Goal: Task Accomplishment & Management: Manage account settings

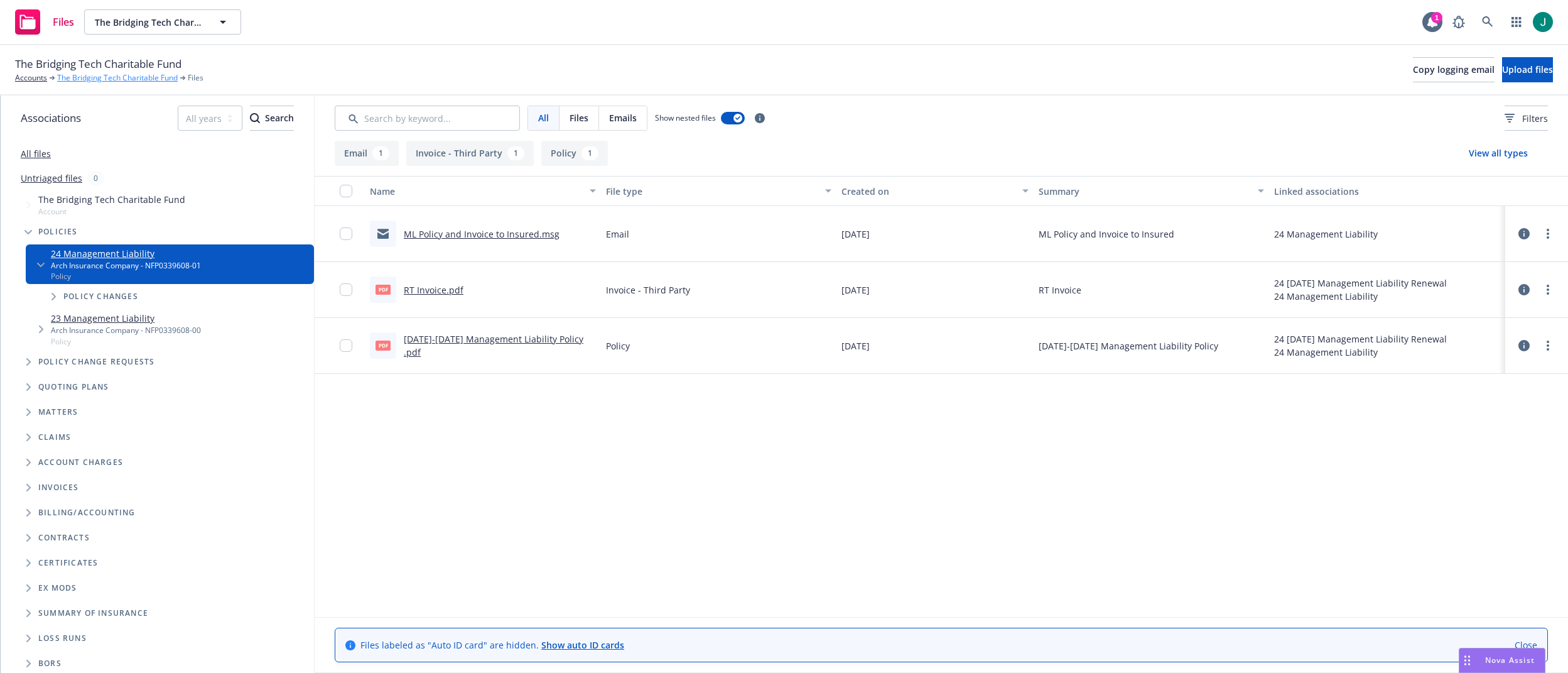
click at [118, 76] on link "The Bridging Tech Charitable Fund" at bounding box center [117, 78] width 121 height 11
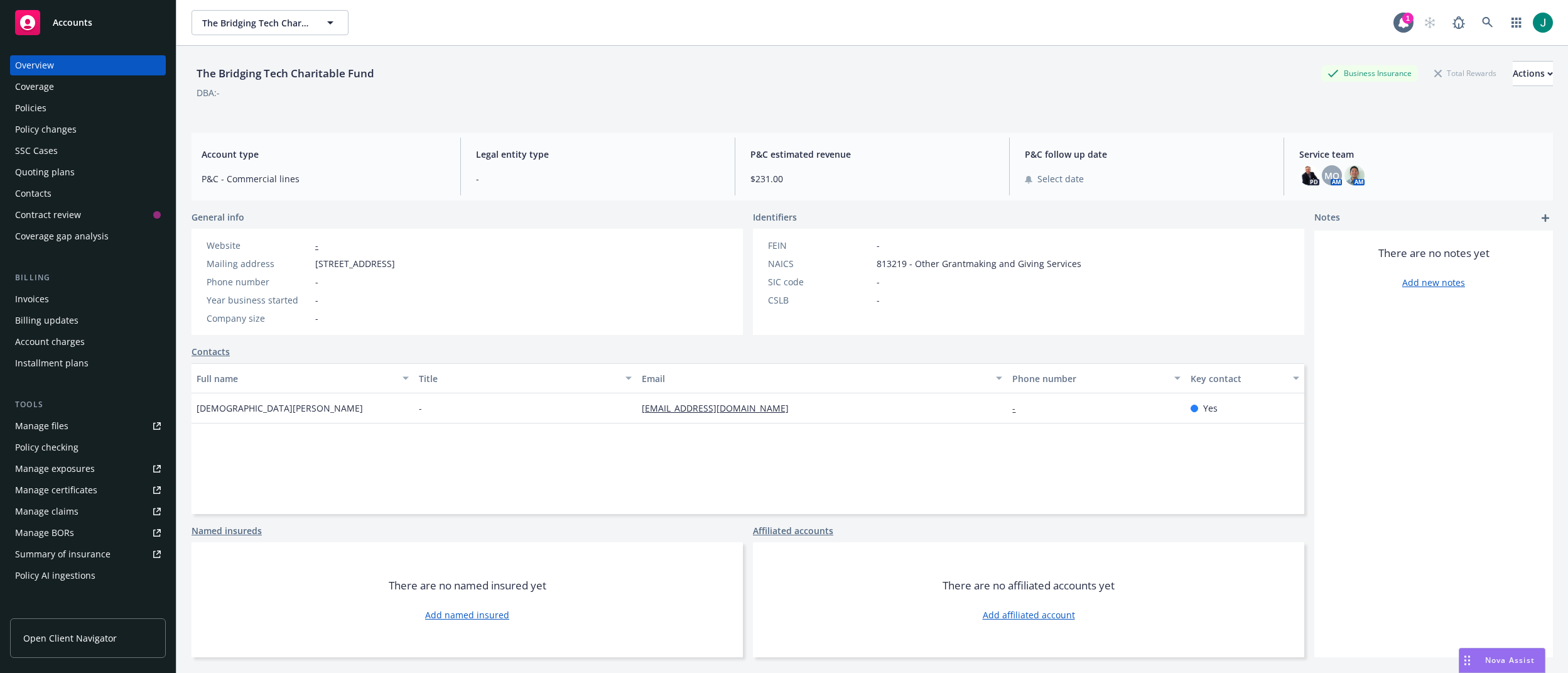
click at [60, 171] on div "Quoting plans" at bounding box center [44, 172] width 59 height 20
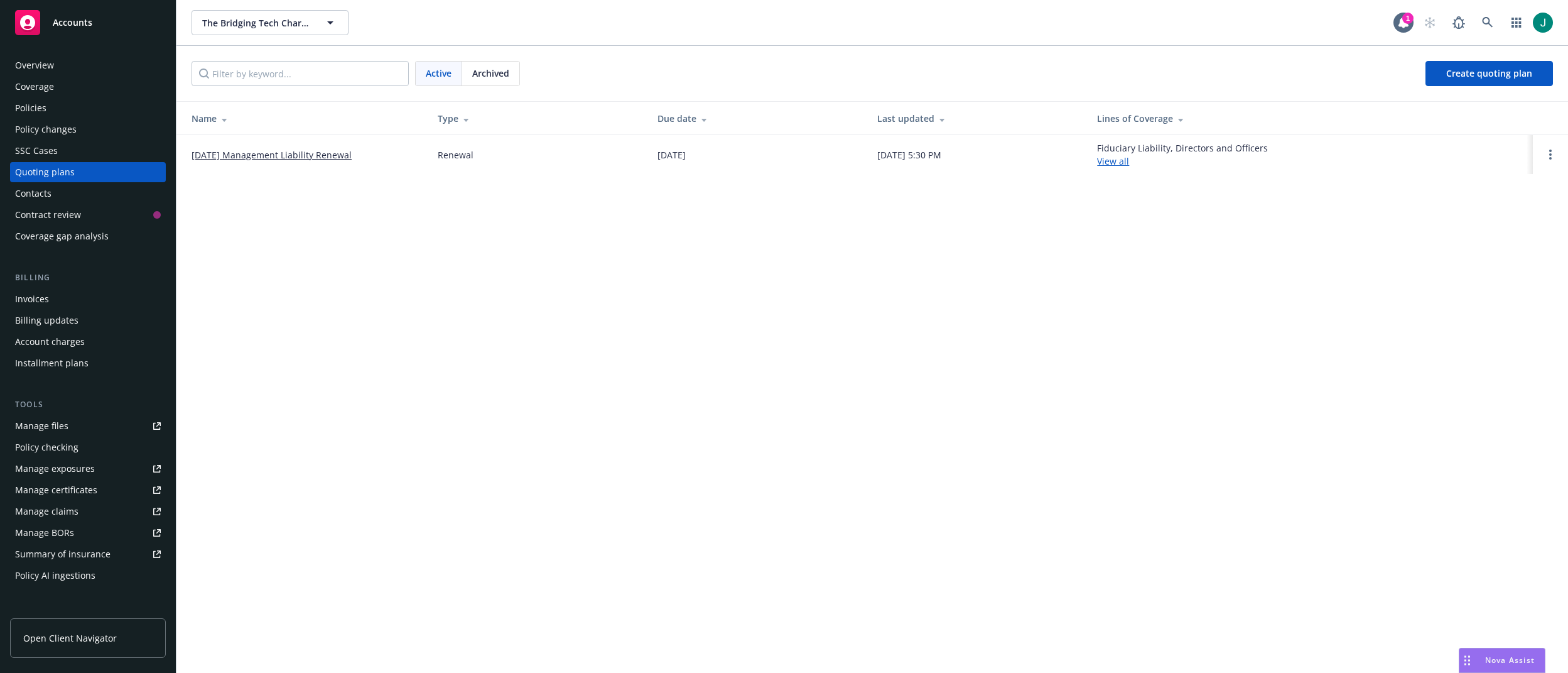
click at [502, 71] on span "Archived" at bounding box center [491, 73] width 37 height 13
click at [311, 154] on link "10/06/24 Management Liability Renewal" at bounding box center [271, 155] width 160 height 13
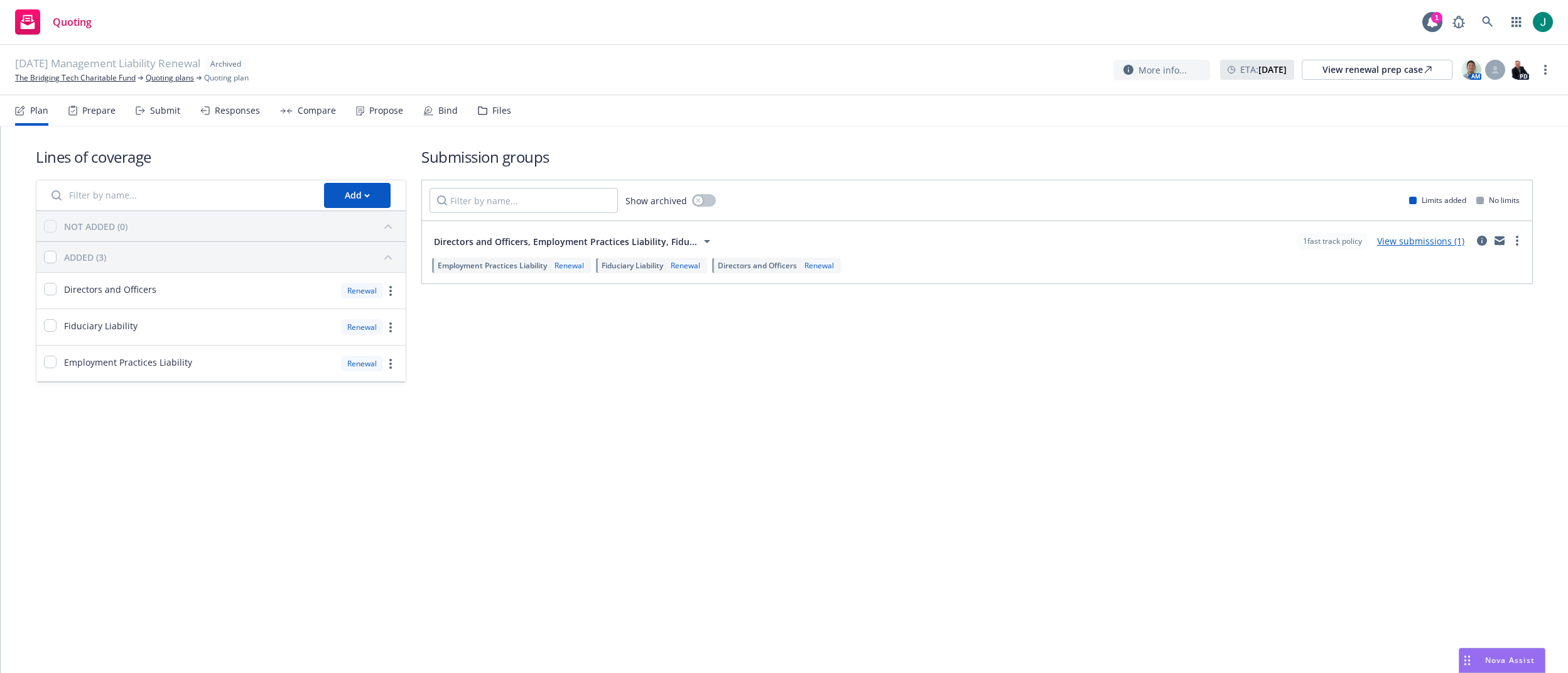
click at [496, 110] on div "Files" at bounding box center [502, 110] width 19 height 10
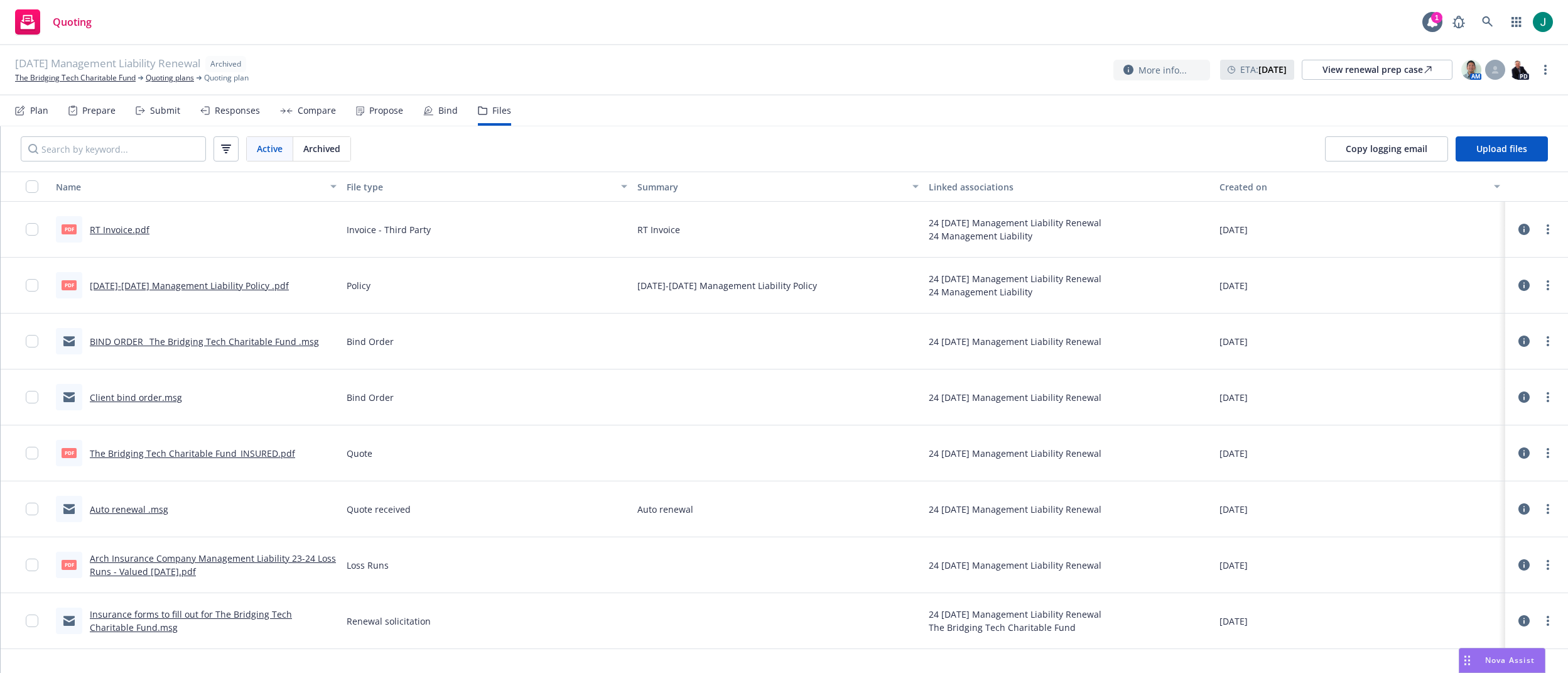
click at [257, 339] on link "BIND ORDER_ The Bridging Tech Charitable Fund .msg" at bounding box center [204, 341] width 229 height 12
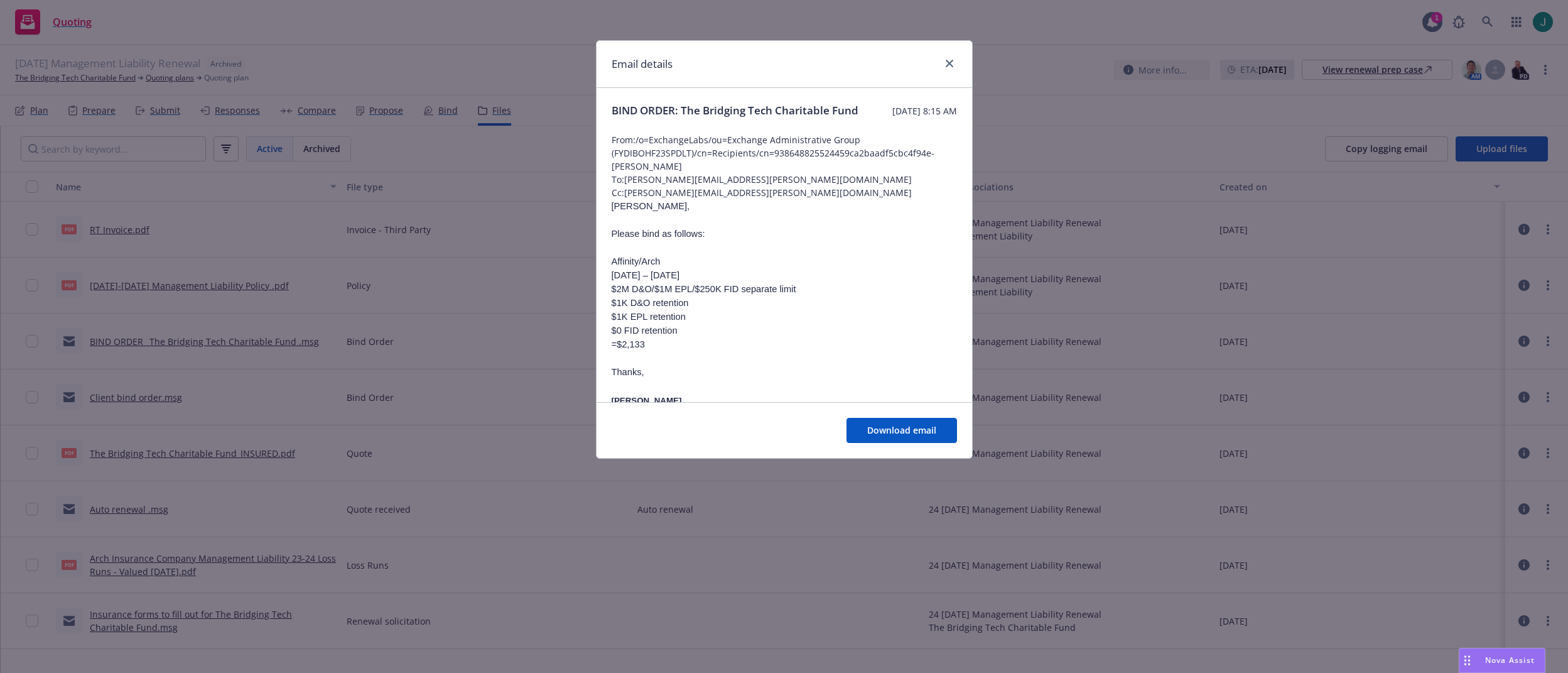
click at [406, 29] on div "Email details BIND ORDER: The Bridging Tech Charitable Fund Thursday, September…" at bounding box center [784, 336] width 1568 height 673
click at [947, 67] on link "close" at bounding box center [949, 63] width 15 height 15
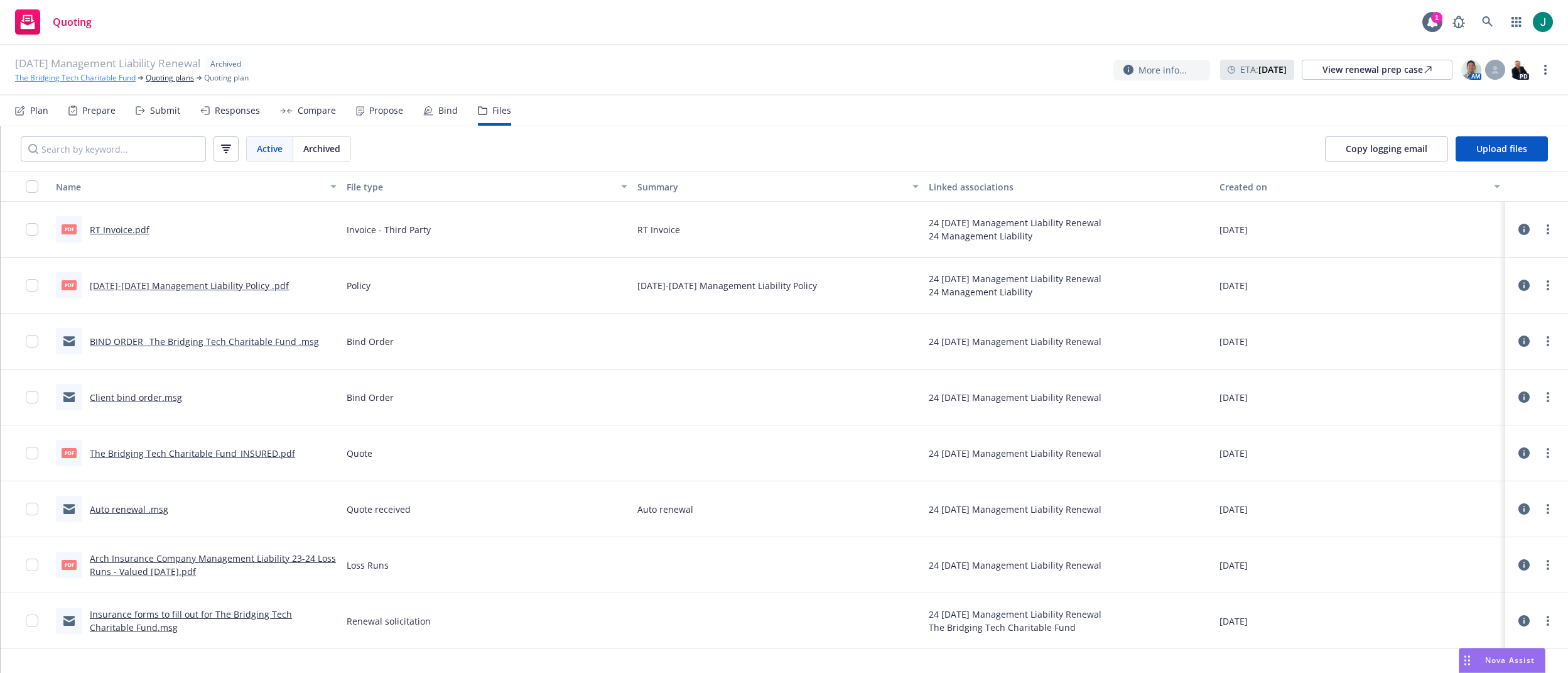
click at [83, 80] on link "The Bridging Tech Charitable Fund" at bounding box center [75, 78] width 121 height 11
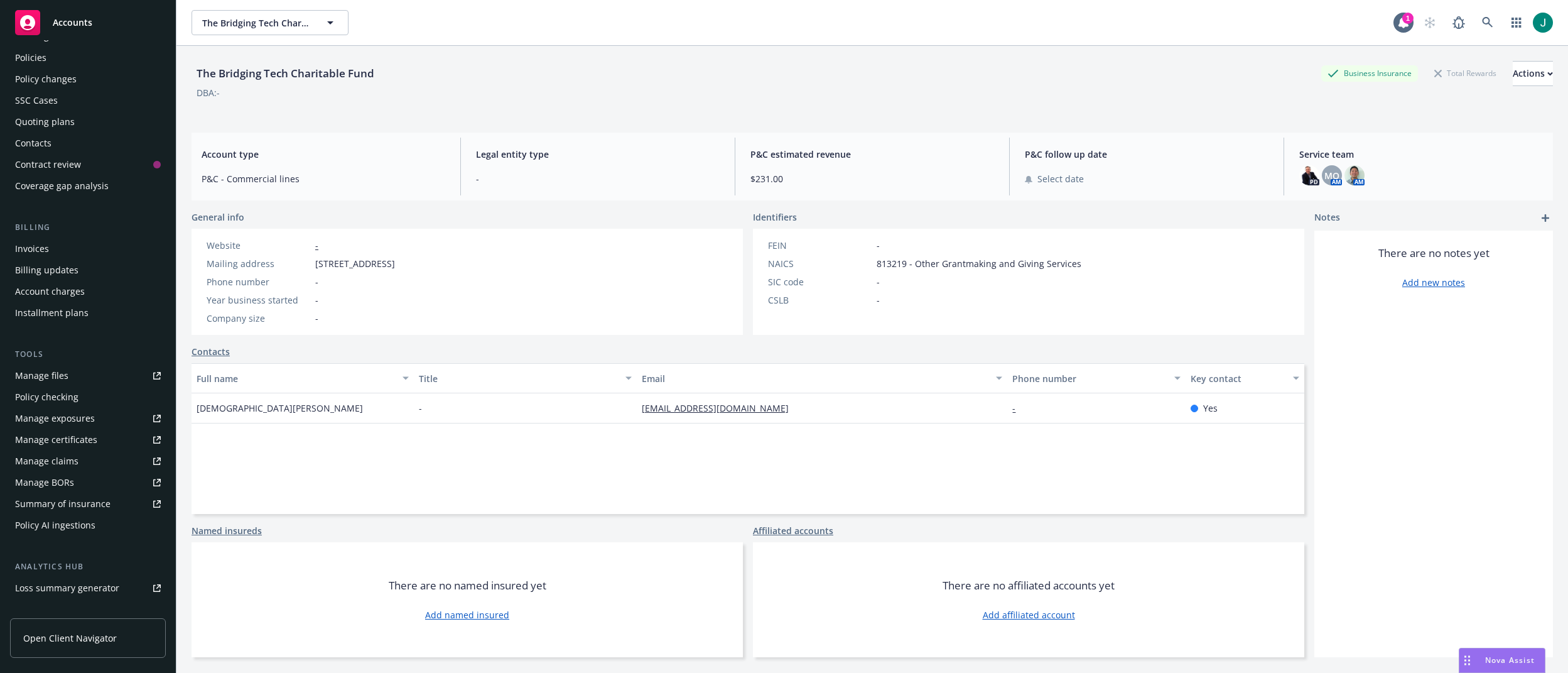
scroll to position [188, 0]
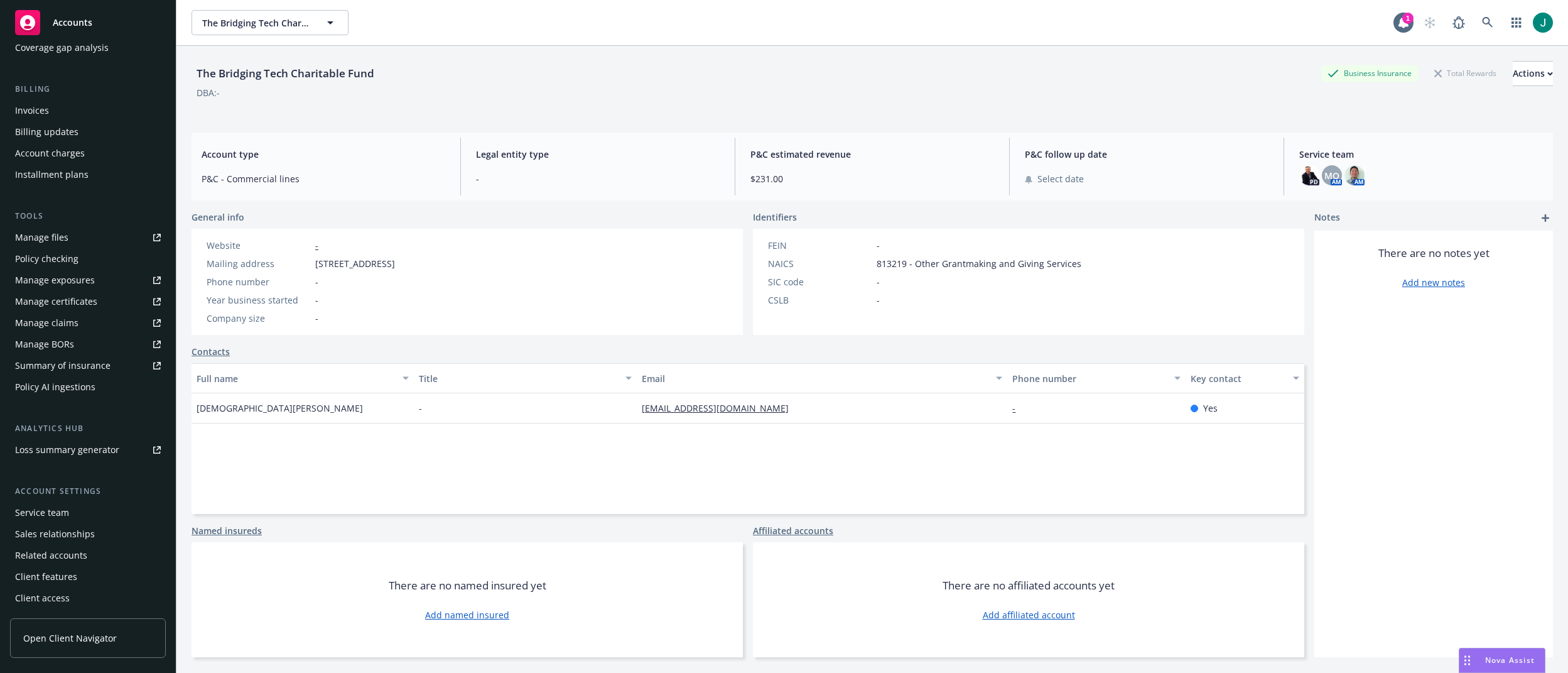
click at [56, 516] on div "Service team" at bounding box center [42, 512] width 54 height 20
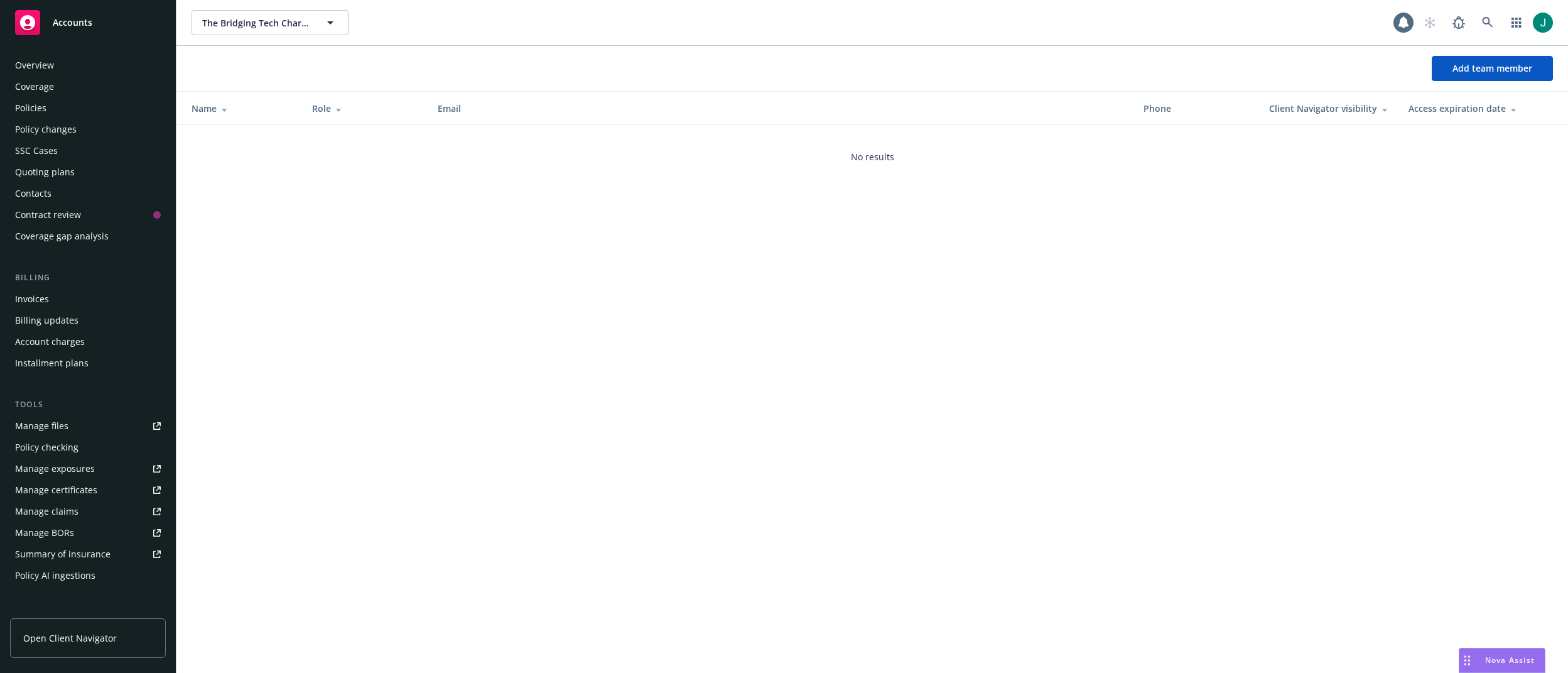
scroll to position [188, 0]
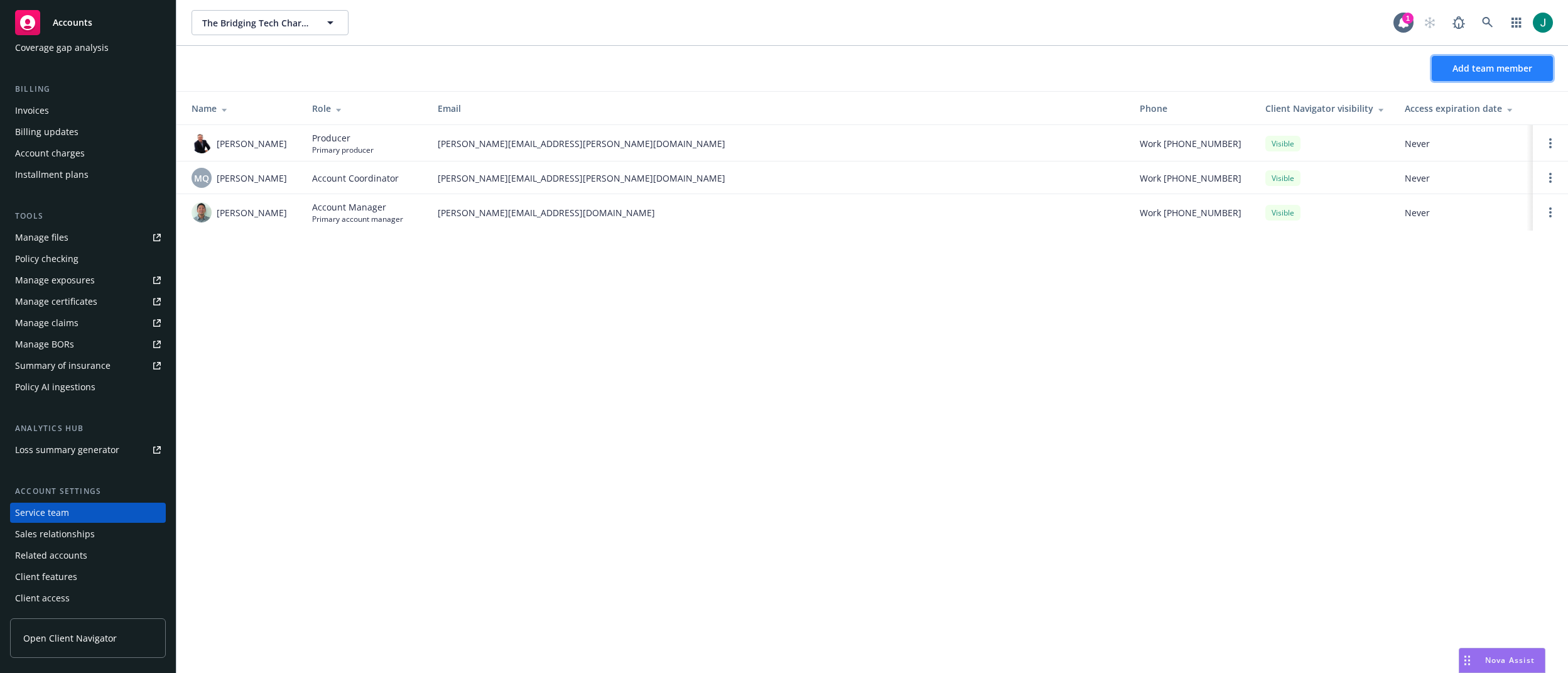
click at [1487, 67] on span "Add team member" at bounding box center [1492, 68] width 80 height 12
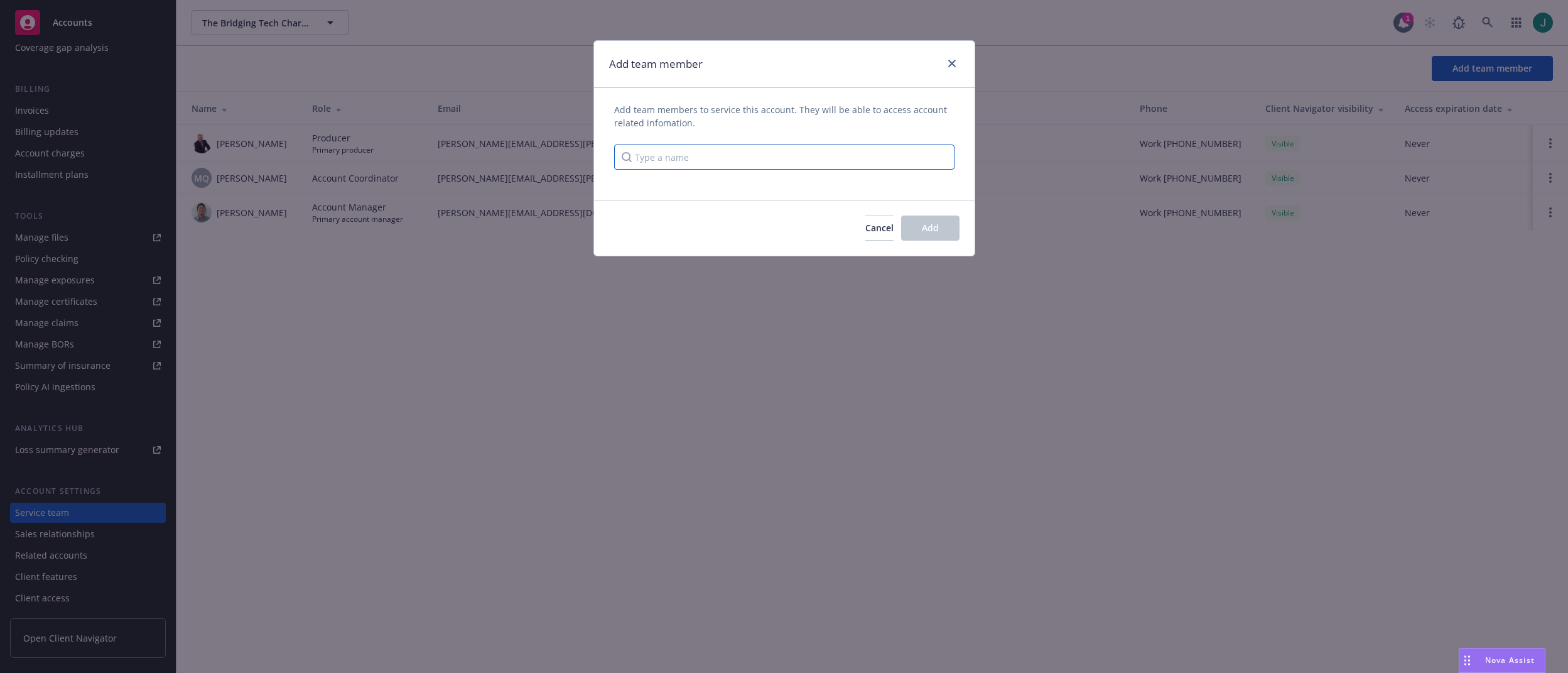
click at [646, 155] on input "Type a name" at bounding box center [784, 157] width 340 height 25
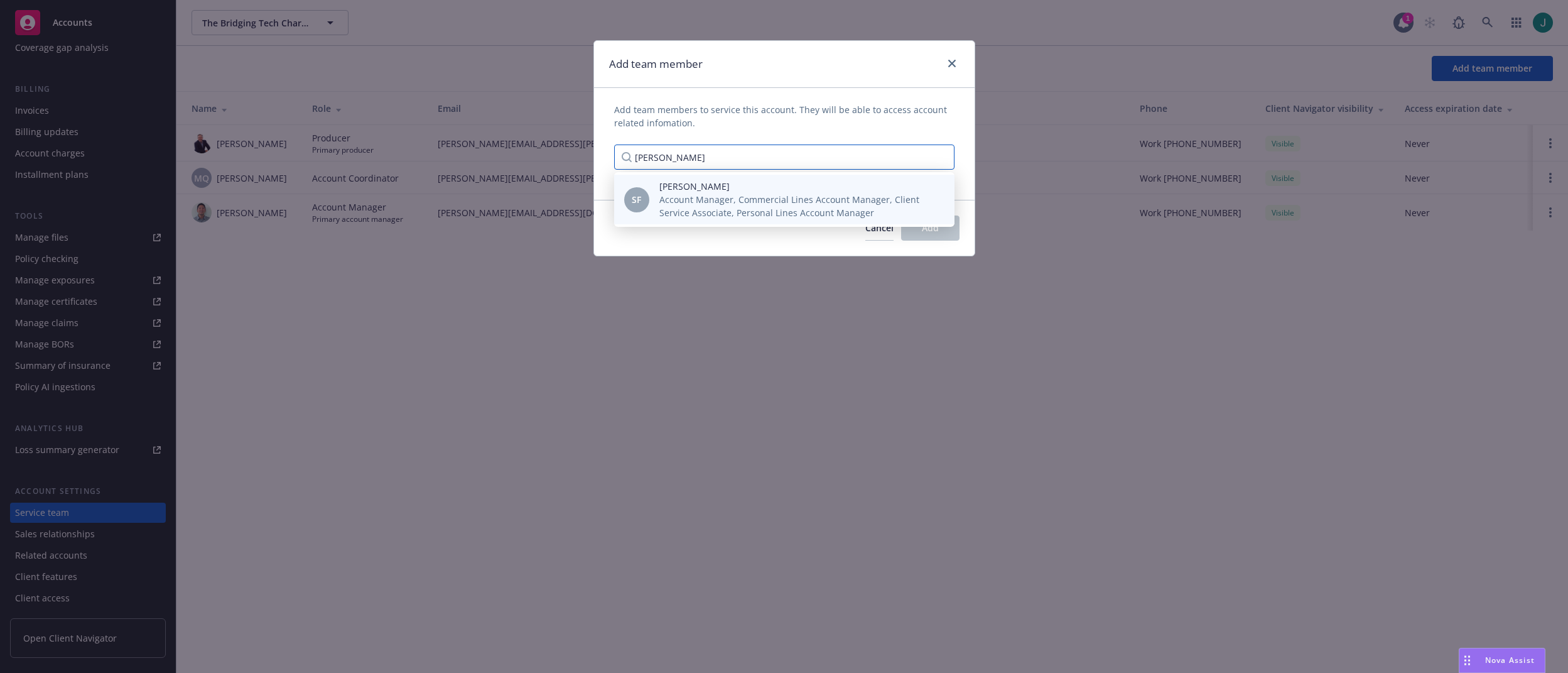
type input "shelly"
click at [674, 204] on span "Account Manager, Commercial Lines Account Manager, Client Service Associate, Pe…" at bounding box center [796, 206] width 275 height 26
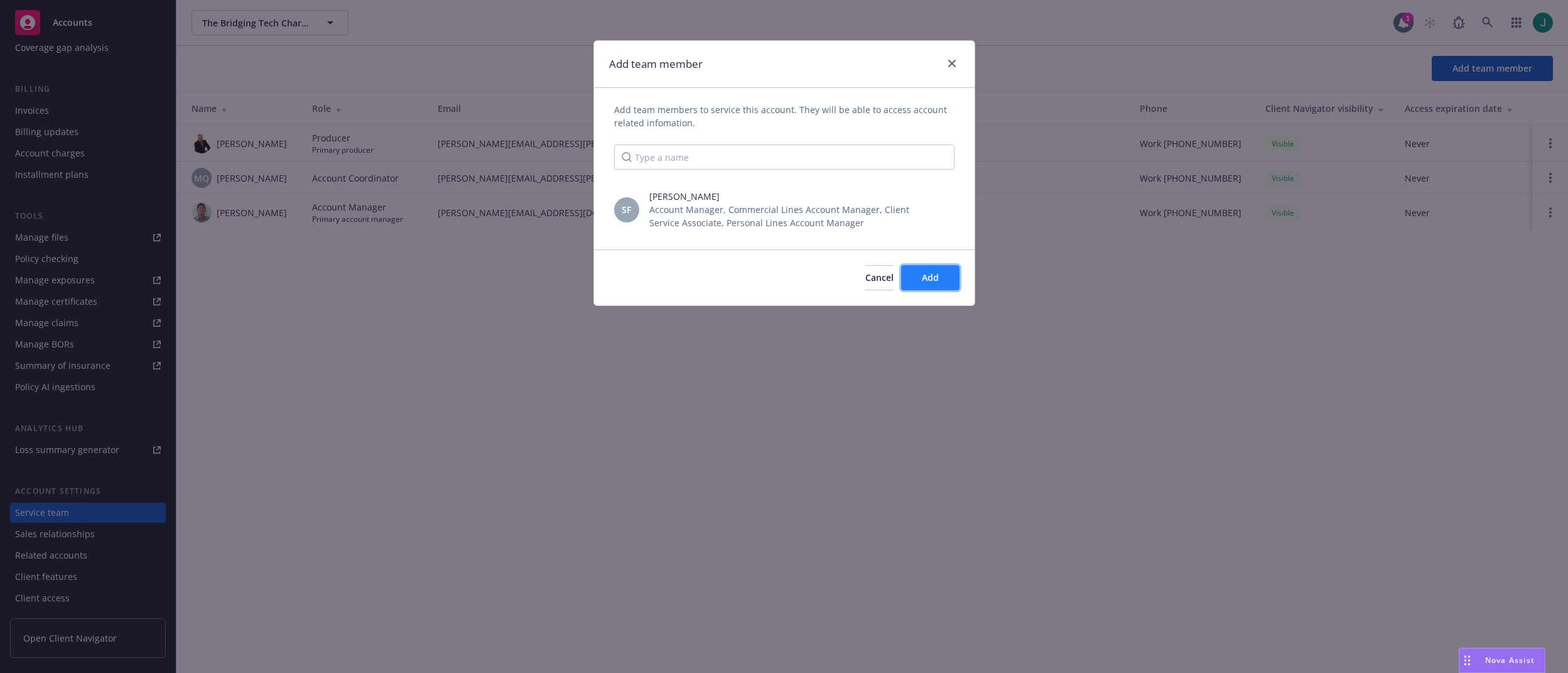
click at [934, 286] on button "Add" at bounding box center [930, 278] width 58 height 25
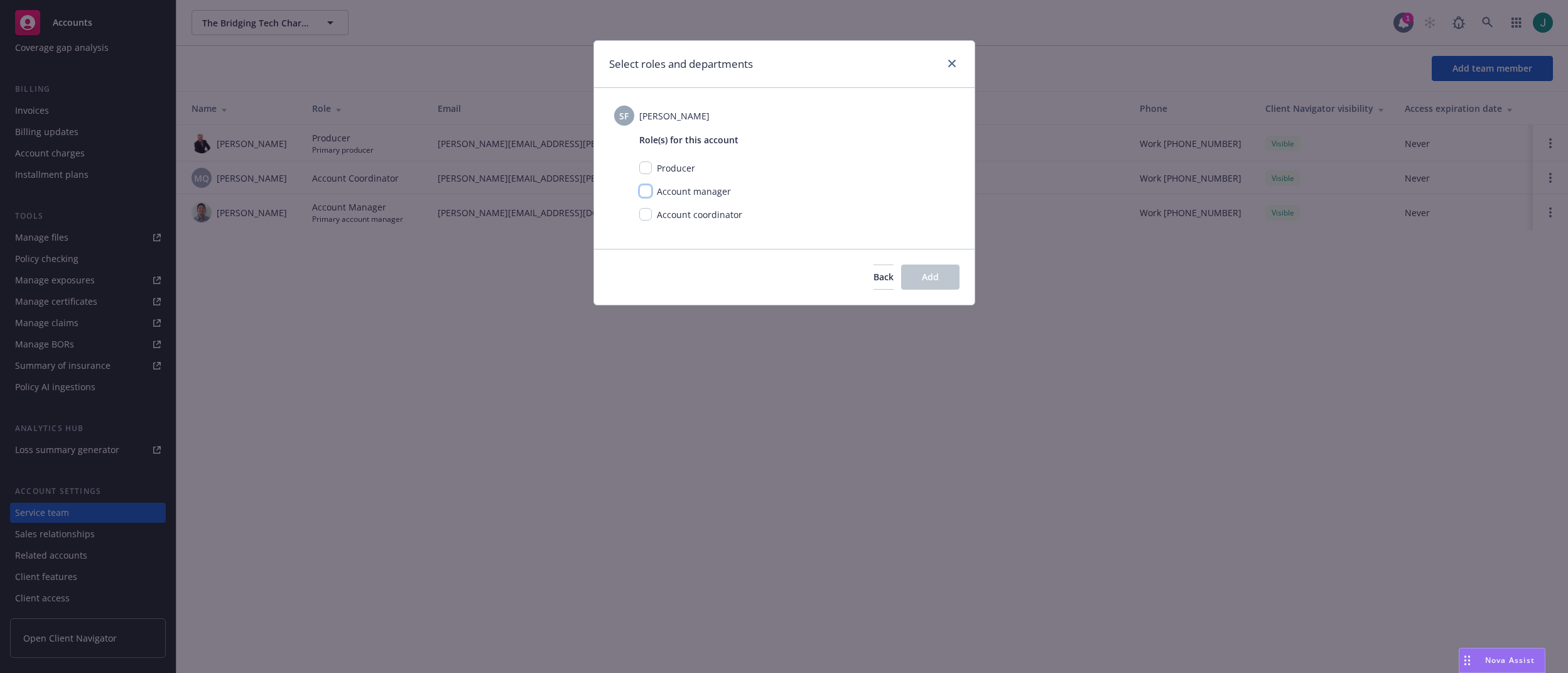
click at [647, 190] on input "checkbox" at bounding box center [645, 191] width 12 height 12
checkbox input "true"
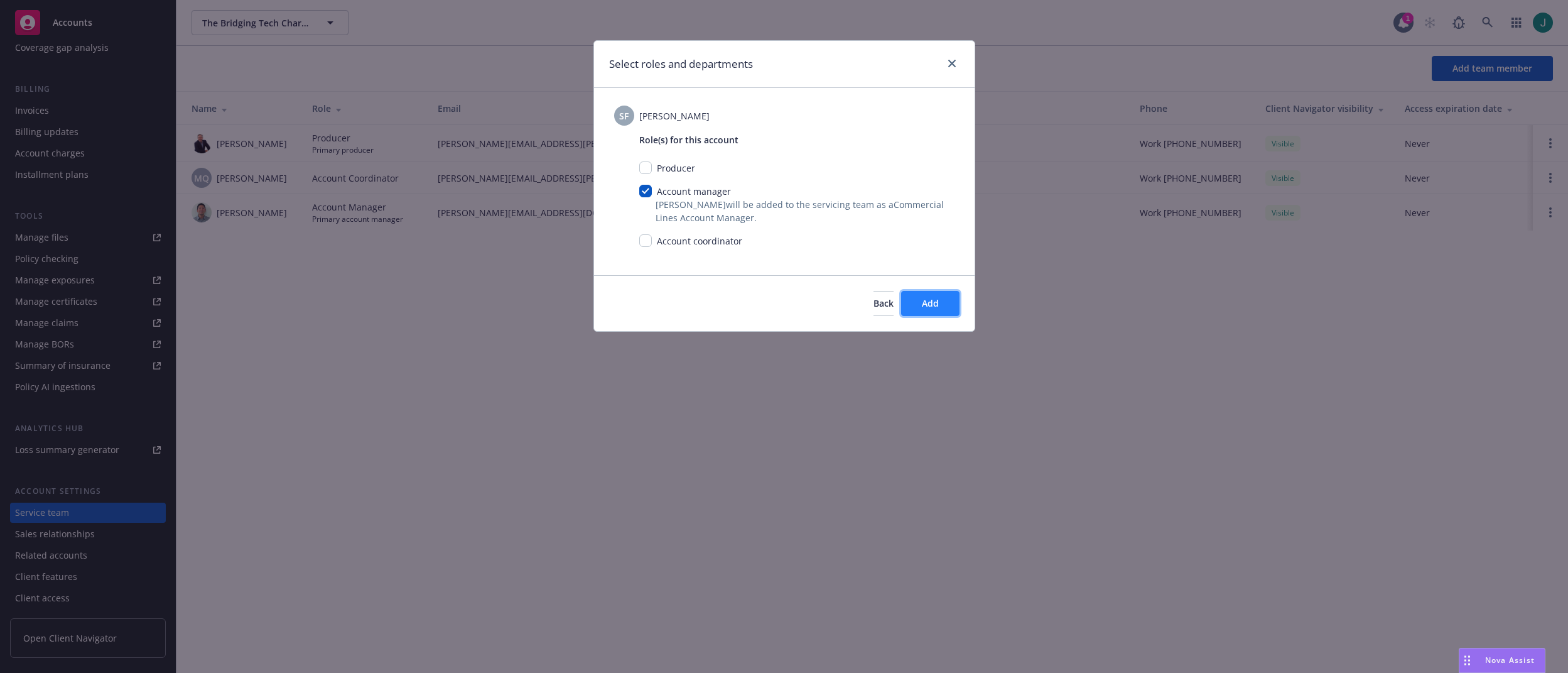
click at [937, 307] on span "Add" at bounding box center [930, 303] width 17 height 12
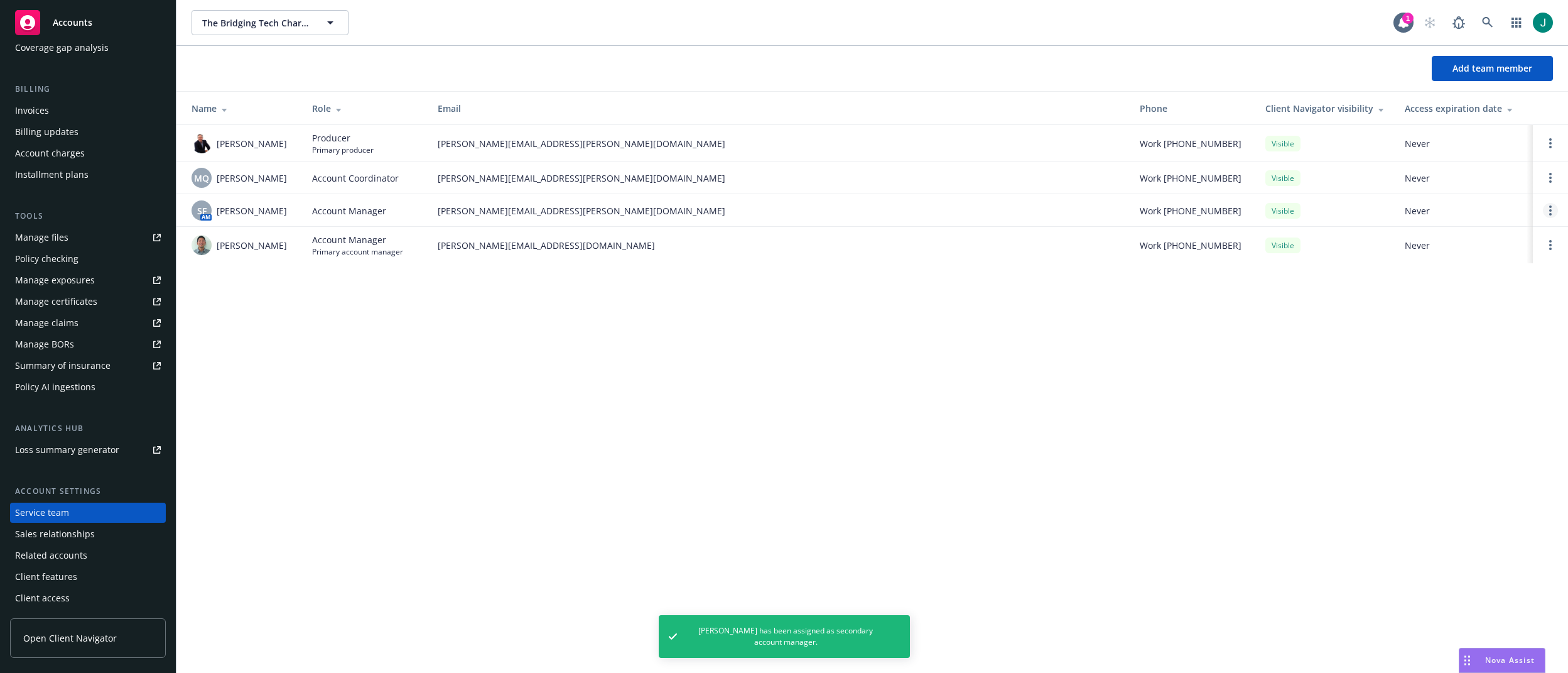
click at [1550, 208] on icon "Open options" at bounding box center [1551, 210] width 3 height 10
click at [1426, 149] on span "Assign as primary account manager" at bounding box center [1450, 150] width 182 height 12
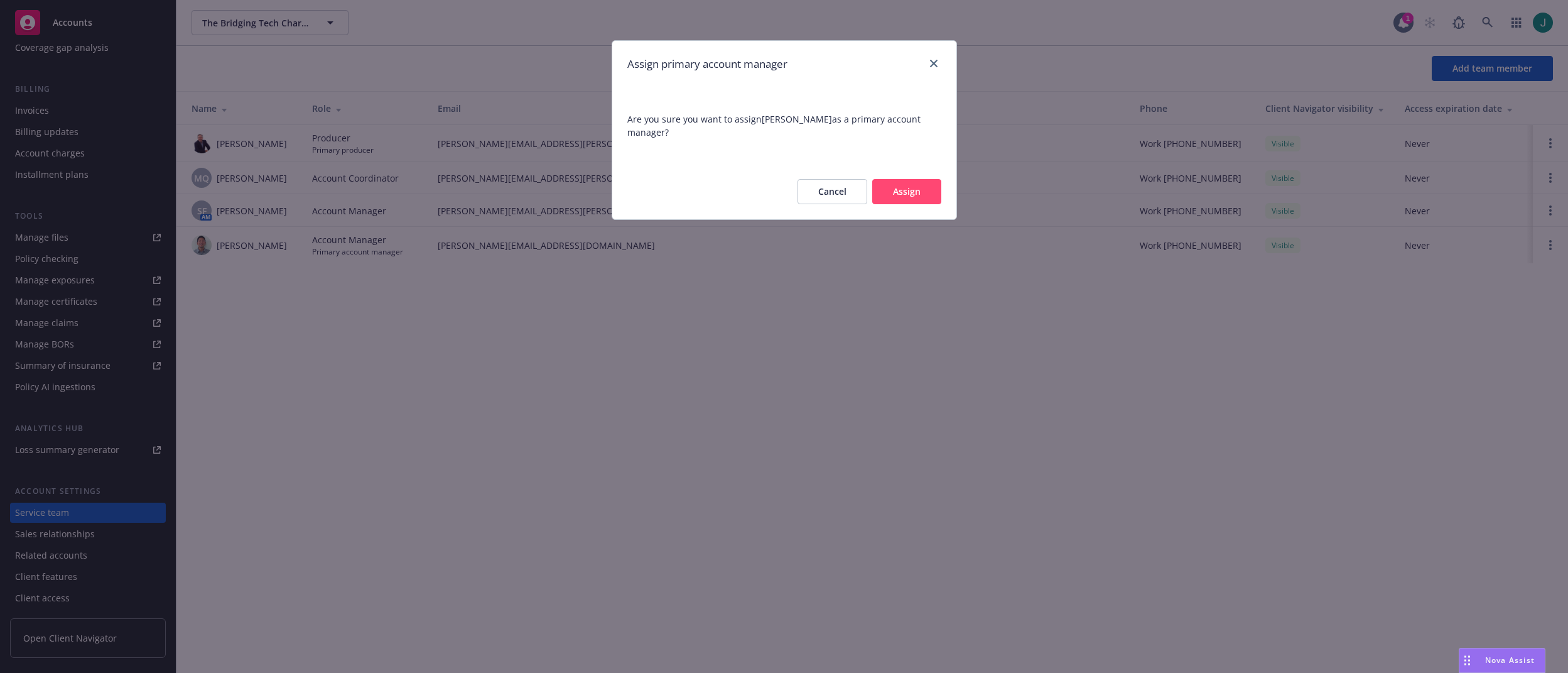
click at [915, 193] on button "Assign" at bounding box center [907, 191] width 69 height 25
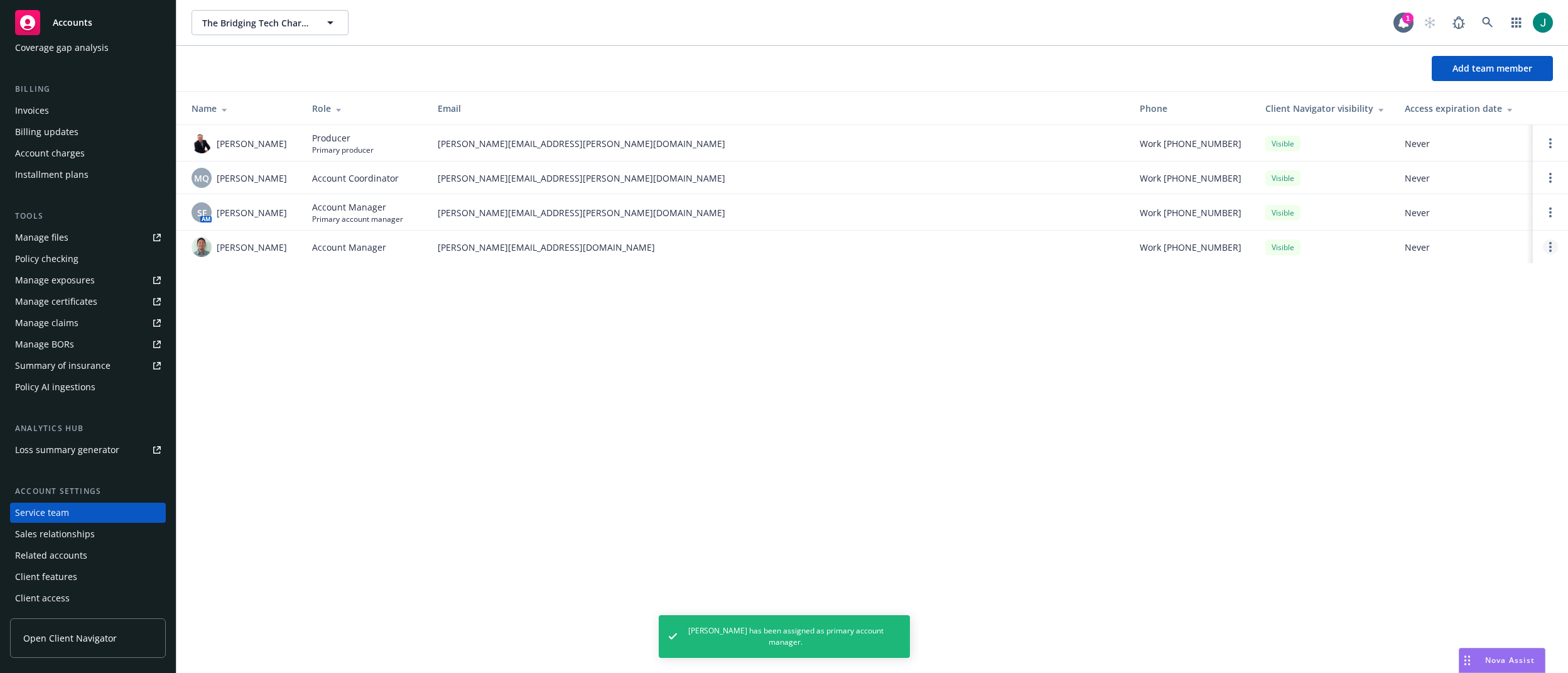
click at [1551, 248] on circle "Open options" at bounding box center [1551, 247] width 3 height 3
click at [1431, 210] on span "Remove account manager" at bounding box center [1429, 211] width 139 height 12
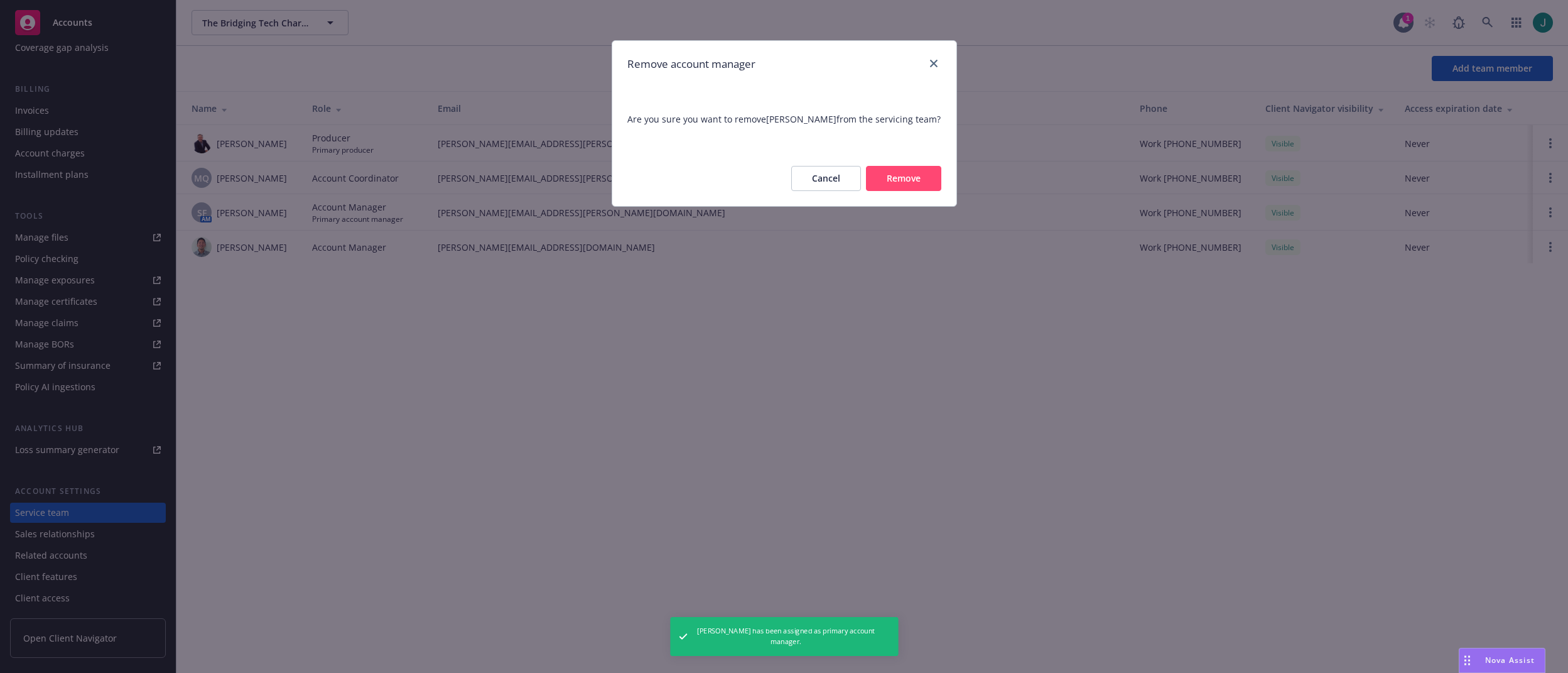
click at [903, 177] on button "Remove" at bounding box center [904, 178] width 75 height 25
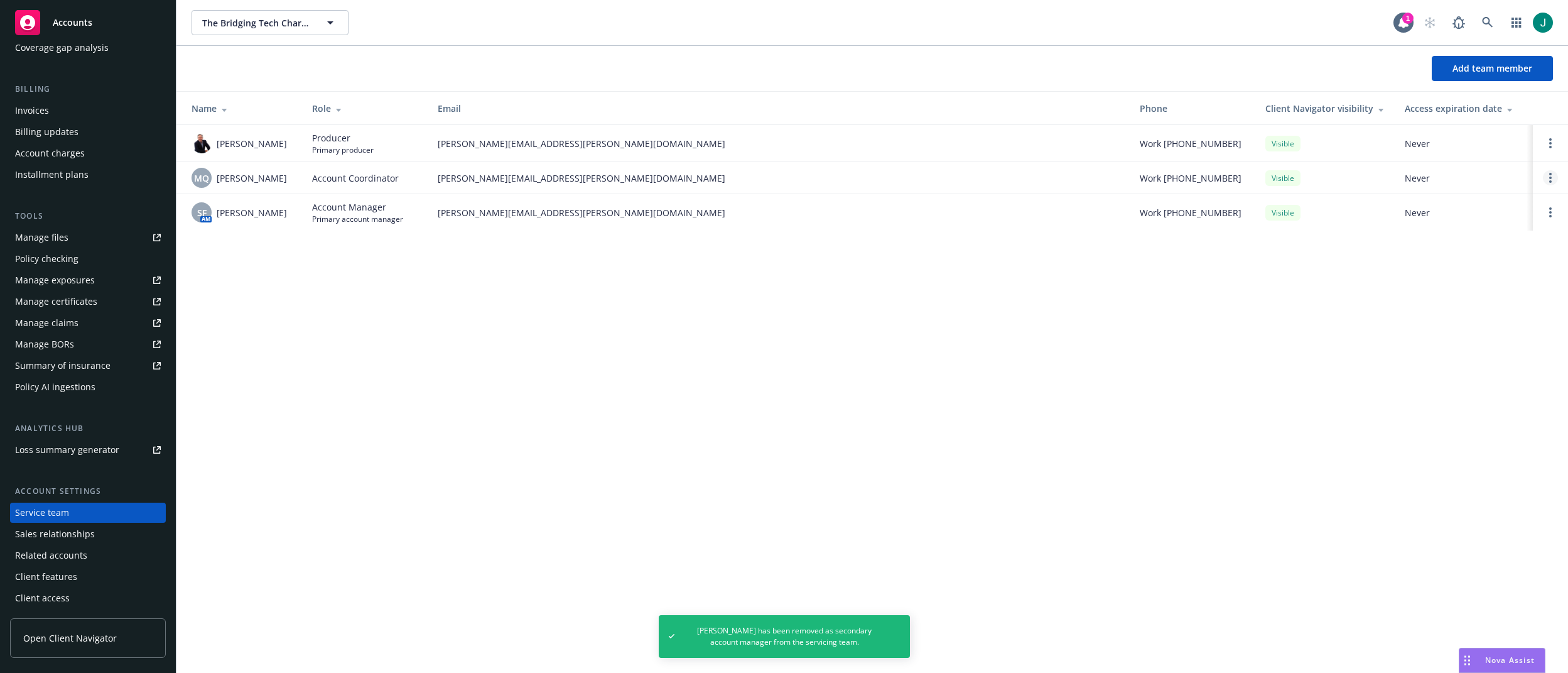
click at [1551, 177] on circle "Open options" at bounding box center [1551, 178] width 3 height 3
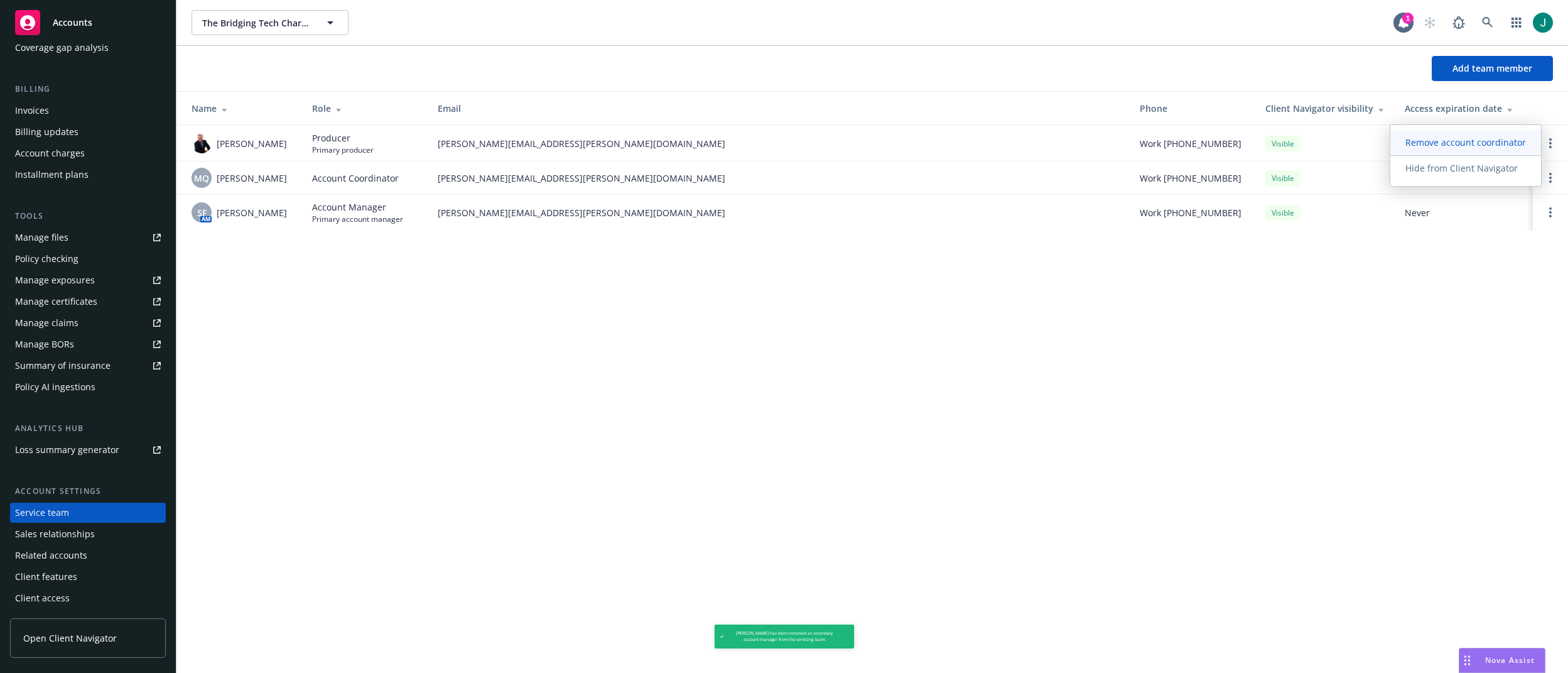
click at [1445, 144] on span "Remove account coordinator" at bounding box center [1465, 142] width 151 height 12
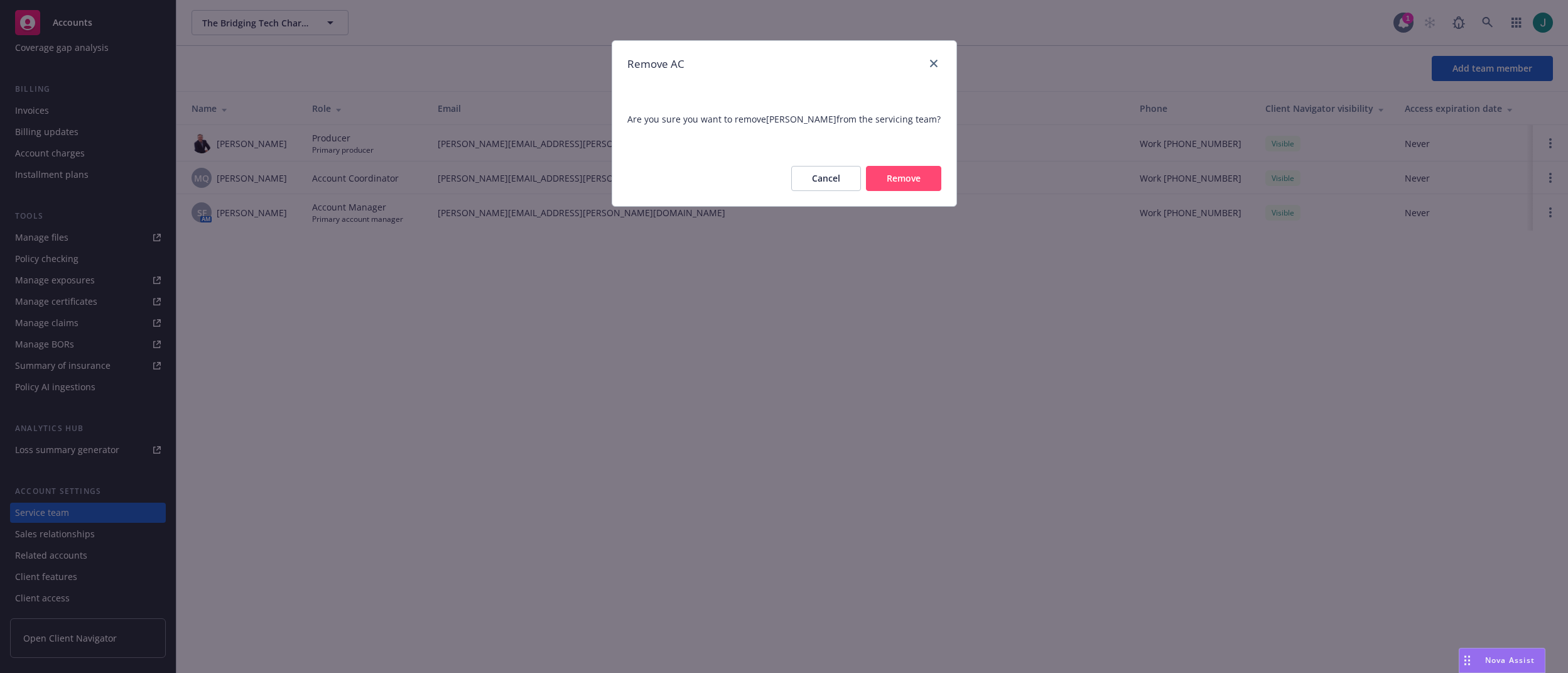
click at [898, 178] on button "Remove" at bounding box center [904, 178] width 75 height 25
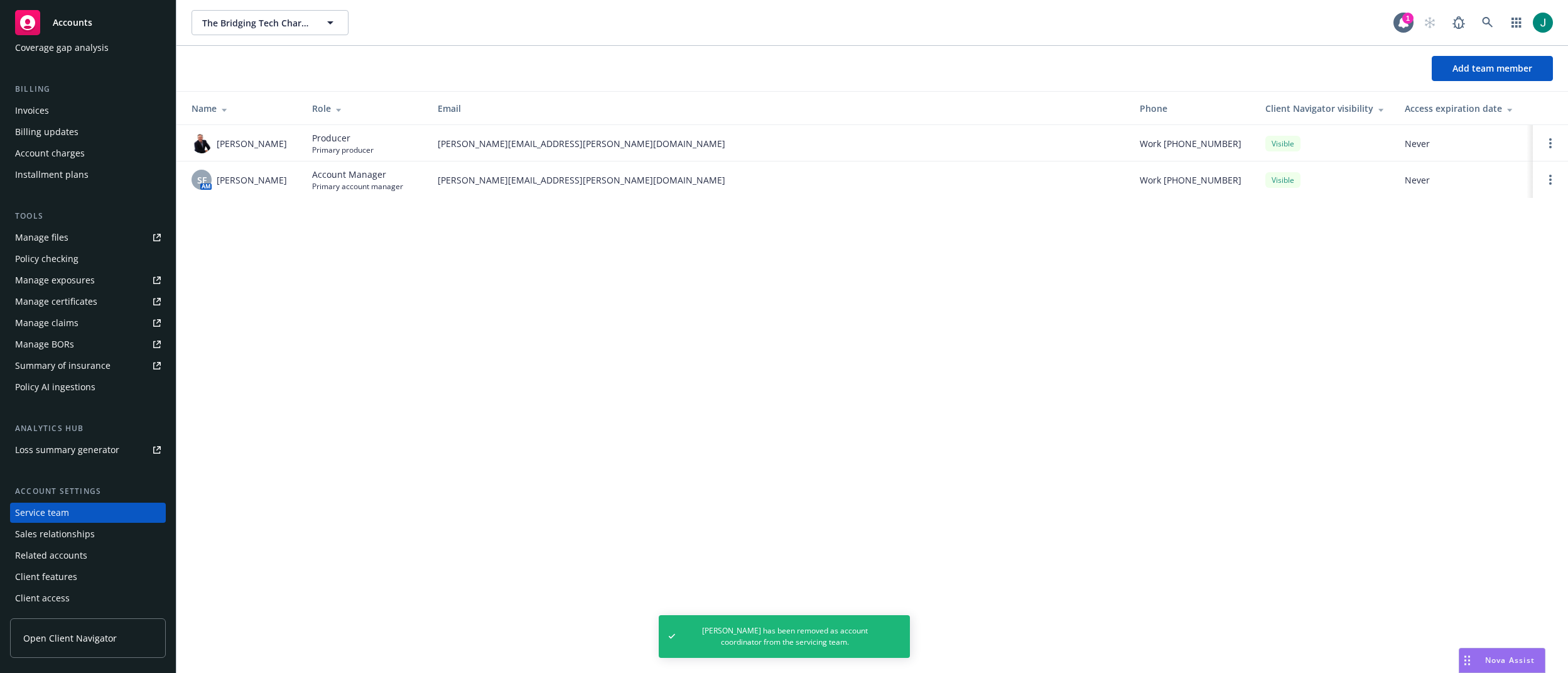
click at [41, 262] on div "Policy checking" at bounding box center [46, 259] width 63 height 20
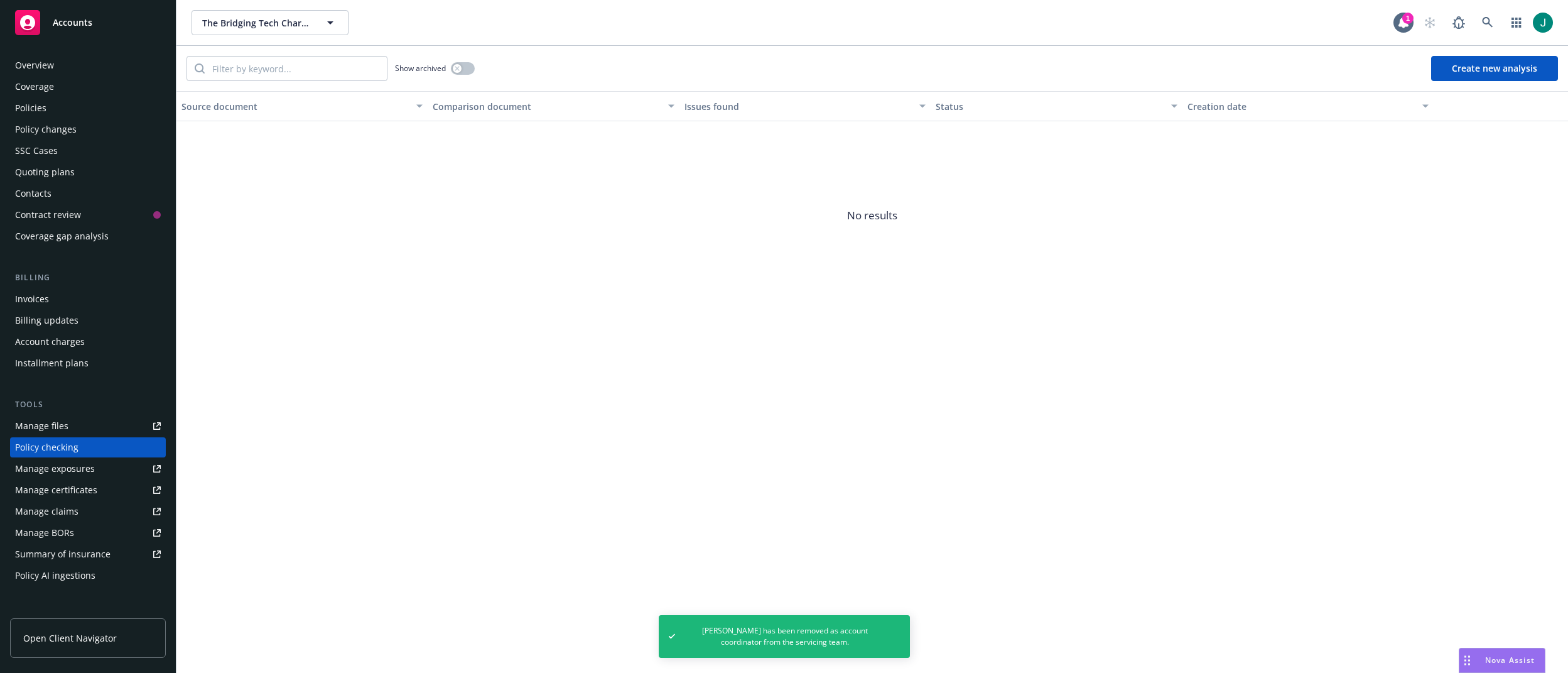
click at [29, 105] on div "Policies" at bounding box center [31, 108] width 31 height 20
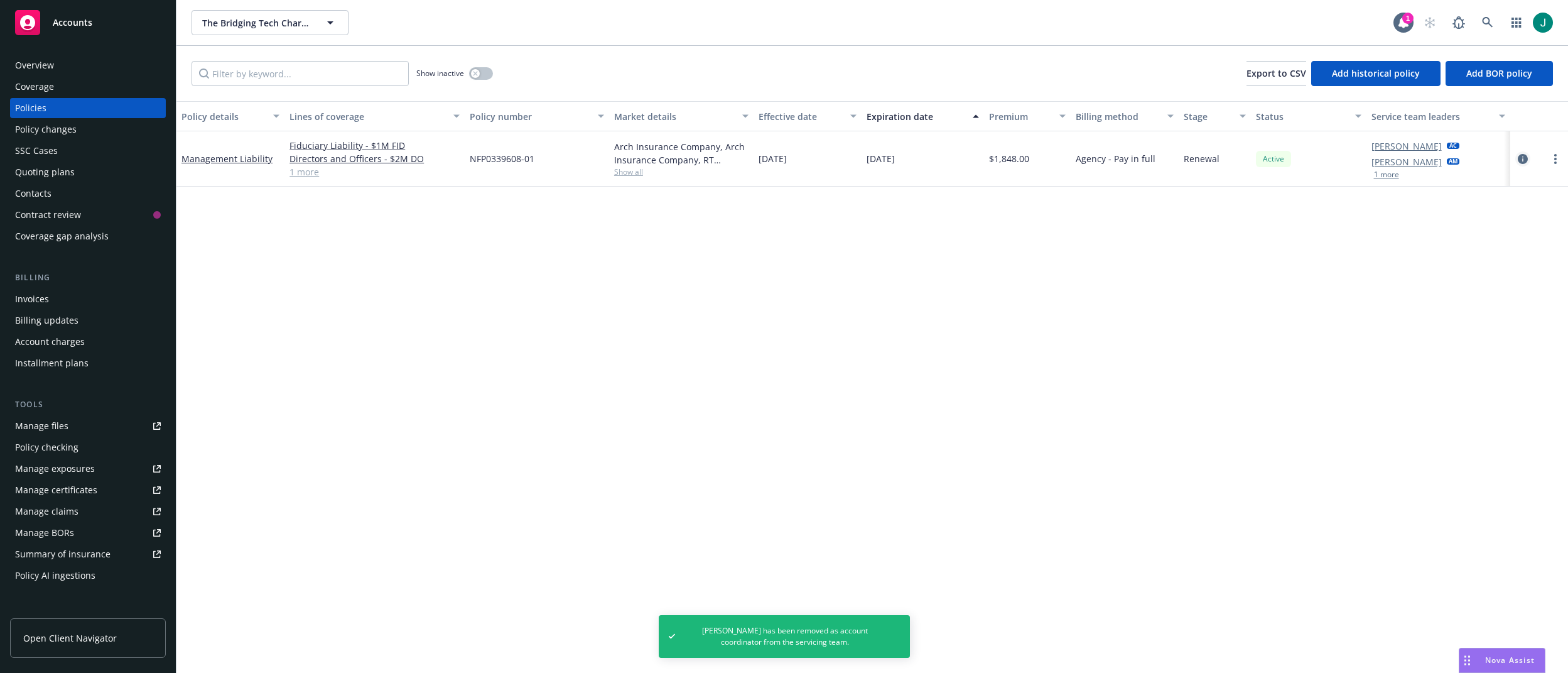
click at [1522, 159] on icon "circleInformation" at bounding box center [1522, 159] width 10 height 10
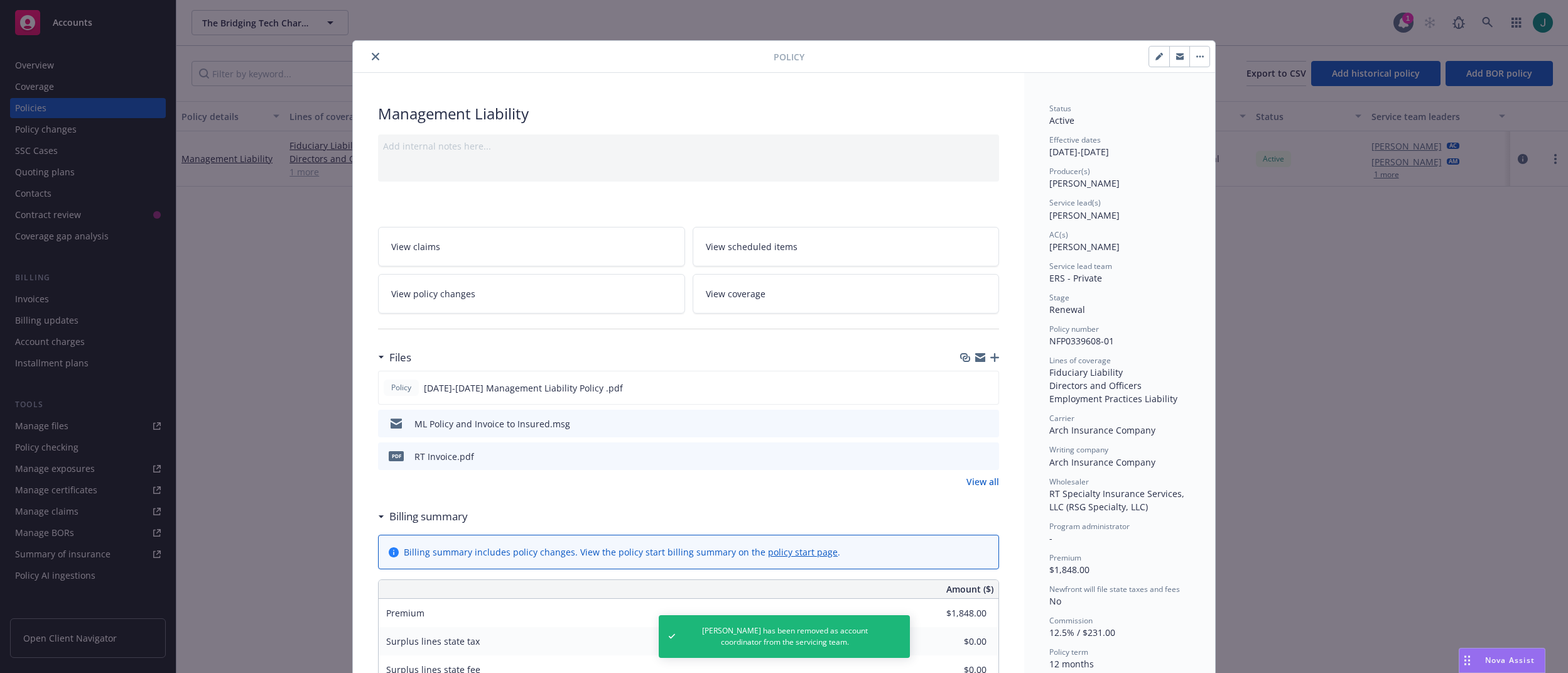
click at [1158, 56] on icon "button" at bounding box center [1160, 57] width 8 height 8
select select "RENEWAL"
select select "12"
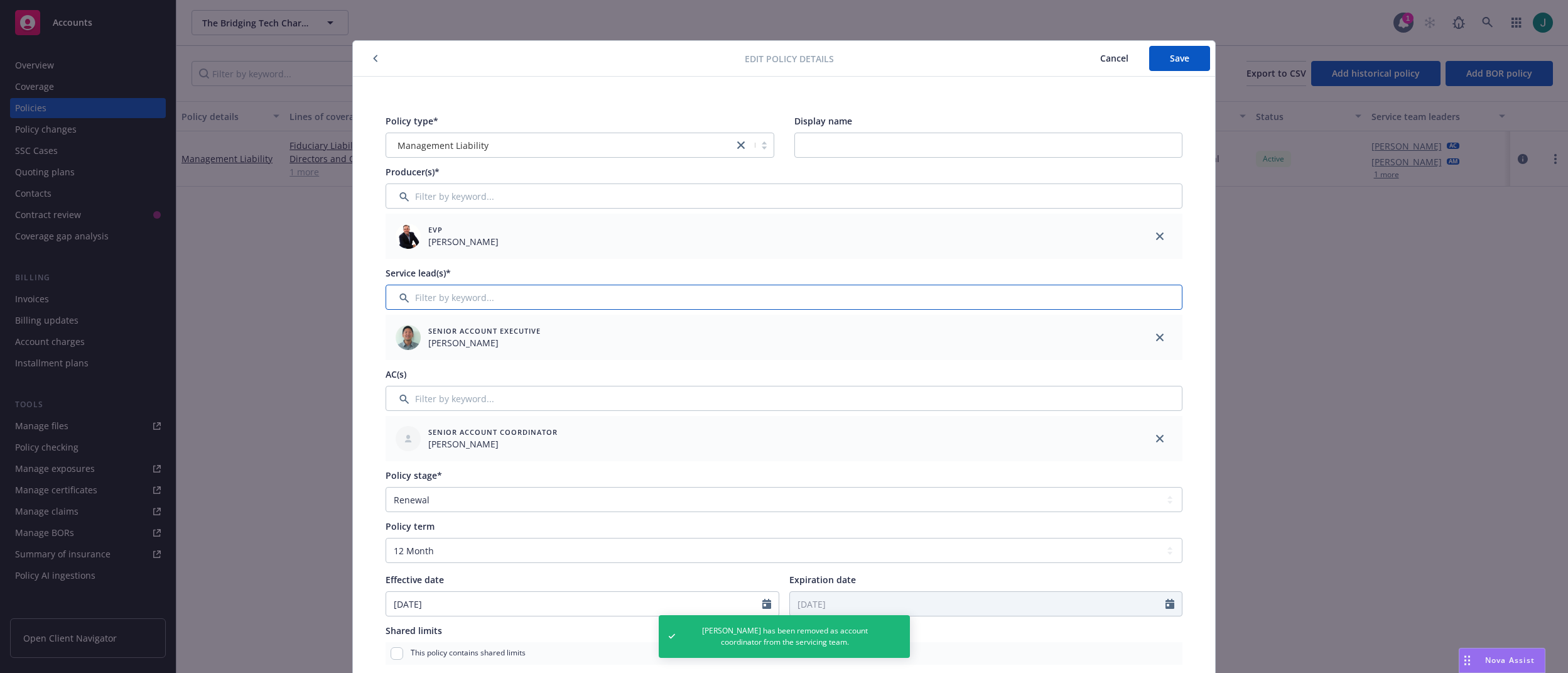
click at [441, 296] on input "Filter by keyword..." at bounding box center [784, 297] width 797 height 25
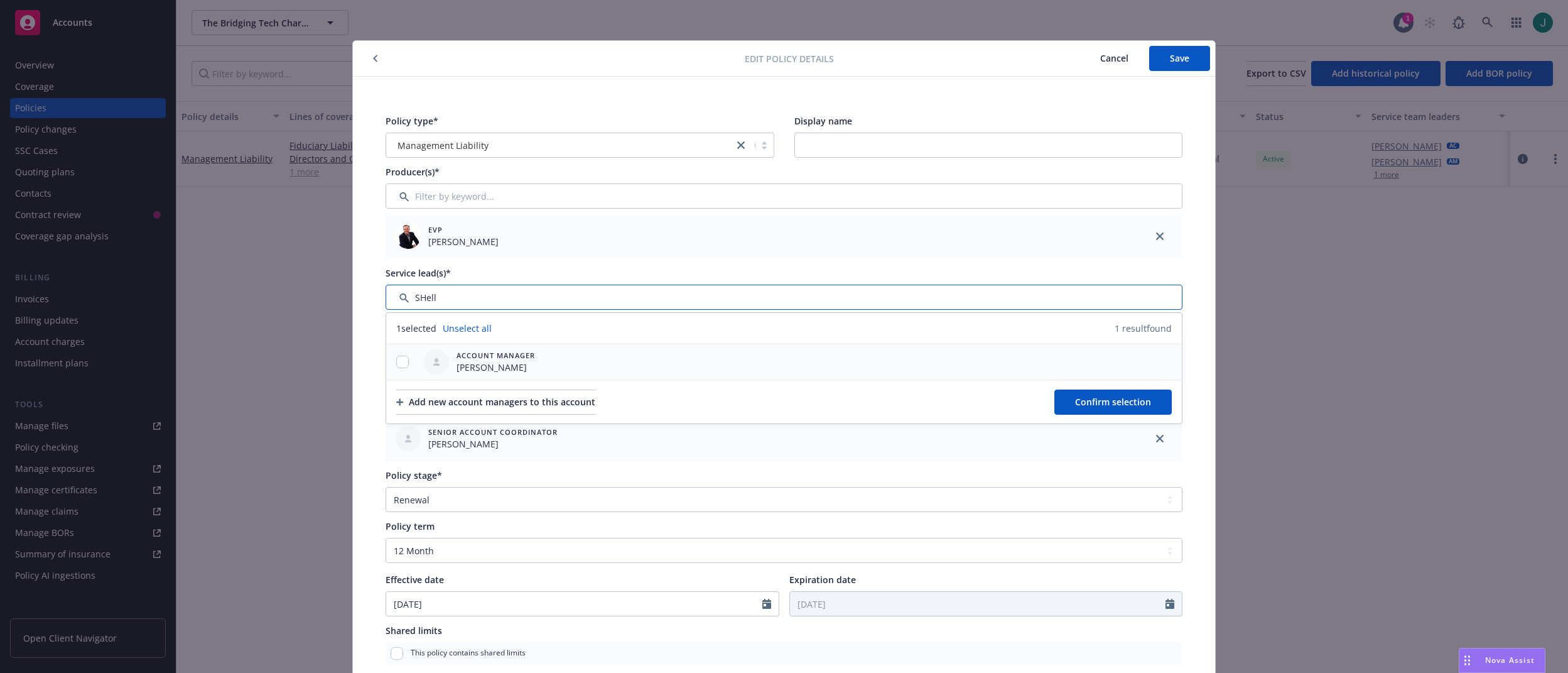
type input "SHell"
click at [397, 365] on input "checkbox" at bounding box center [402, 361] width 12 height 12
checkbox input "true"
click at [1089, 400] on span "Confirm selection" at bounding box center [1113, 402] width 76 height 12
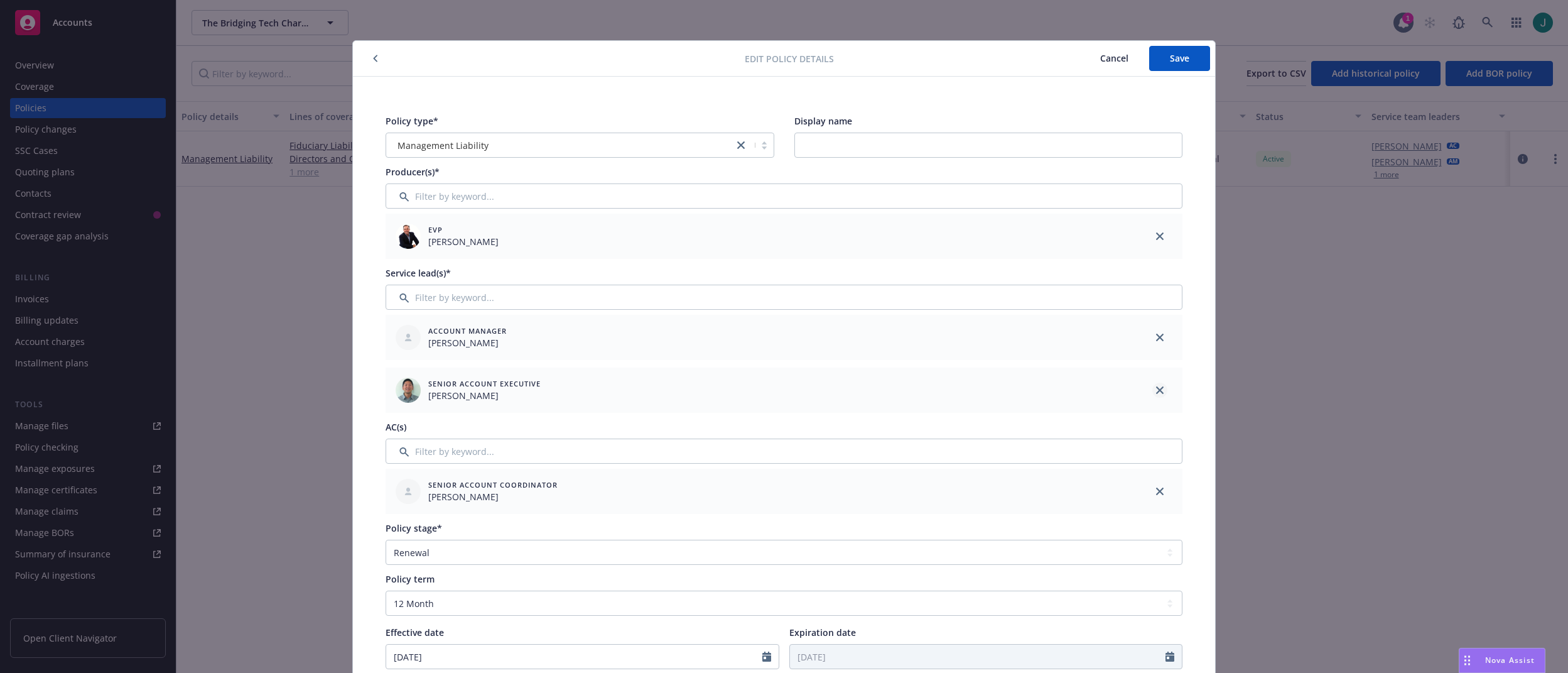
click at [1160, 387] on link "close" at bounding box center [1160, 389] width 15 height 15
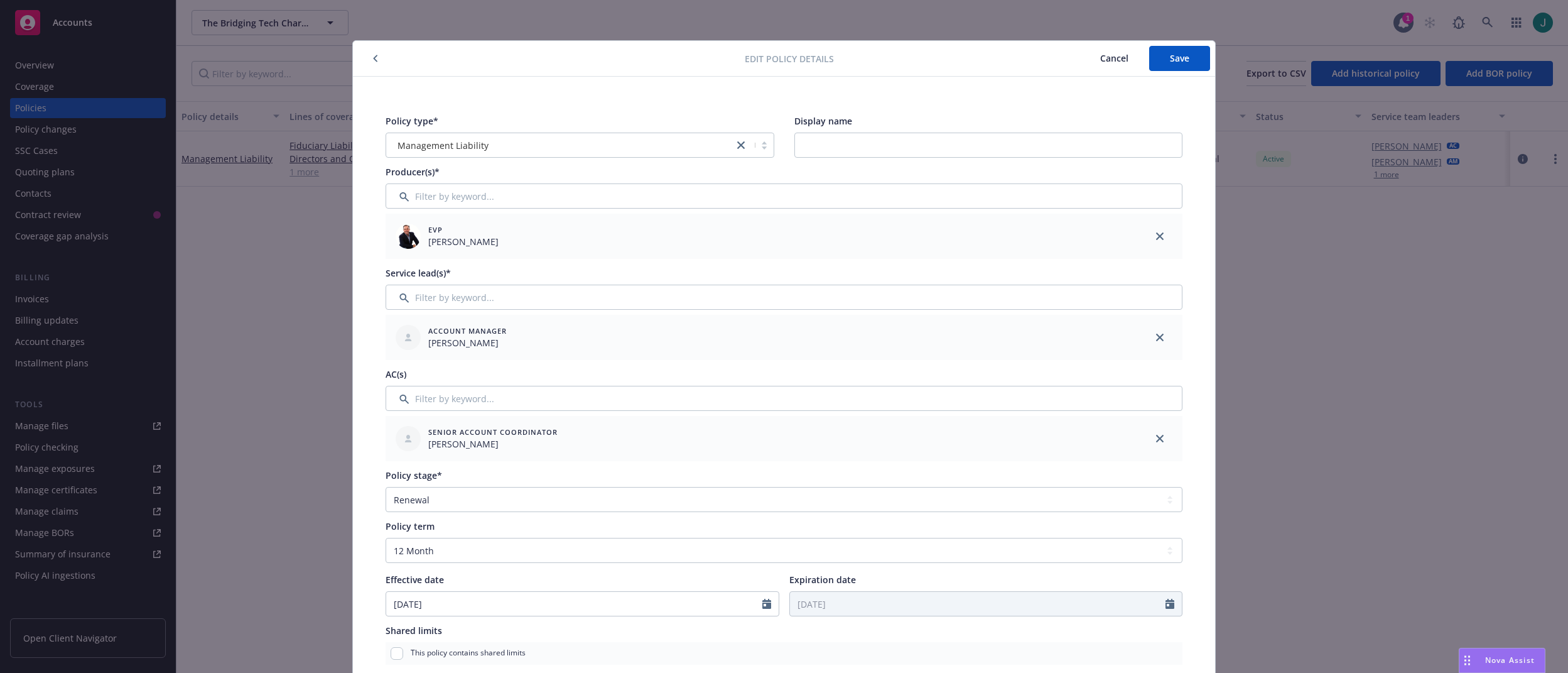
click at [1163, 433] on div at bounding box center [1160, 438] width 45 height 45
click at [1156, 438] on icon "close" at bounding box center [1160, 438] width 8 height 8
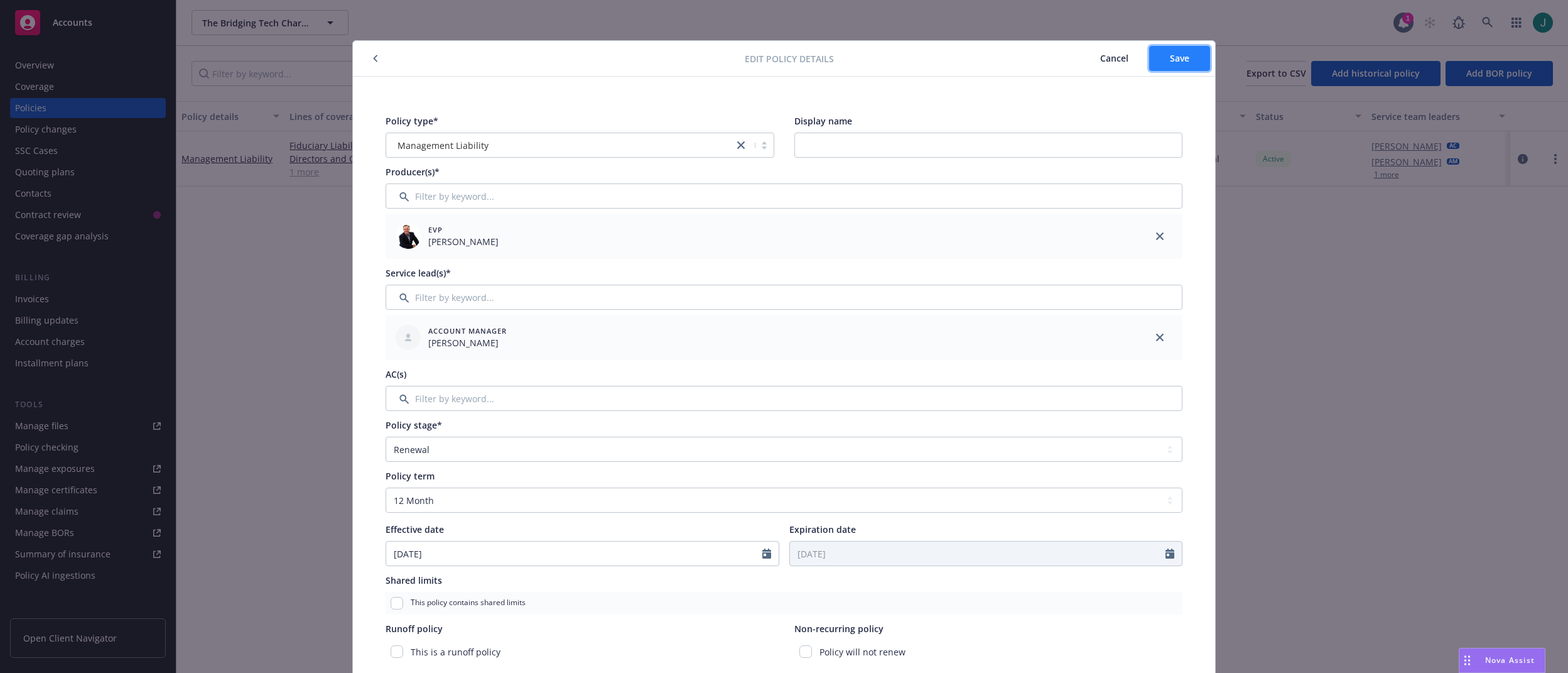
click at [1179, 63] on span "Save" at bounding box center [1180, 58] width 20 height 12
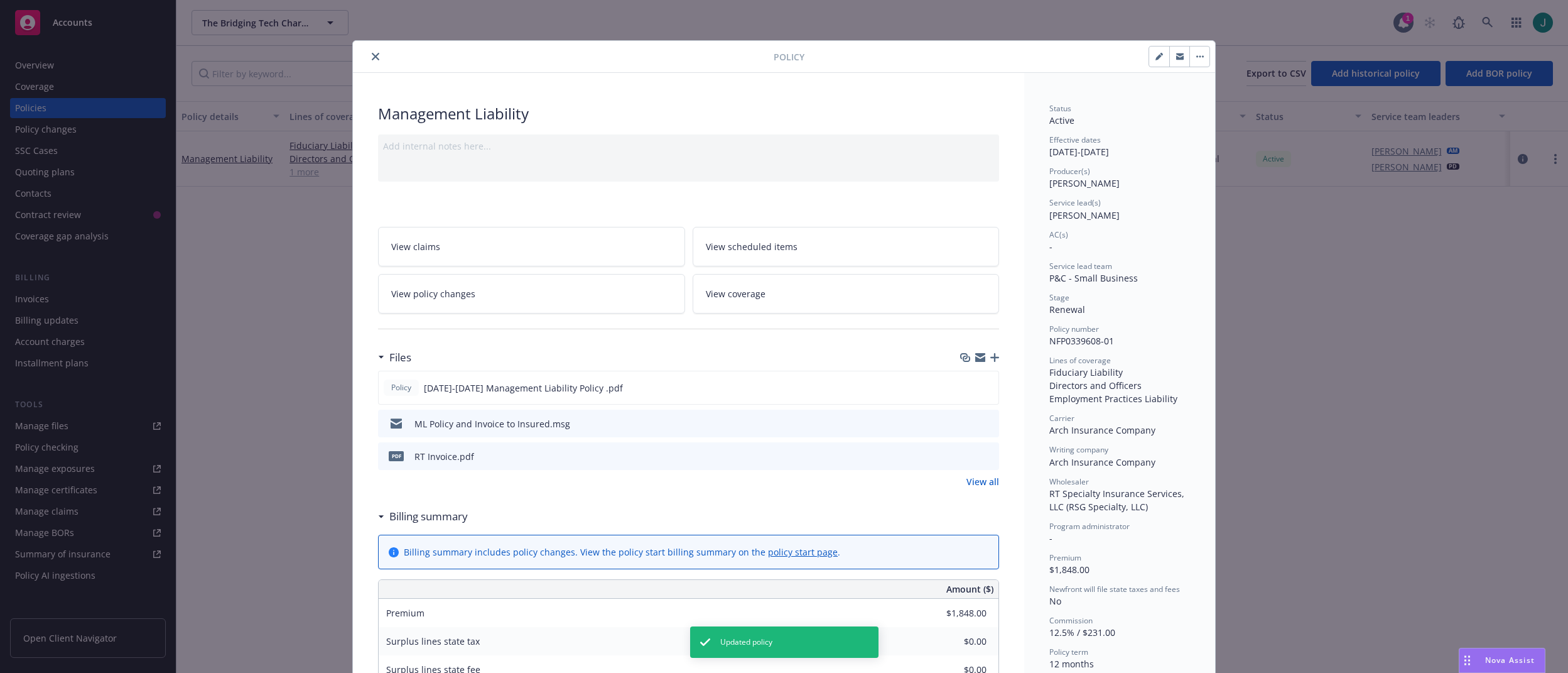
click at [377, 57] on button "close" at bounding box center [375, 56] width 15 height 15
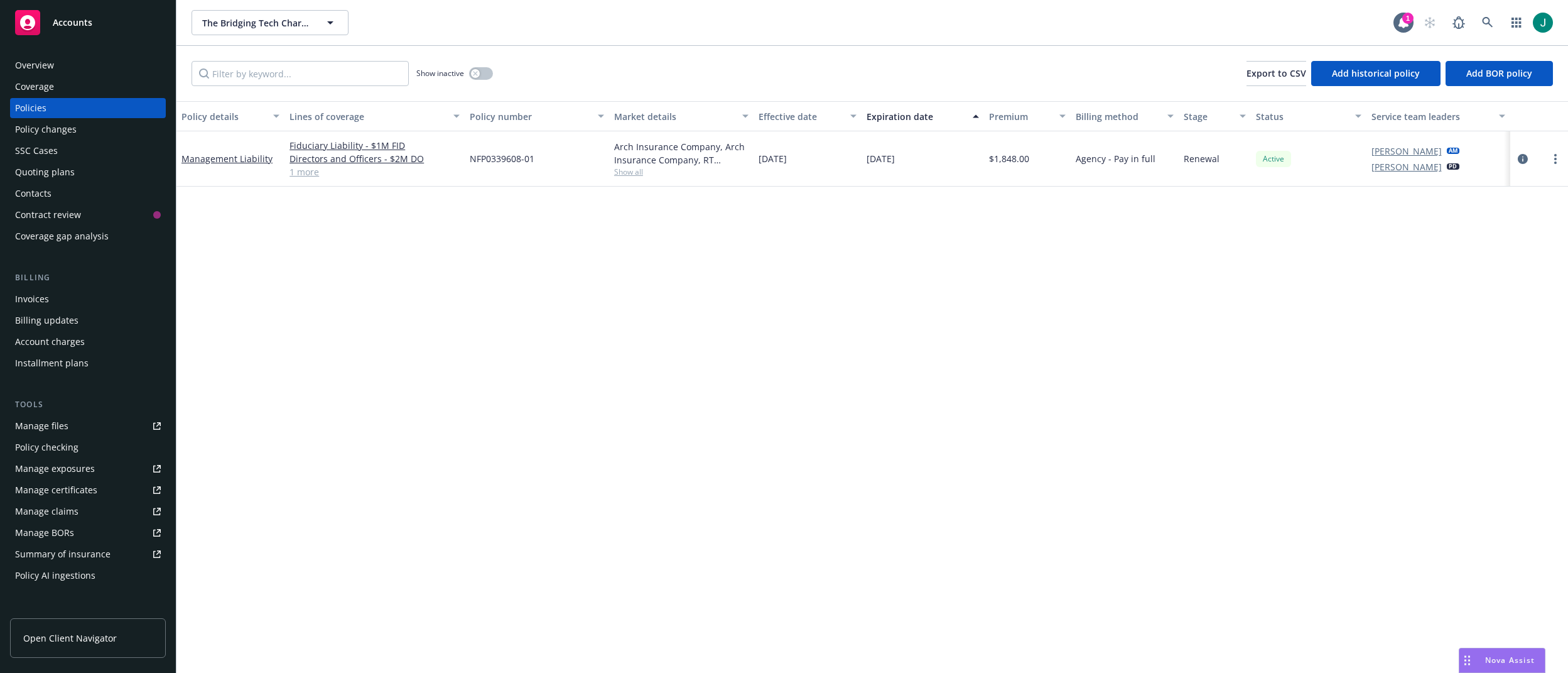
click at [250, 217] on div "Policy details Lines of coverage Policy number Market details Effective date Ex…" at bounding box center [872, 387] width 1392 height 572
click at [46, 173] on div "Quoting plans" at bounding box center [44, 172] width 59 height 20
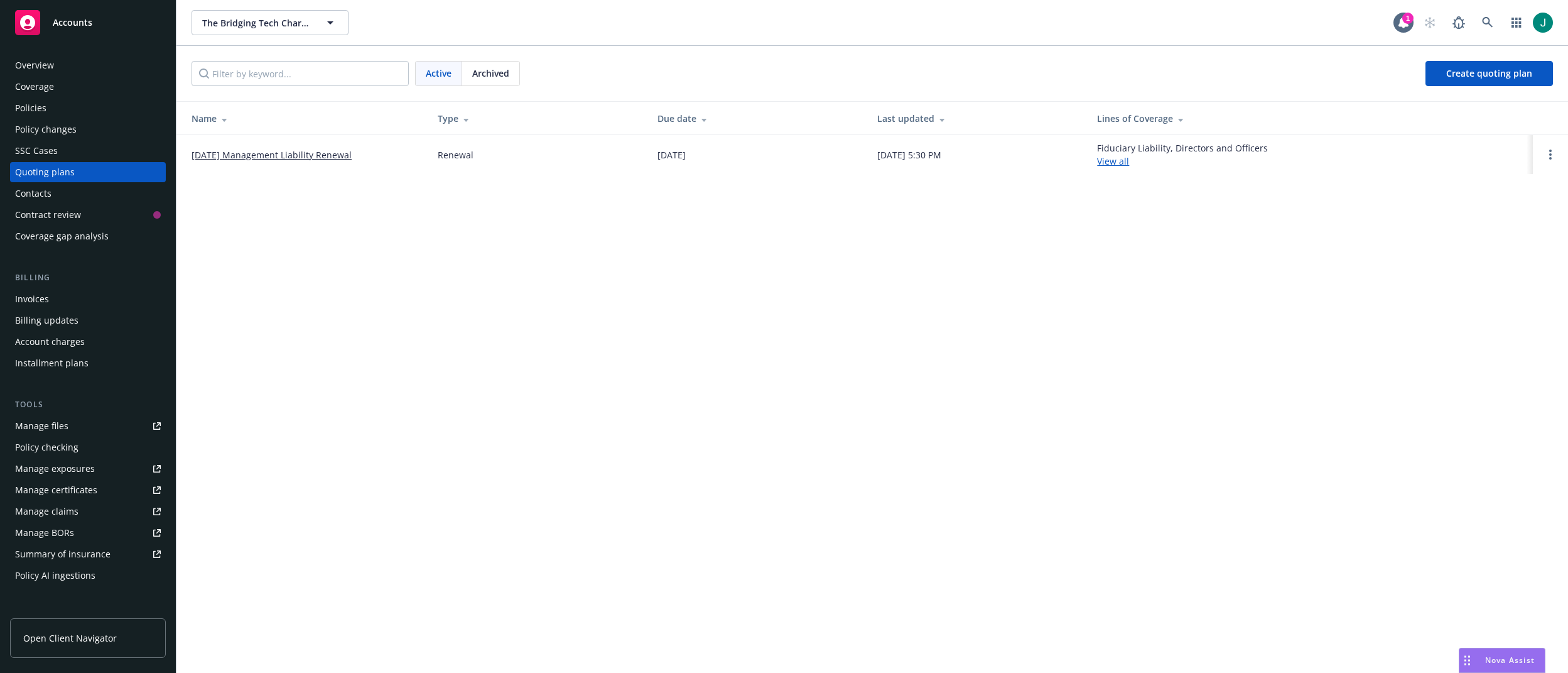
click at [325, 154] on link "10/06/25 Management Liability Renewal" at bounding box center [271, 155] width 160 height 13
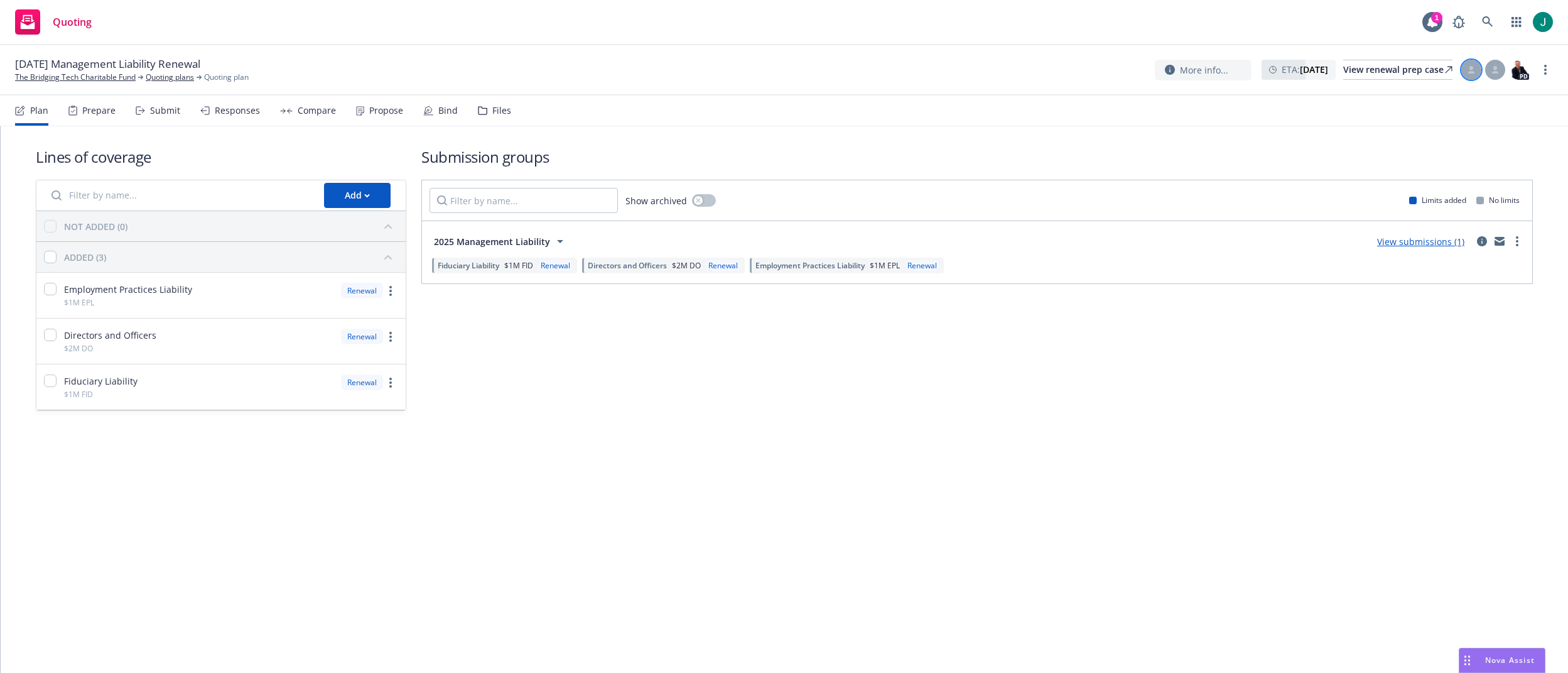
click at [1471, 71] on icon at bounding box center [1472, 70] width 8 height 8
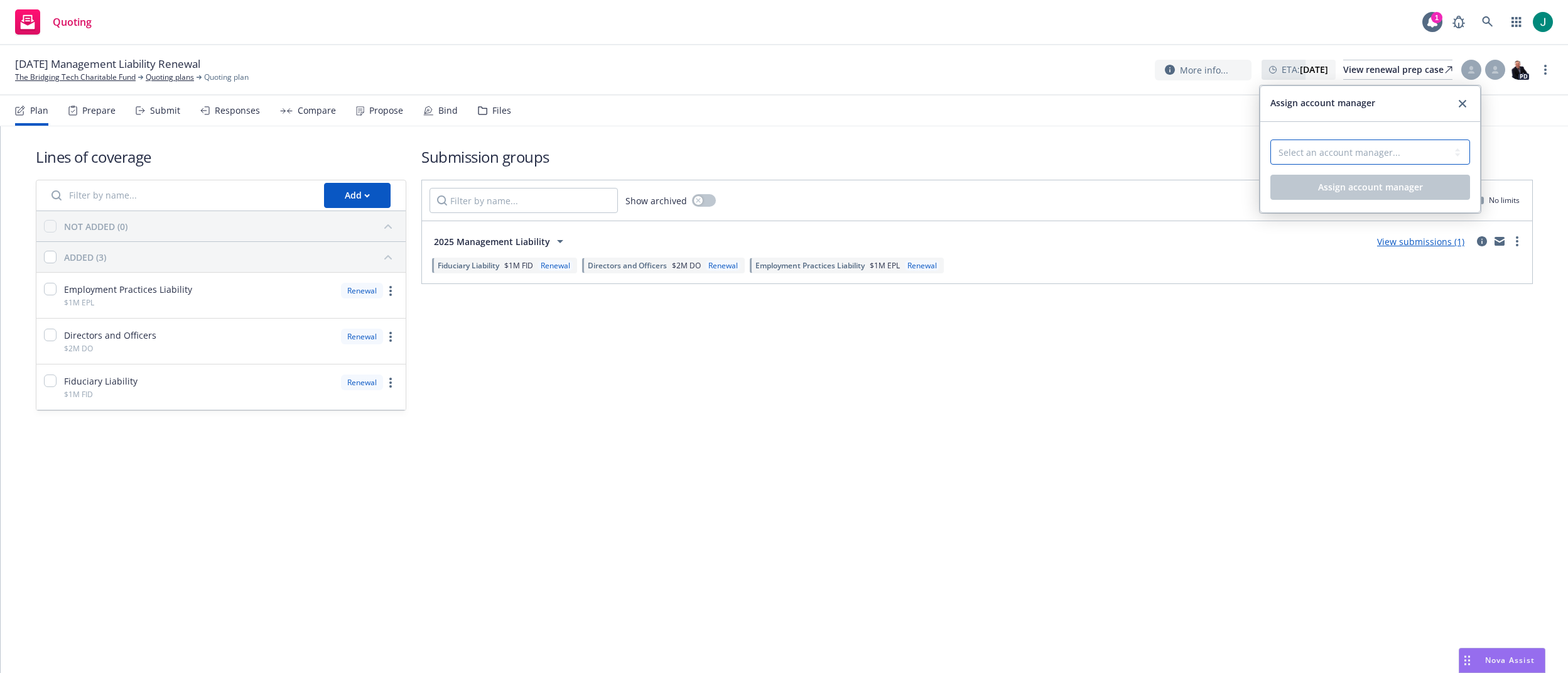
click at [1398, 152] on select "Select an account manager... [PERSON_NAME]" at bounding box center [1371, 152] width 200 height 25
select select "a52e3f2c-ac61-4146-8260-2c17acac4edc"
click at [1271, 139] on select "Select an account manager... [PERSON_NAME]" at bounding box center [1371, 152] width 200 height 25
drag, startPoint x: 1375, startPoint y: 184, endPoint x: 1365, endPoint y: 184, distance: 10.0
click at [1369, 184] on span "Assign account manager" at bounding box center [1371, 187] width 105 height 12
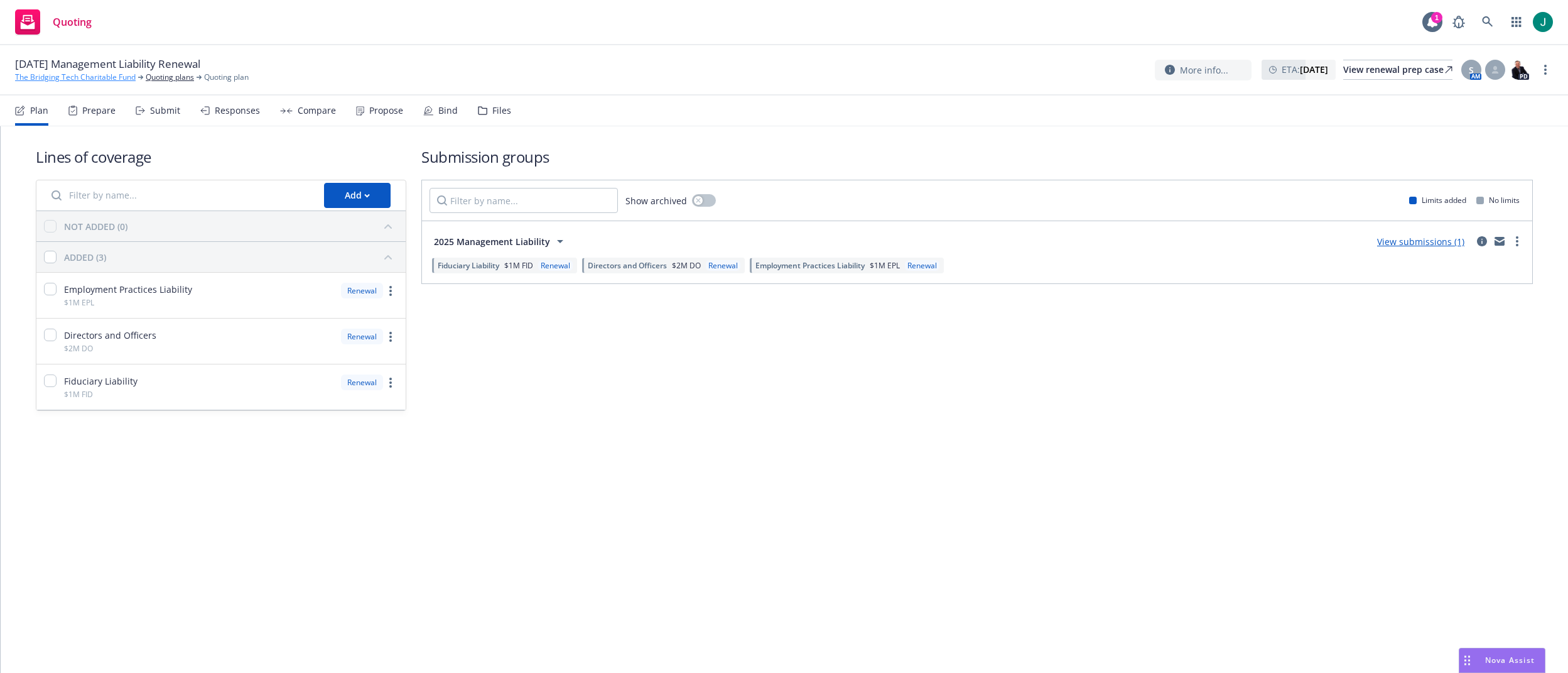
click at [103, 75] on link "The Bridging Tech Charitable Fund" at bounding box center [75, 77] width 121 height 11
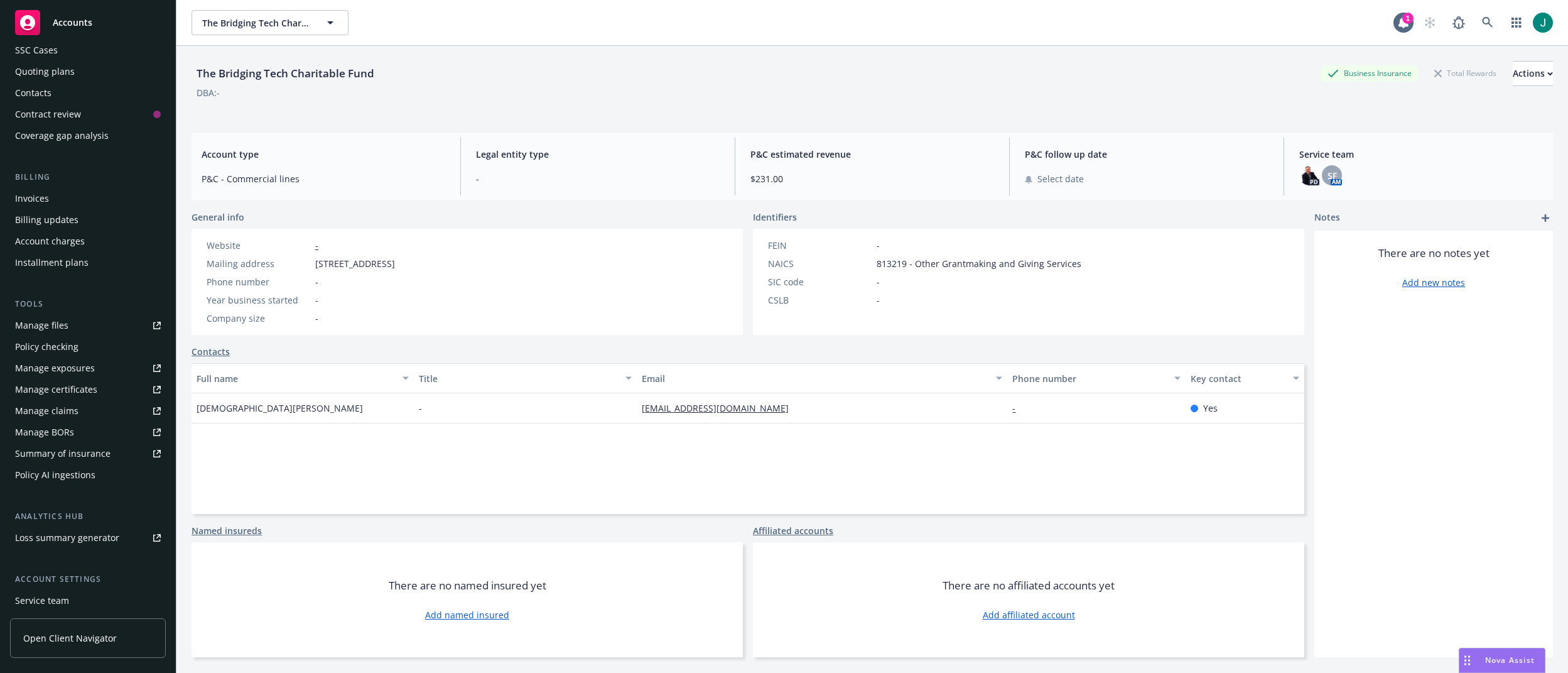
scroll to position [188, 0]
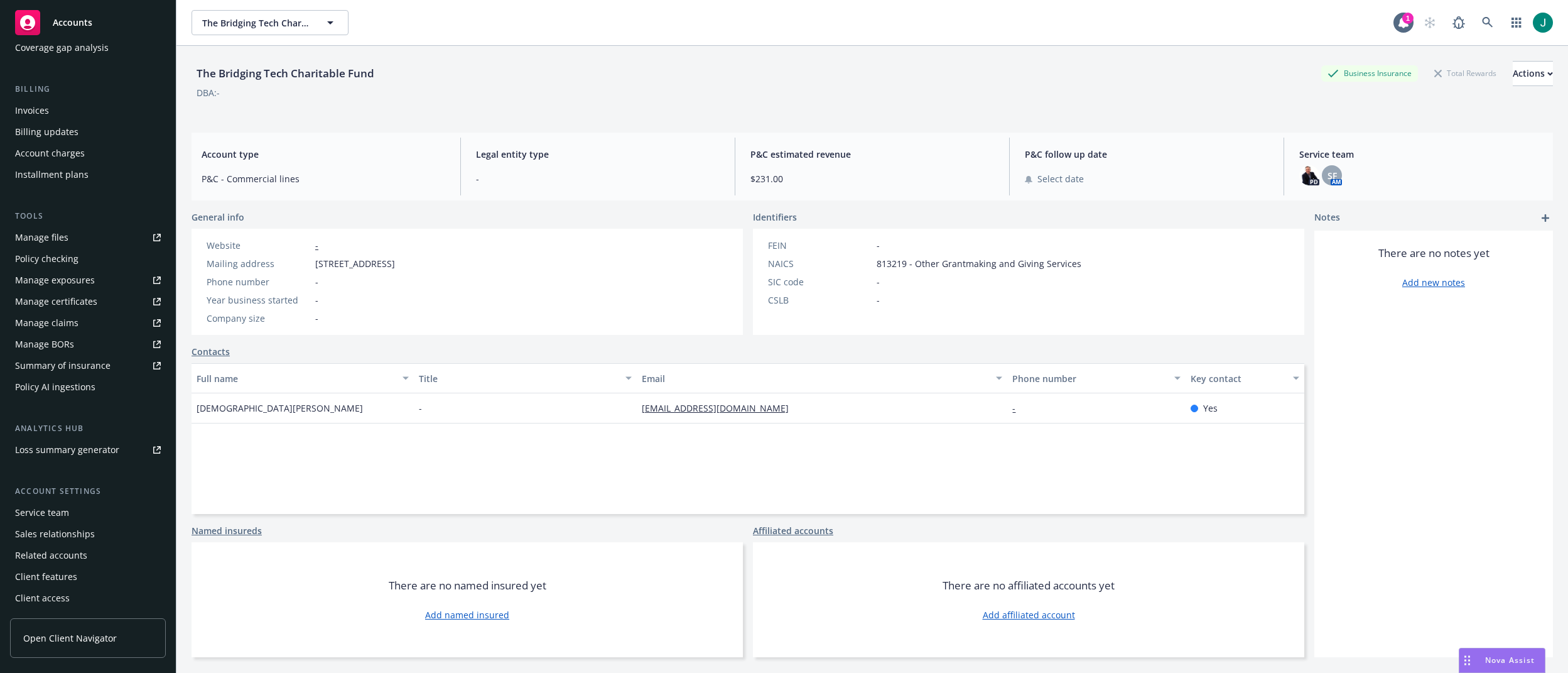
click at [65, 363] on div "Summary of insurance" at bounding box center [63, 365] width 95 height 20
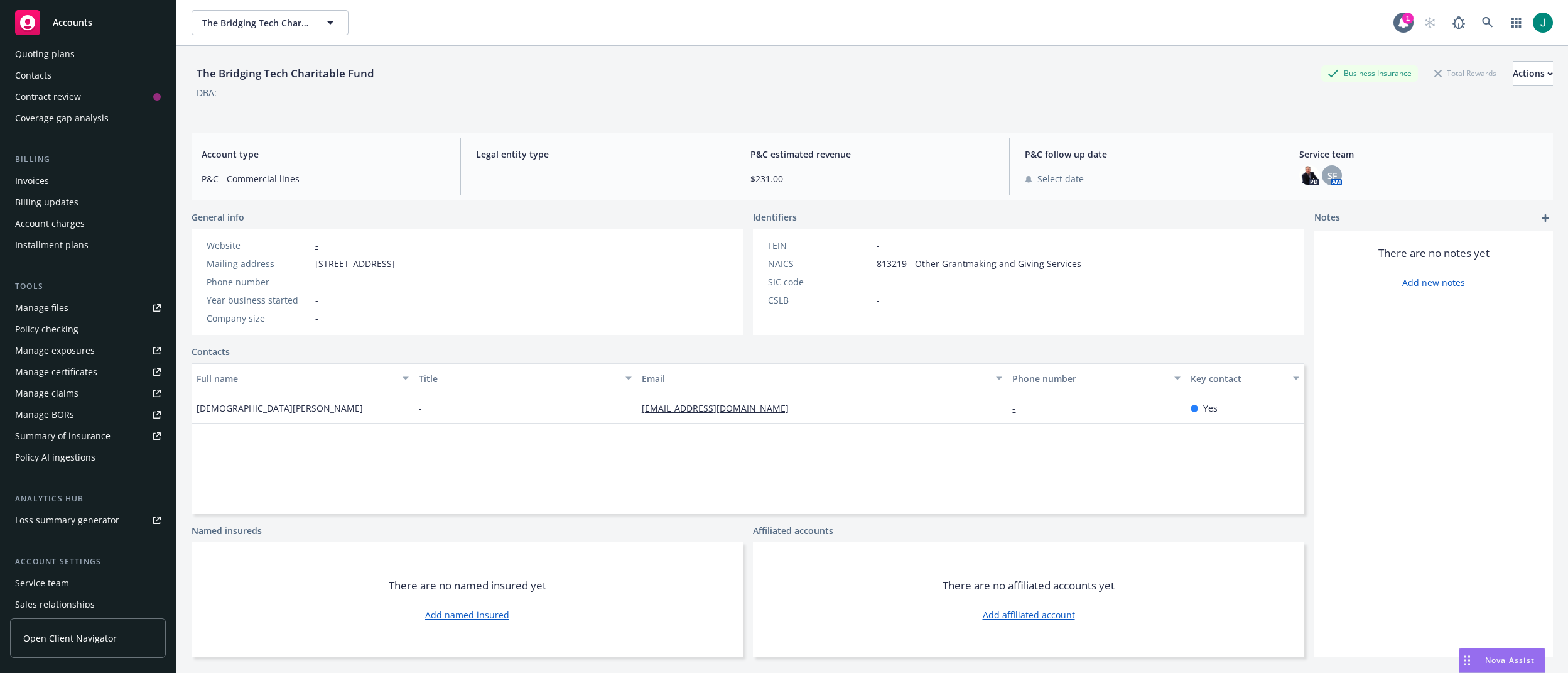
scroll to position [0, 0]
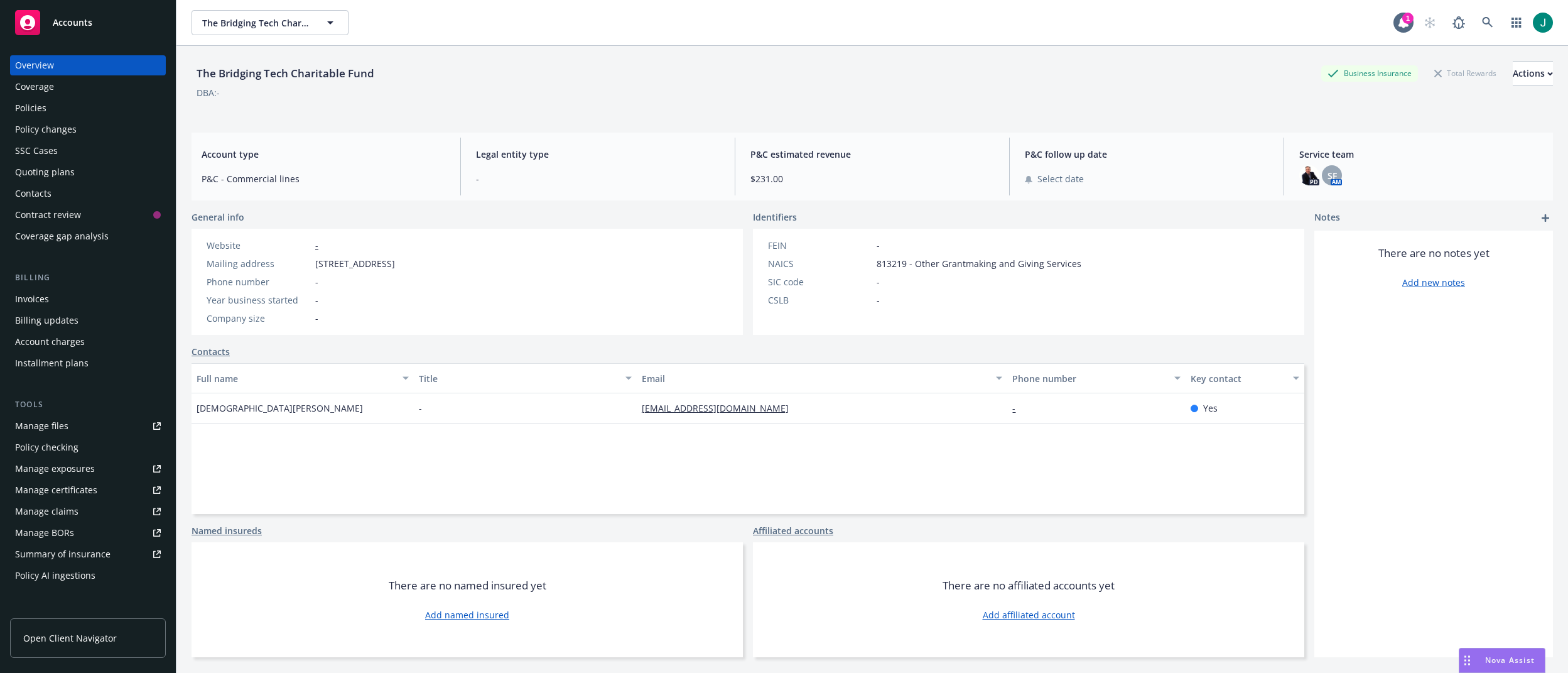
click at [34, 106] on div "Policies" at bounding box center [31, 108] width 31 height 20
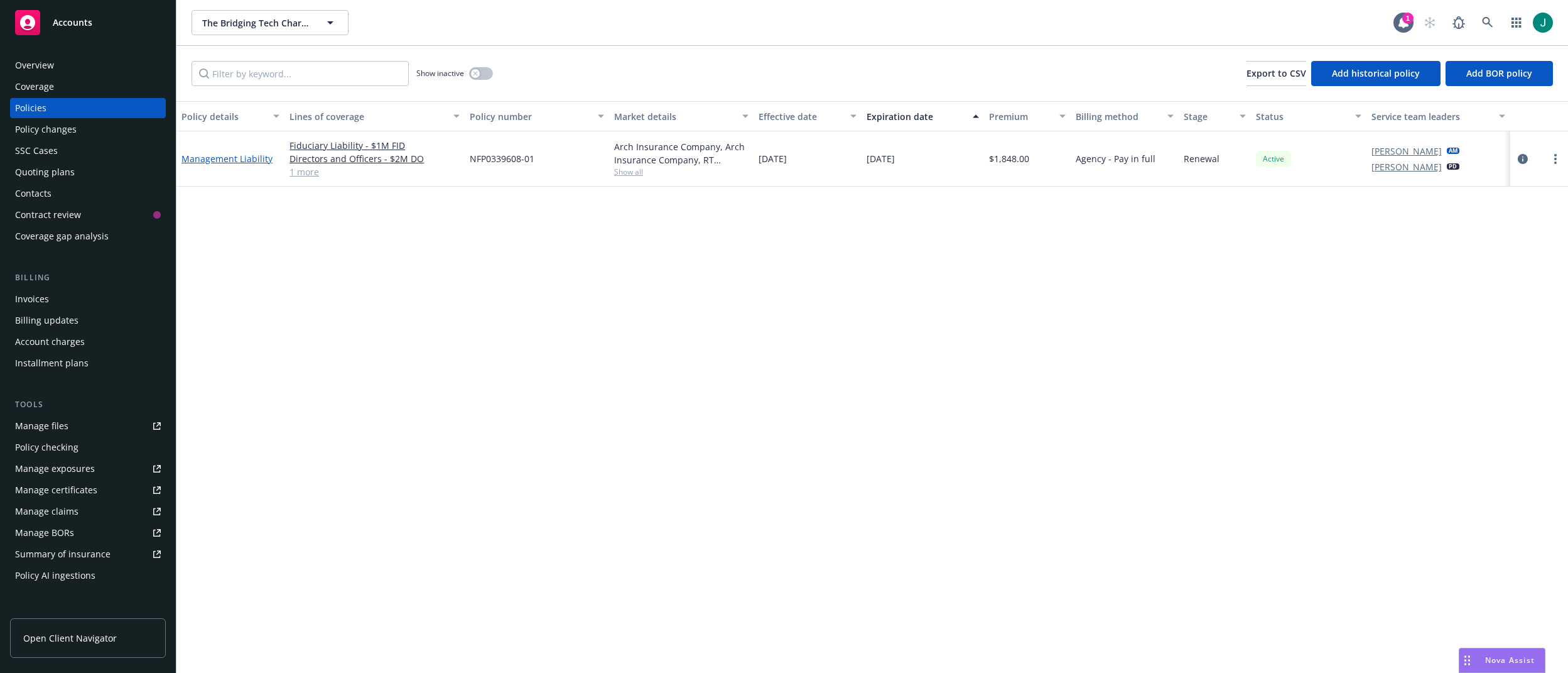
click at [252, 160] on link "Management Liability" at bounding box center [227, 159] width 91 height 12
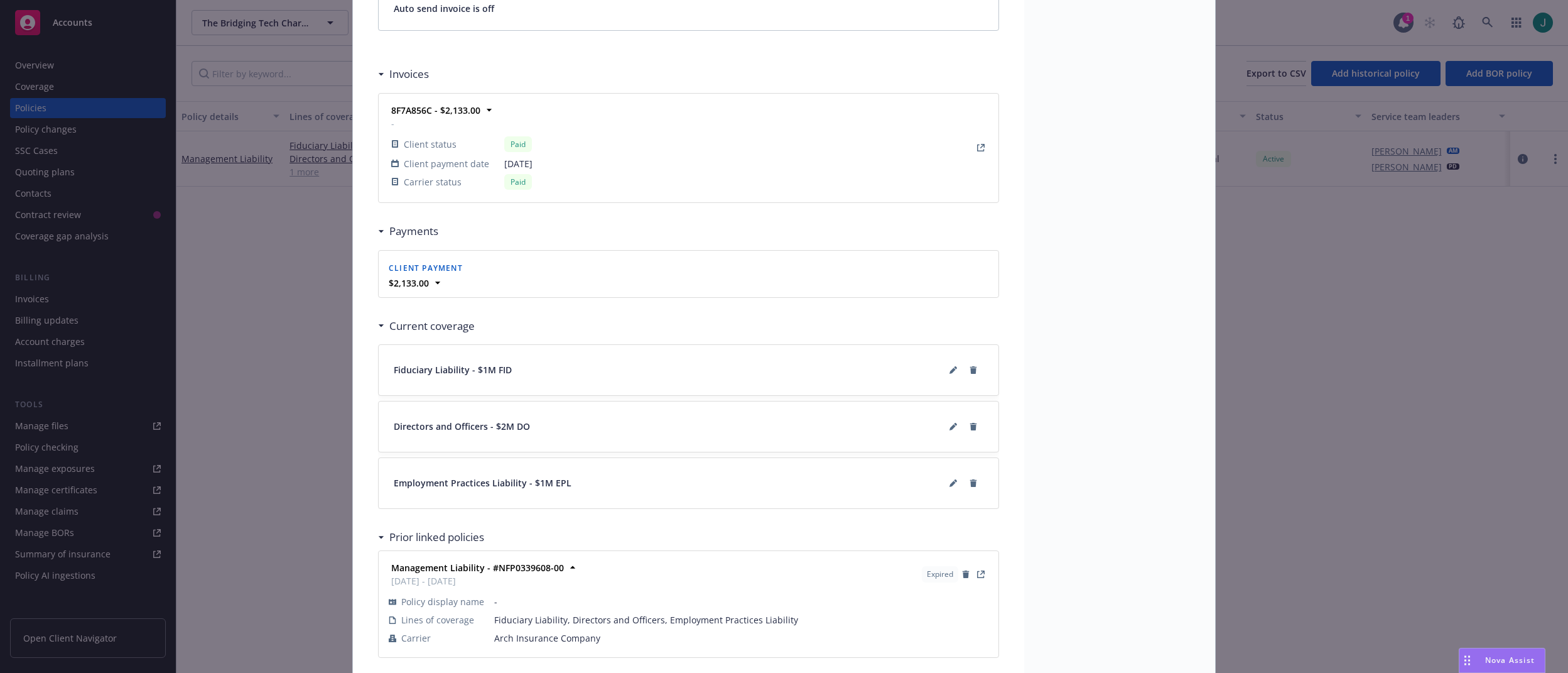
scroll to position [1065, 0]
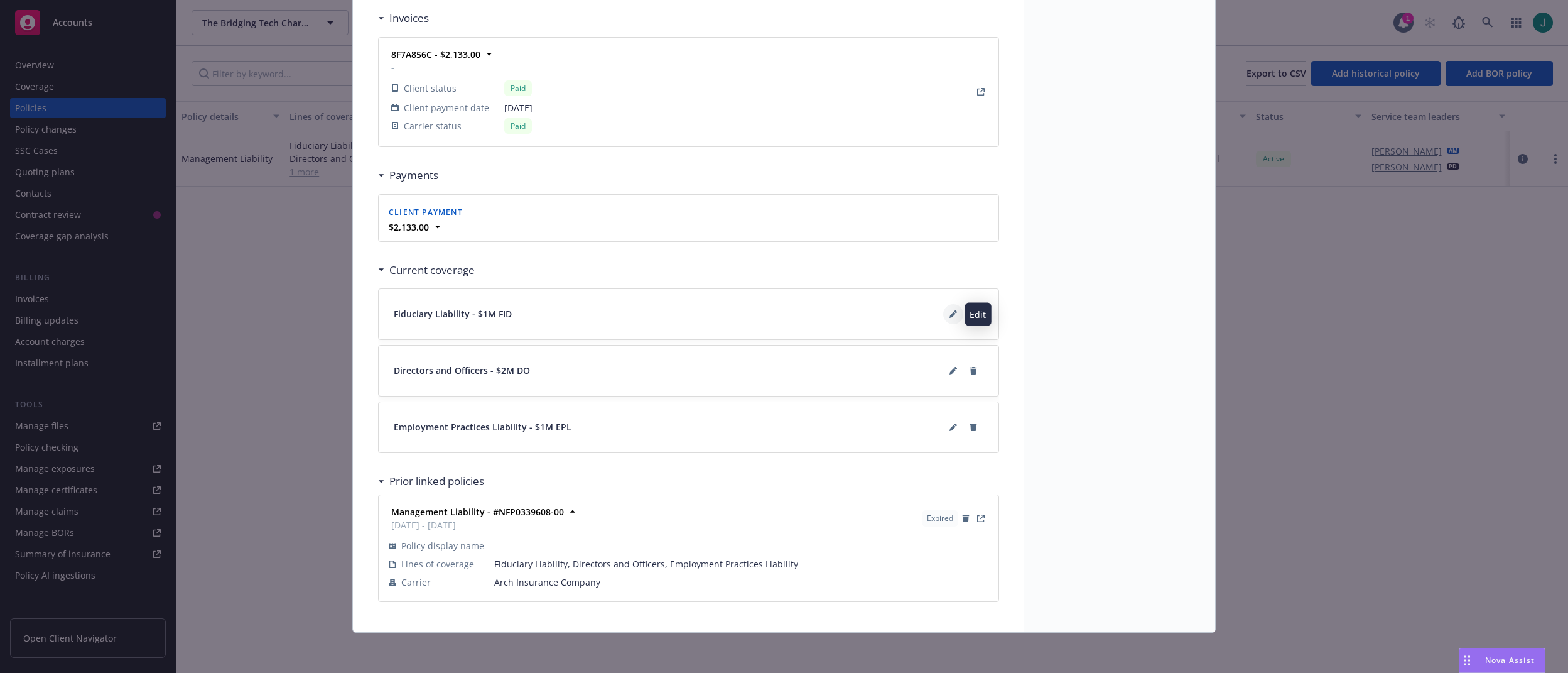
click at [949, 315] on icon at bounding box center [953, 314] width 8 height 8
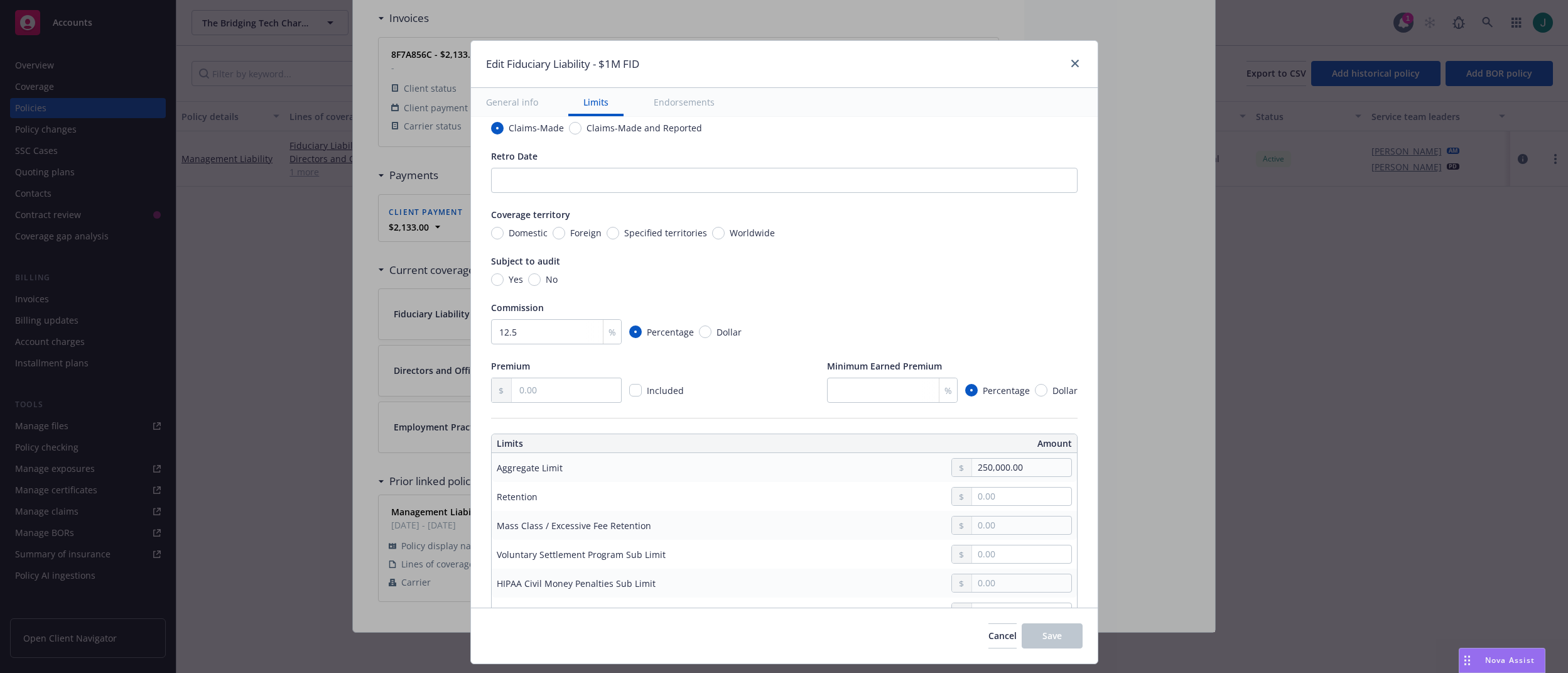
scroll to position [314, 0]
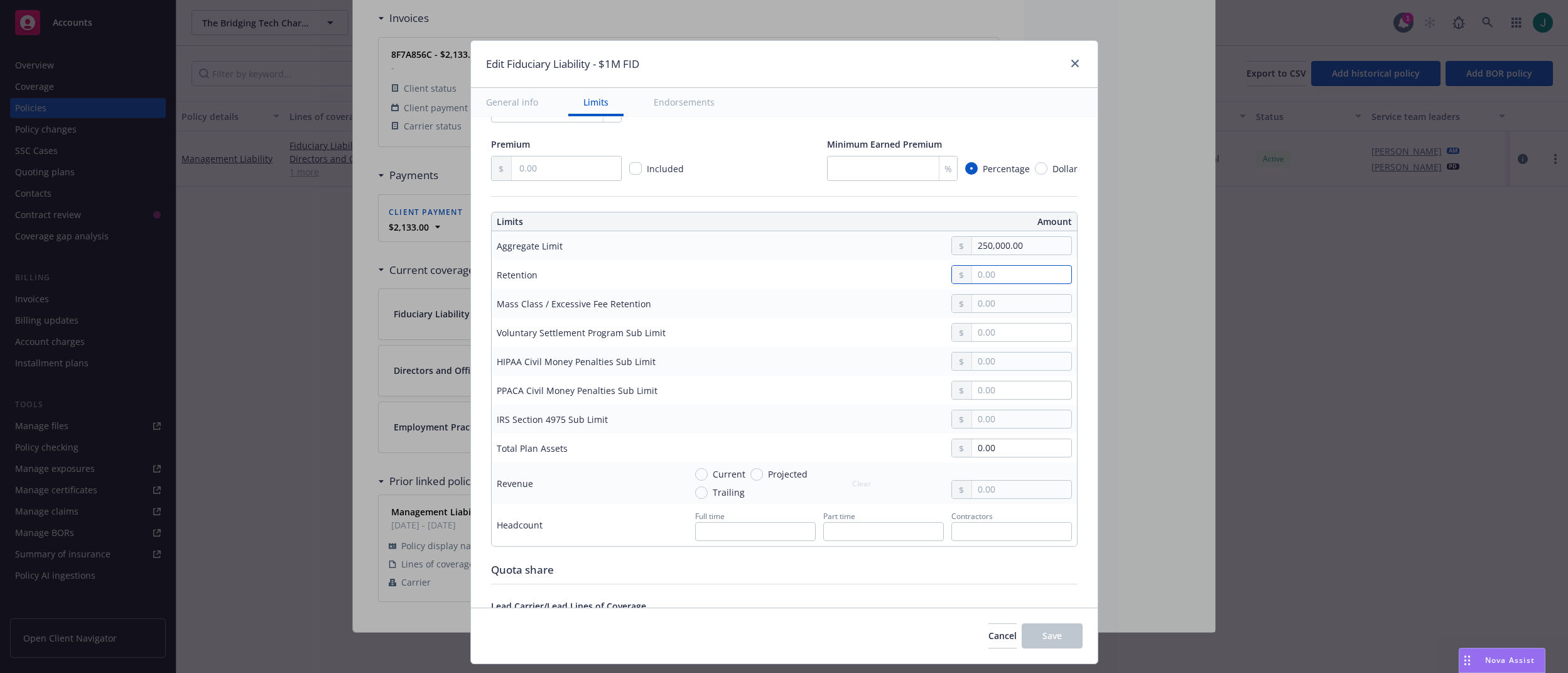
click at [981, 274] on input "text" at bounding box center [1021, 274] width 99 height 18
type input "0.00"
click at [1049, 630] on span "Save" at bounding box center [1053, 635] width 20 height 12
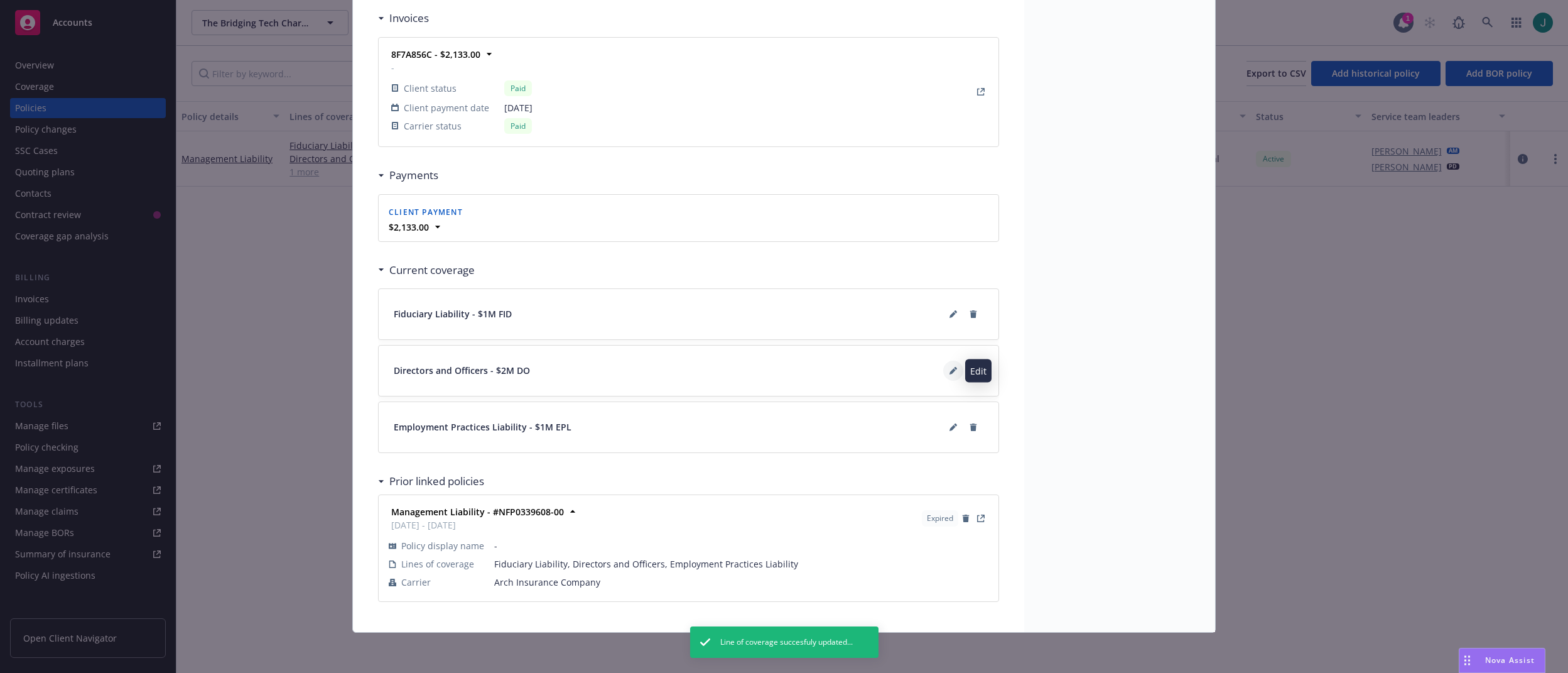
click at [949, 369] on icon at bounding box center [953, 370] width 8 height 8
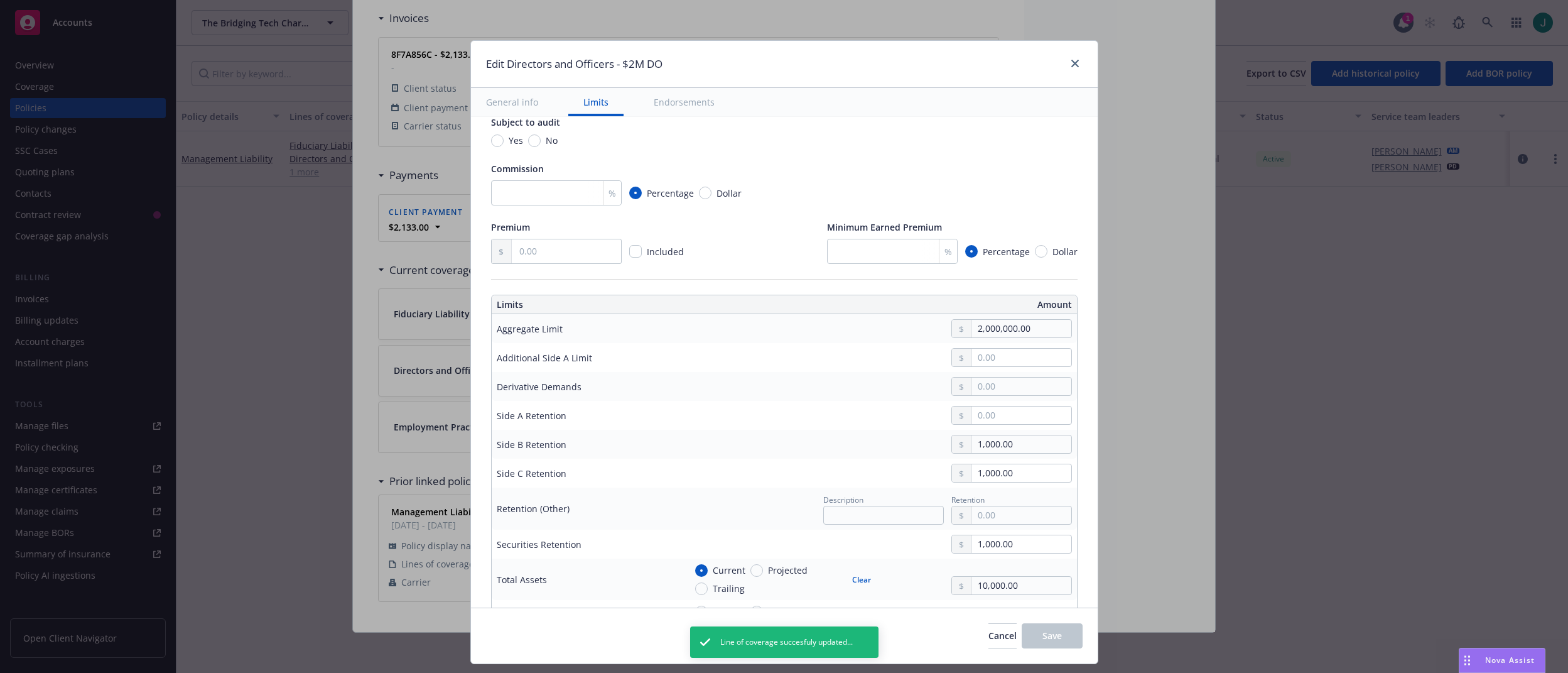
scroll to position [252, 0]
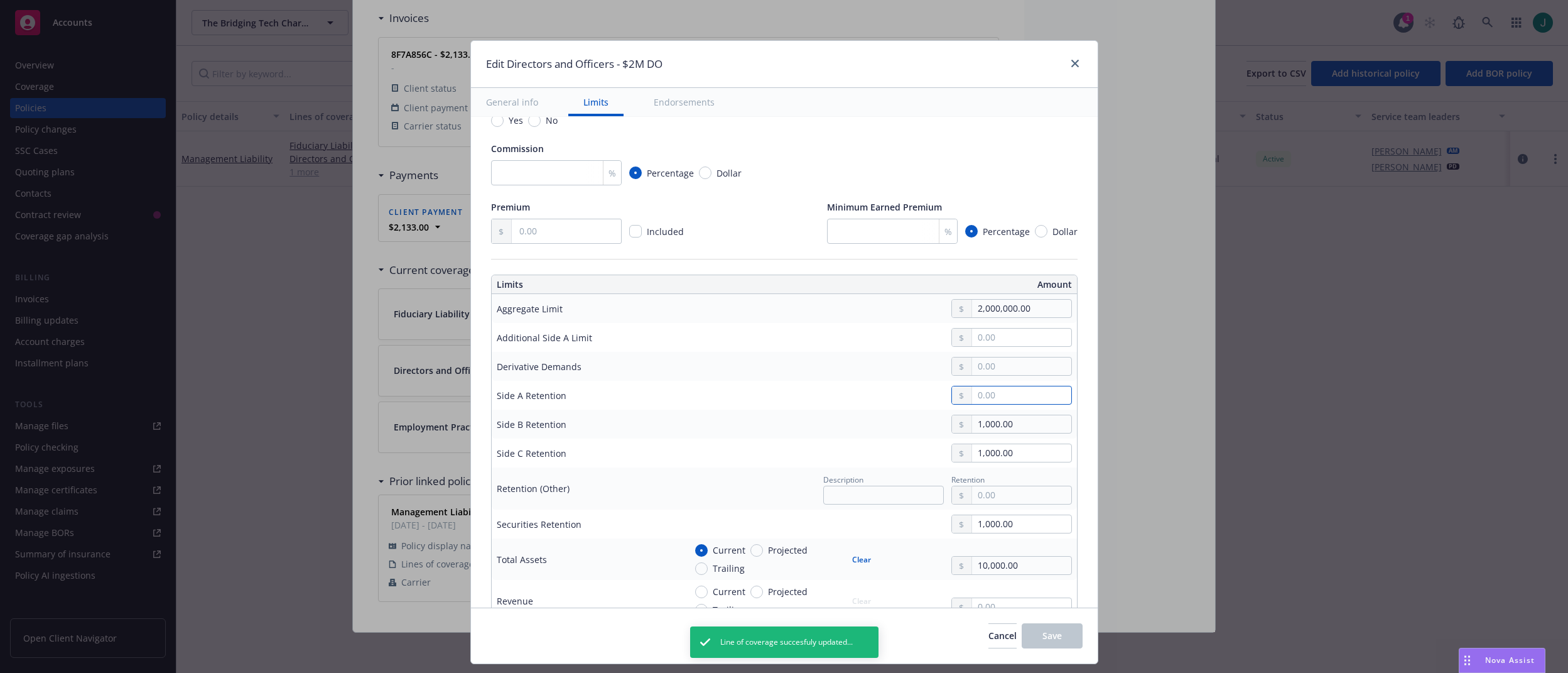
click at [987, 400] on input "text" at bounding box center [1021, 395] width 99 height 18
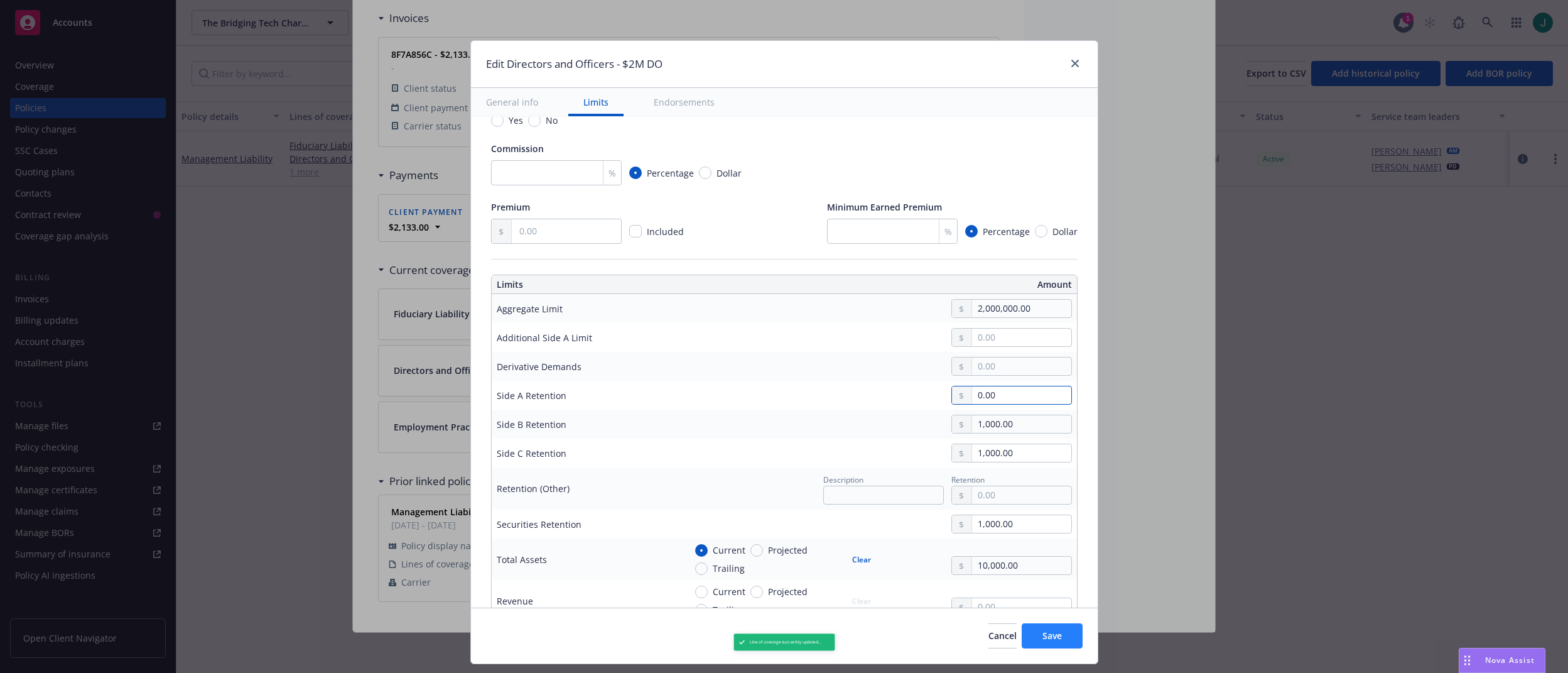
type input "0.00"
click at [1058, 639] on span "Save" at bounding box center [1053, 635] width 20 height 12
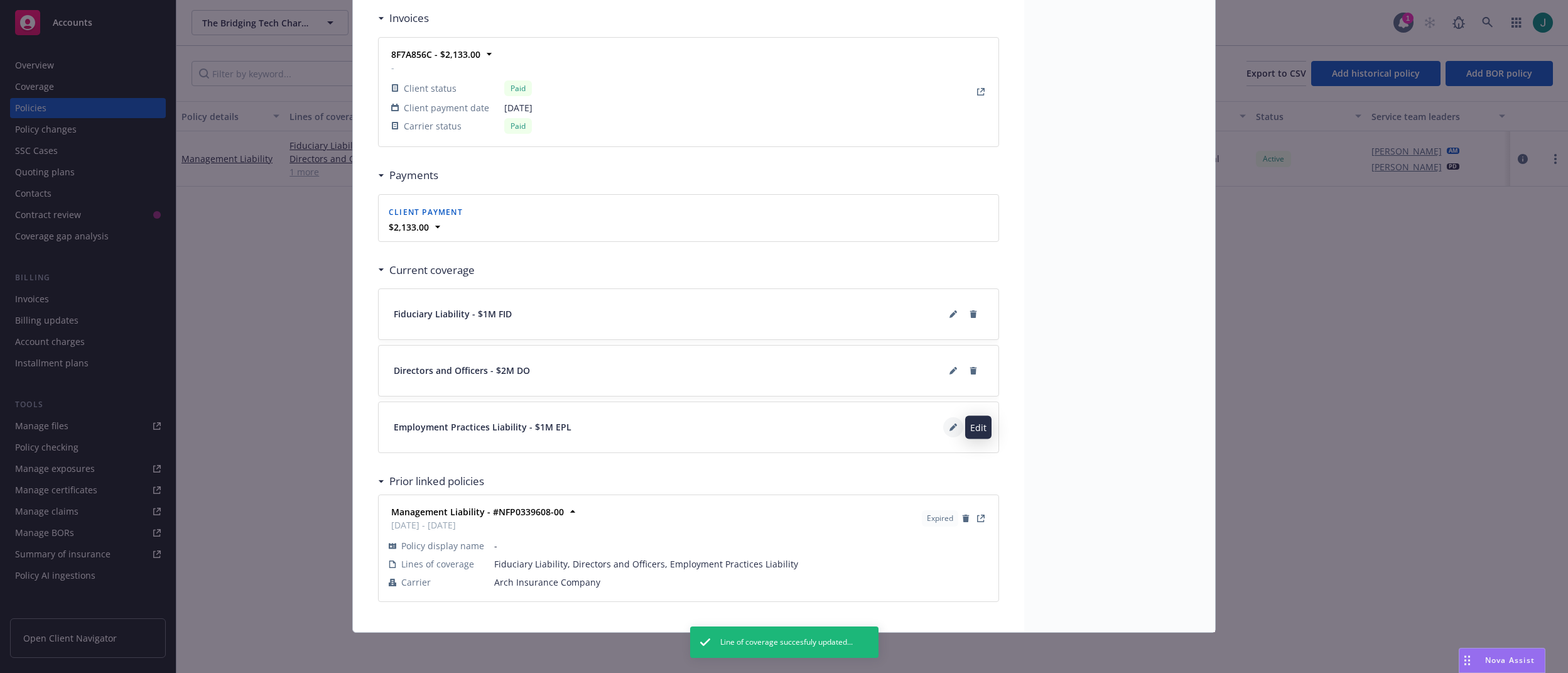
click at [949, 427] on icon at bounding box center [953, 428] width 7 height 7
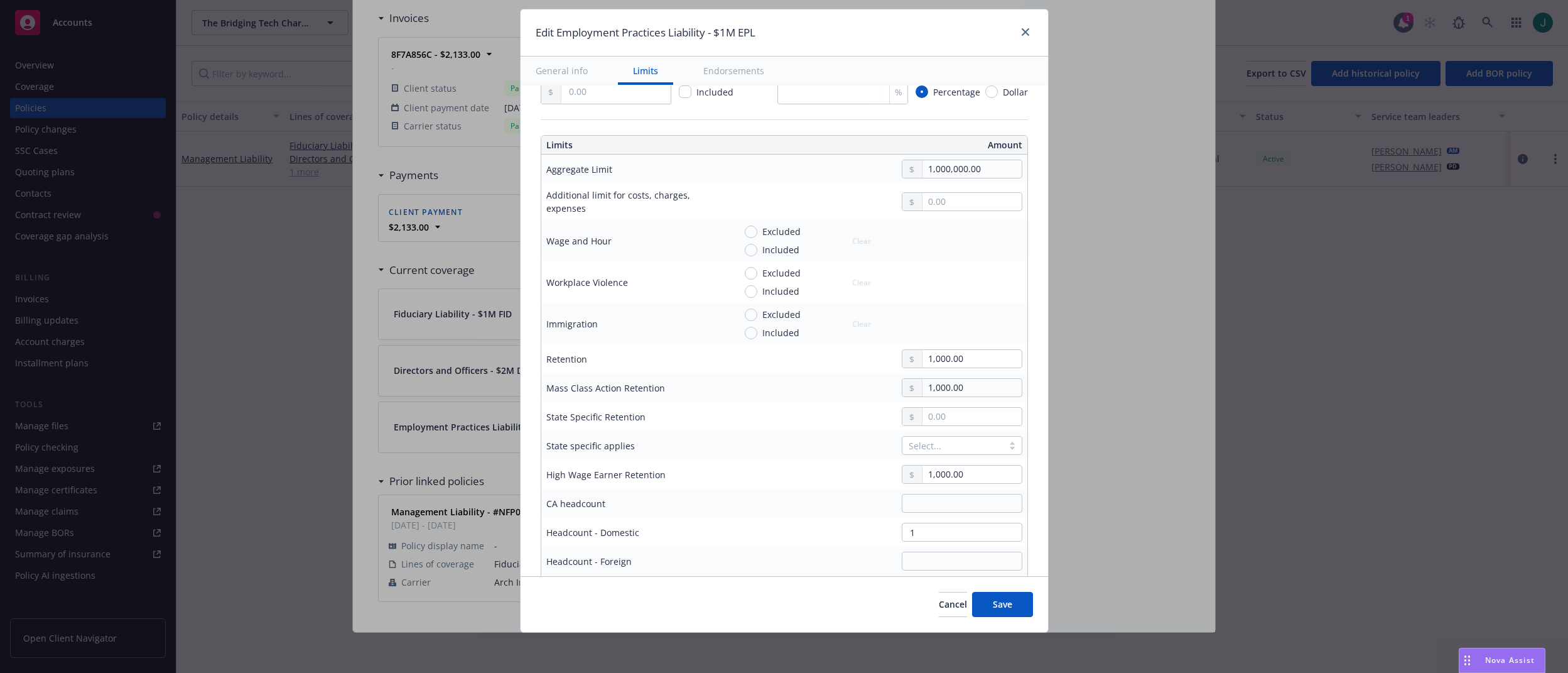
scroll to position [319, 0]
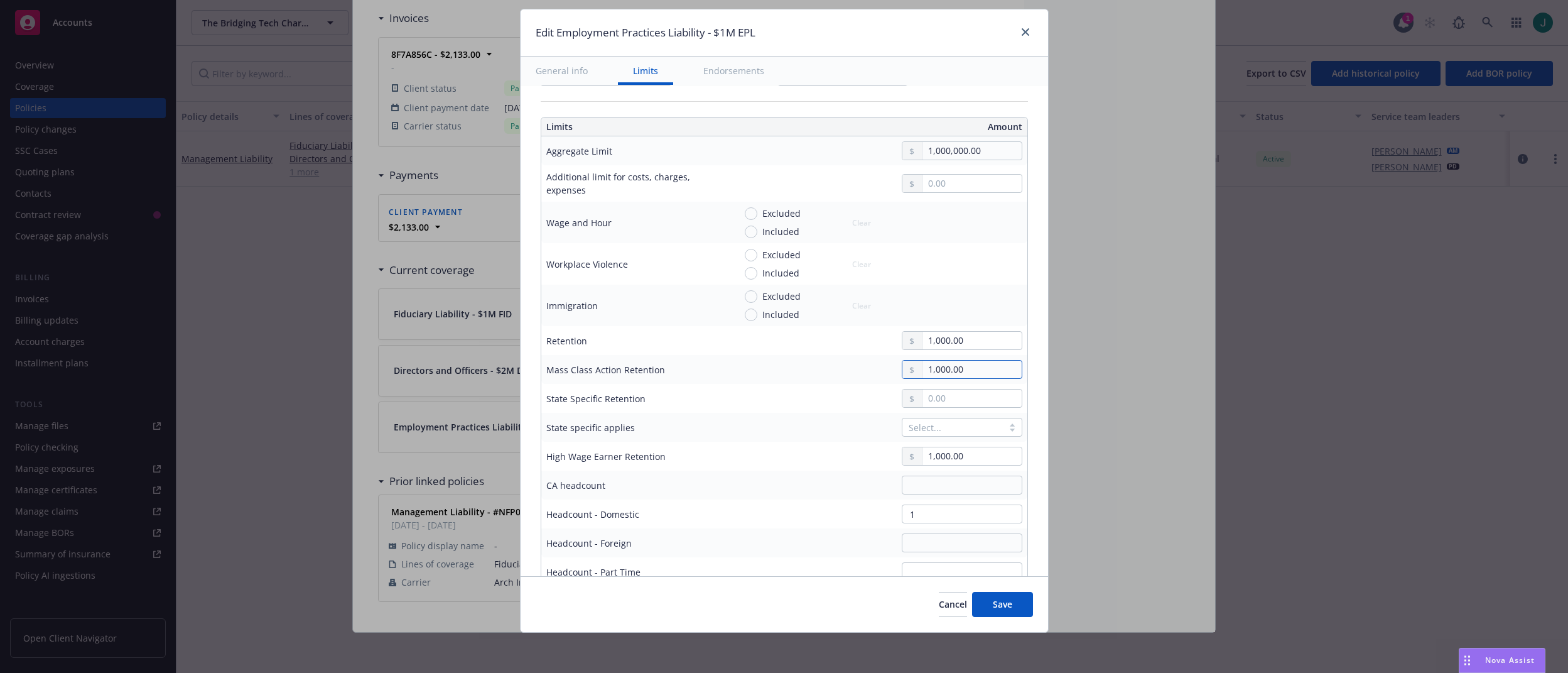
drag, startPoint x: 959, startPoint y: 369, endPoint x: 874, endPoint y: 369, distance: 85.0
click at [874, 369] on div "1,000.00" at bounding box center [879, 369] width 287 height 19
drag, startPoint x: 959, startPoint y: 453, endPoint x: 872, endPoint y: 454, distance: 87.0
click at [872, 454] on div "1,000.00" at bounding box center [879, 455] width 287 height 19
click at [1004, 607] on span "Save" at bounding box center [1003, 604] width 20 height 12
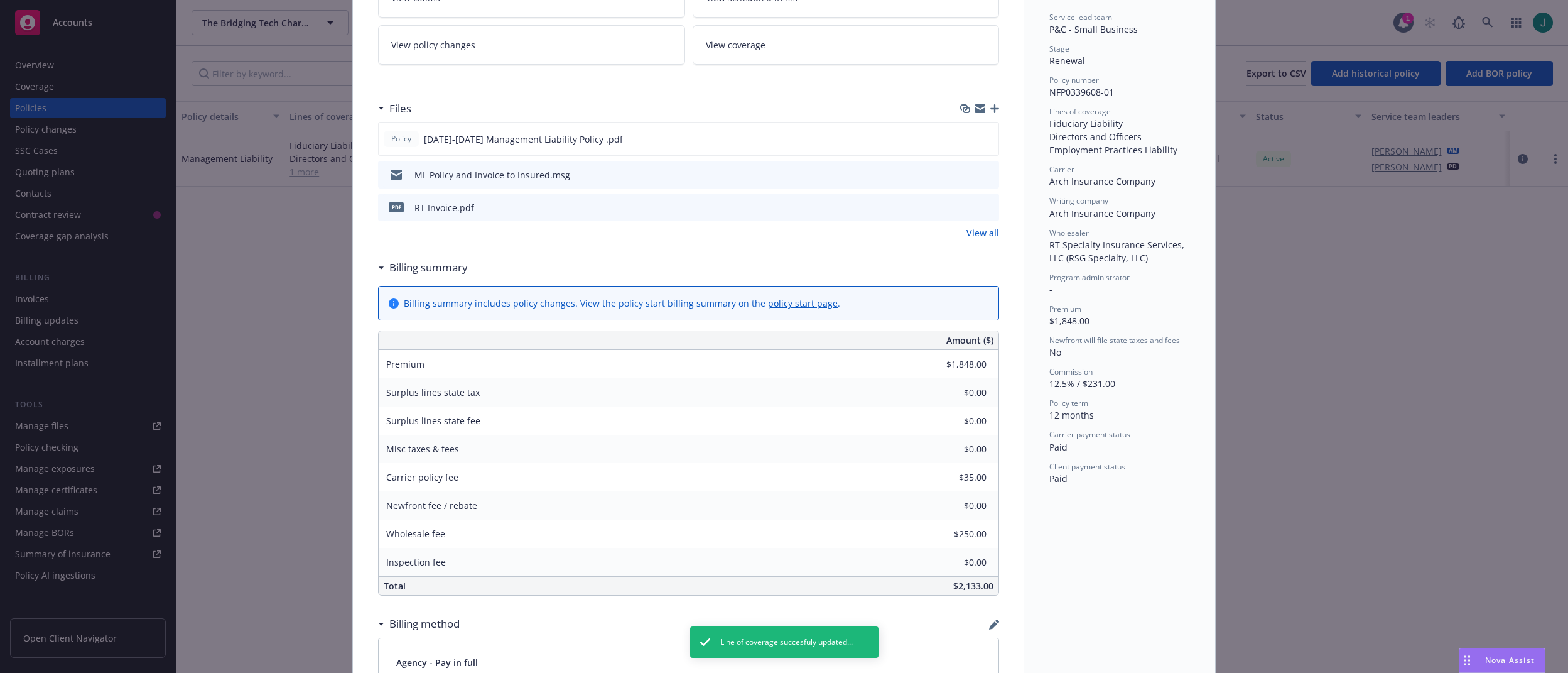
scroll to position [0, 0]
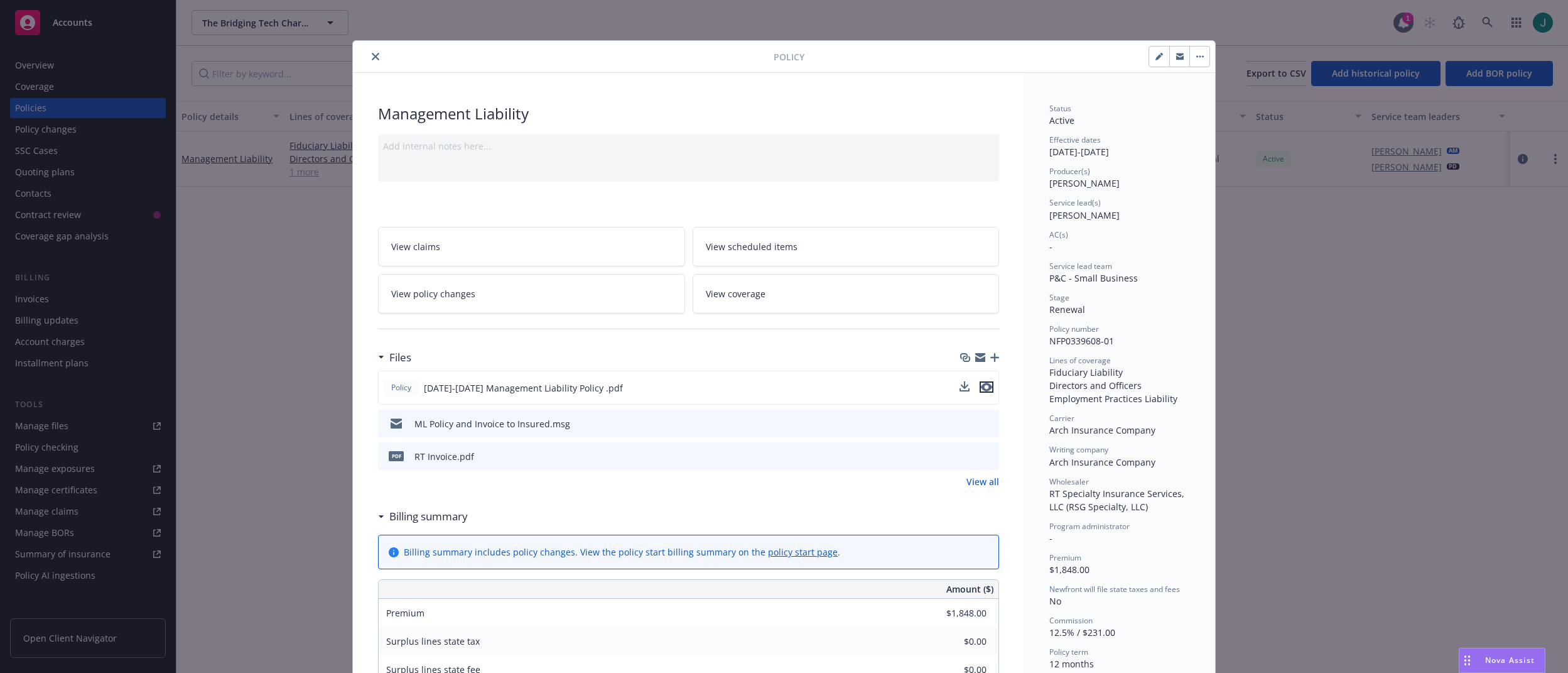
click at [984, 386] on icon "preview file" at bounding box center [987, 386] width 11 height 8
click at [377, 58] on button "close" at bounding box center [375, 56] width 15 height 15
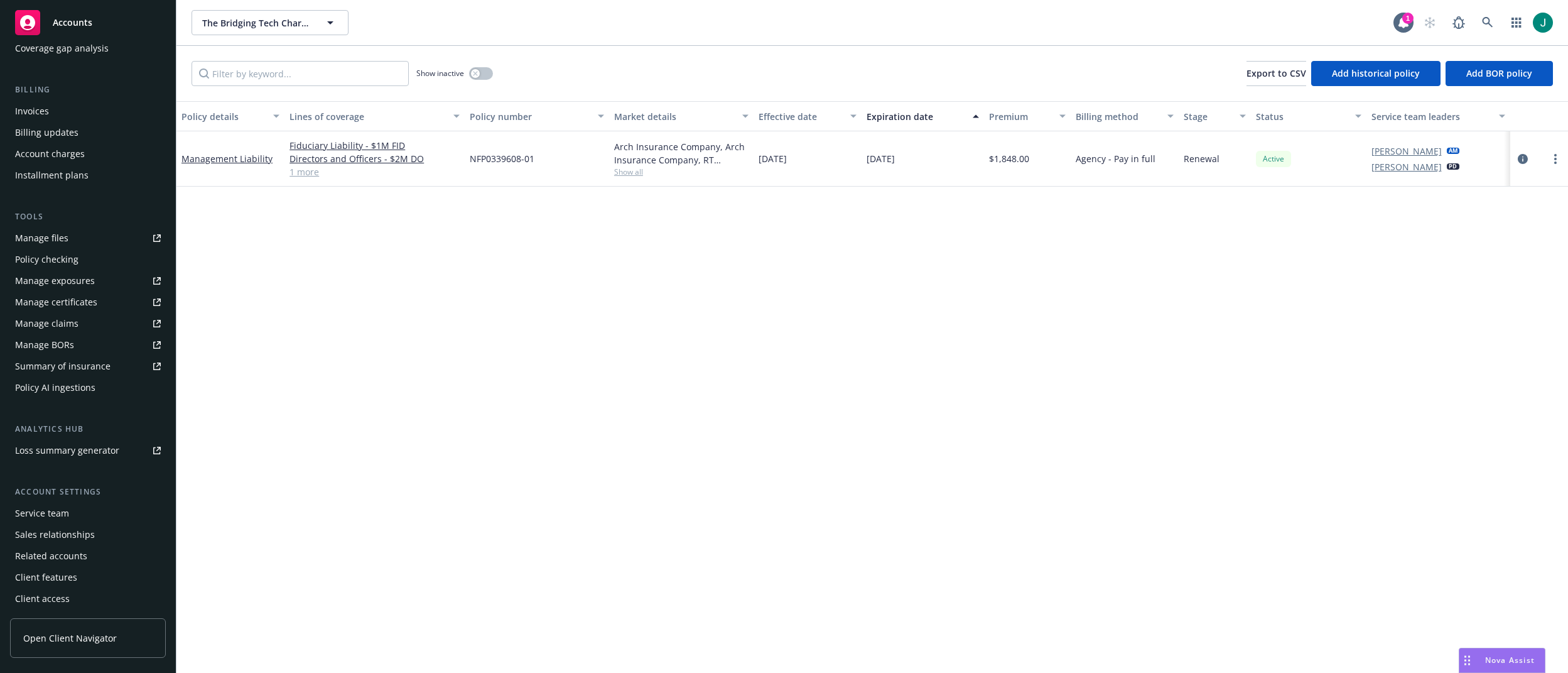
scroll to position [188, 0]
click at [78, 368] on div "Summary of insurance" at bounding box center [63, 365] width 95 height 20
click at [1522, 158] on icon "circleInformation" at bounding box center [1522, 159] width 10 height 10
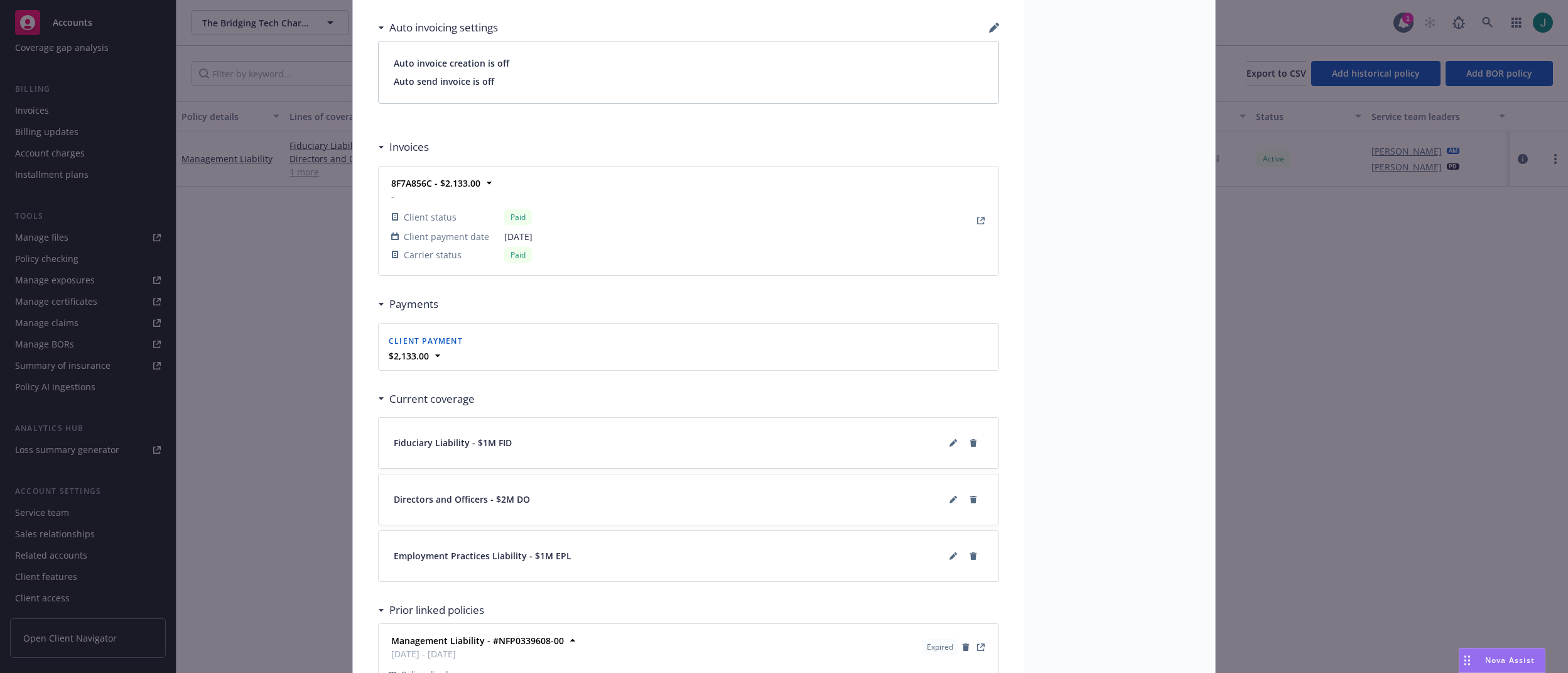
scroll to position [980, 0]
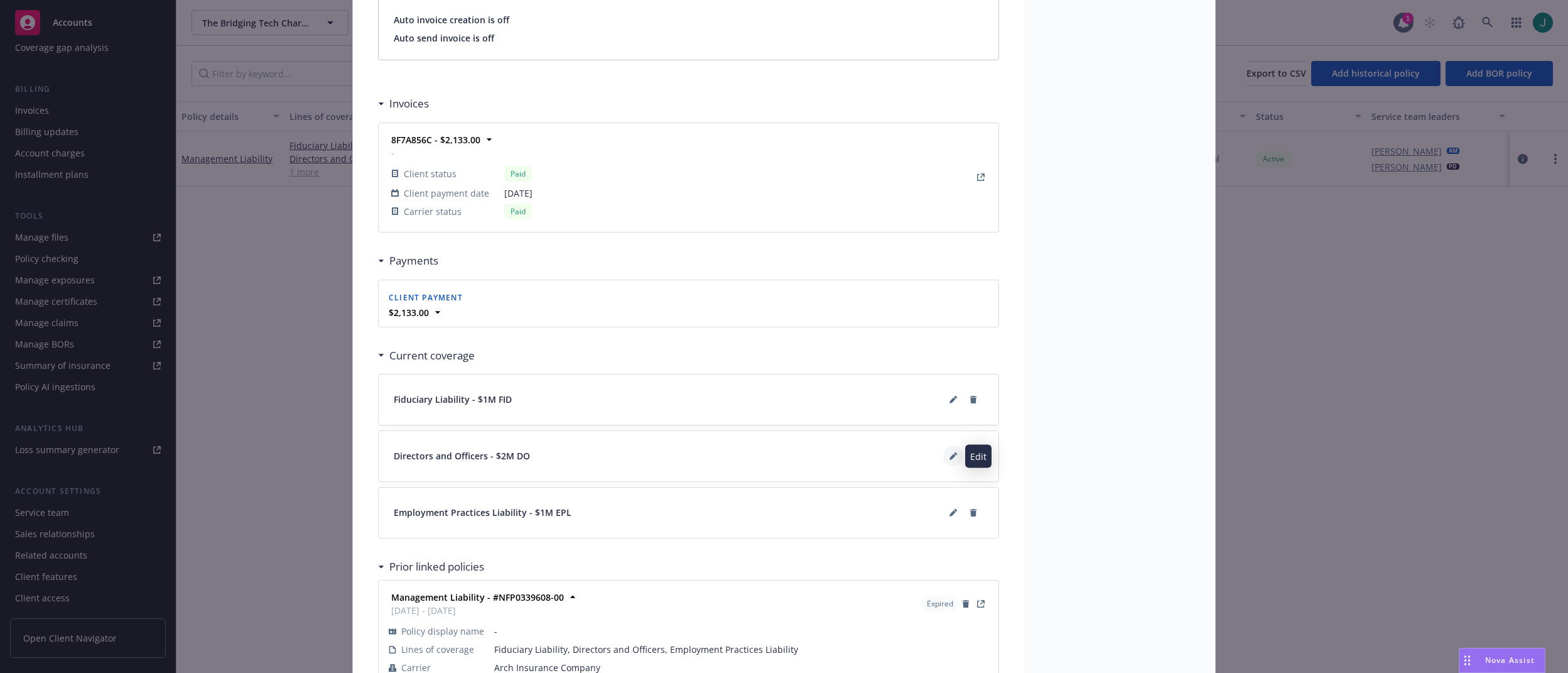
click at [949, 459] on icon at bounding box center [953, 456] width 8 height 8
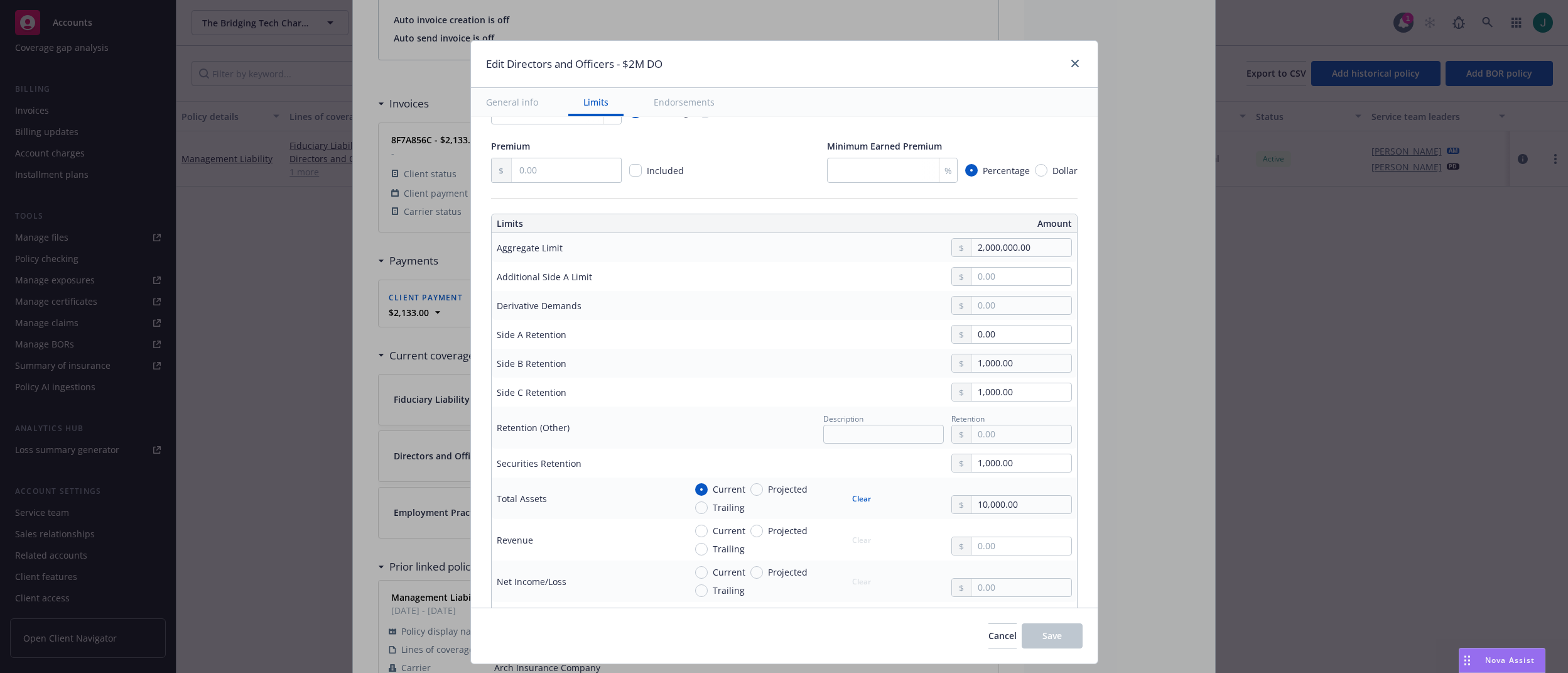
scroll to position [314, 0]
drag, startPoint x: 1012, startPoint y: 459, endPoint x: 923, endPoint y: 461, distance: 89.0
click at [923, 461] on div "1,000.00" at bounding box center [879, 461] width 387 height 19
drag, startPoint x: 1043, startPoint y: 640, endPoint x: 976, endPoint y: 602, distance: 77.0
click at [1043, 640] on span "Save" at bounding box center [1053, 635] width 20 height 12
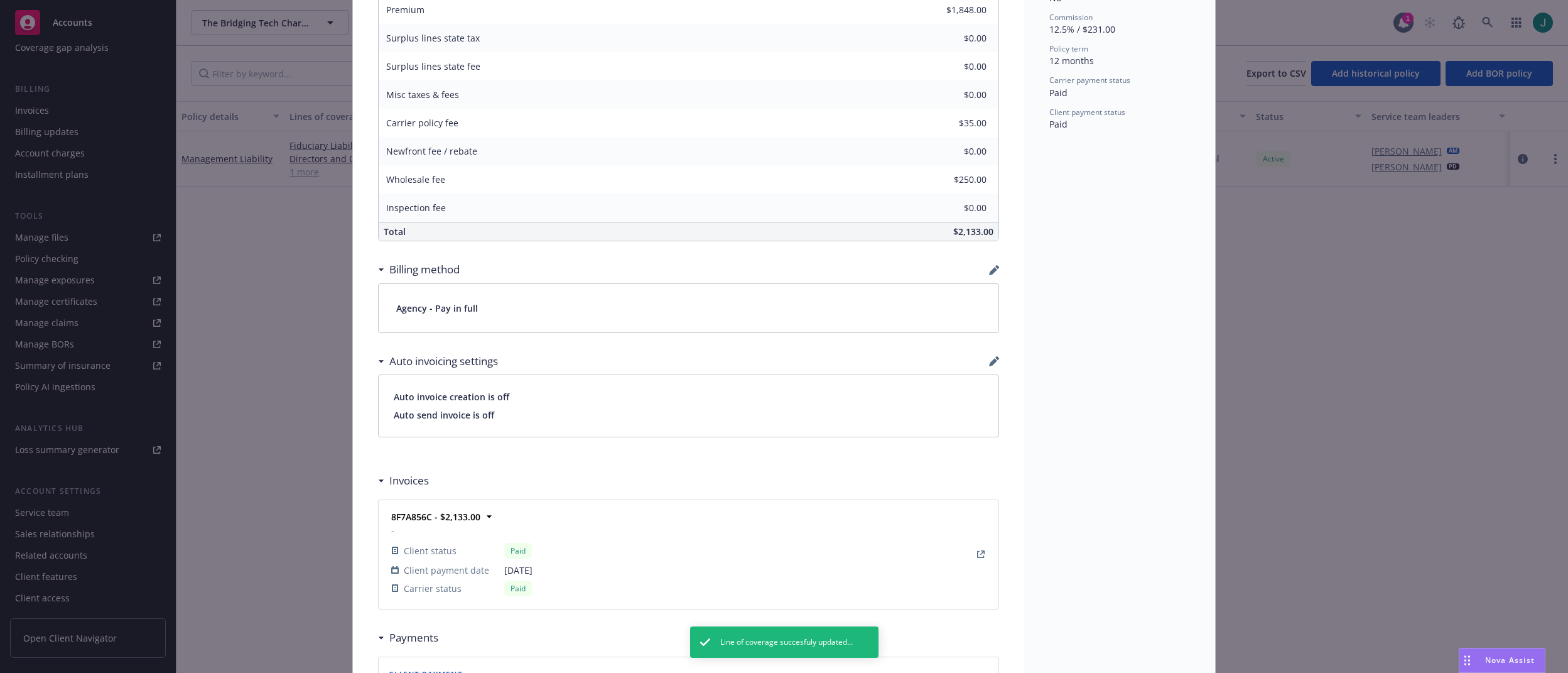
scroll to position [0, 0]
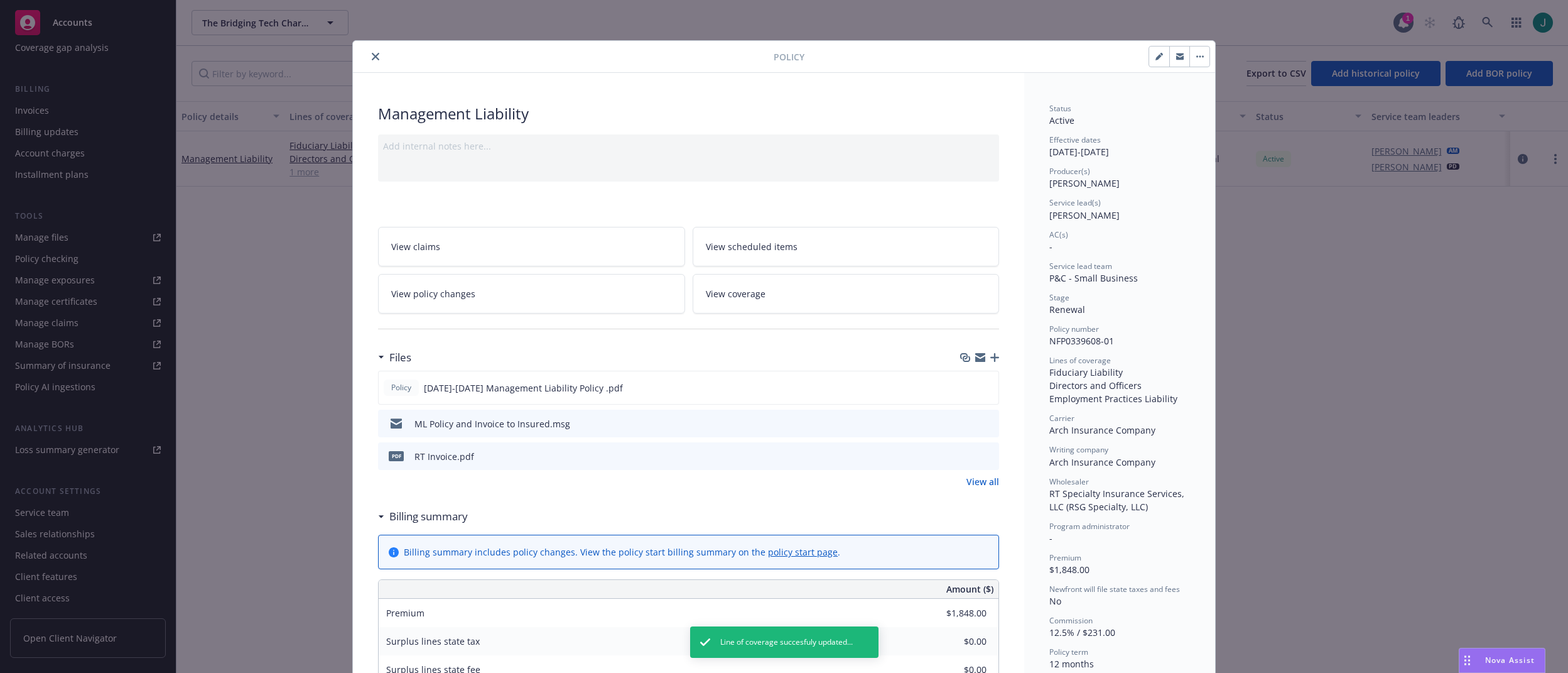
click at [372, 56] on icon "close" at bounding box center [376, 57] width 8 height 8
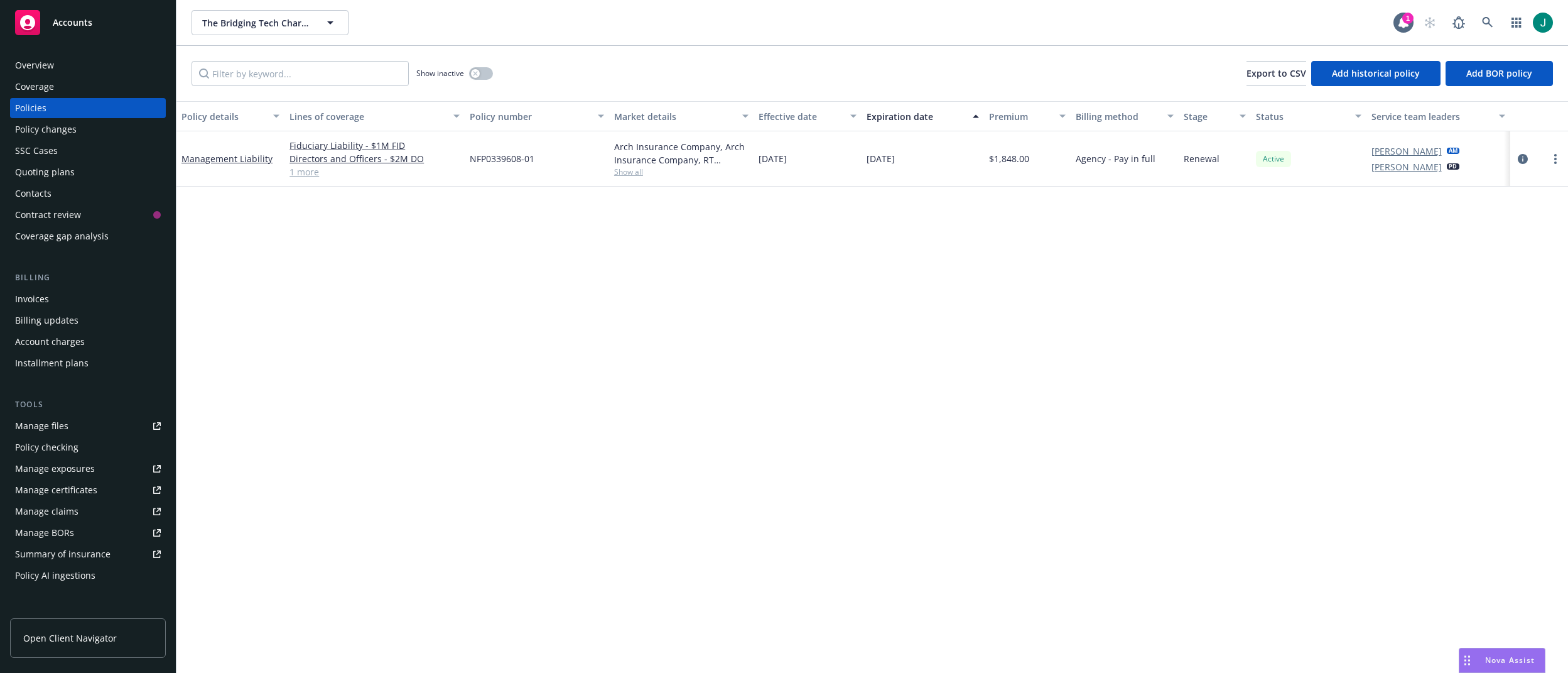
click at [65, 174] on div "Quoting plans" at bounding box center [44, 172] width 59 height 20
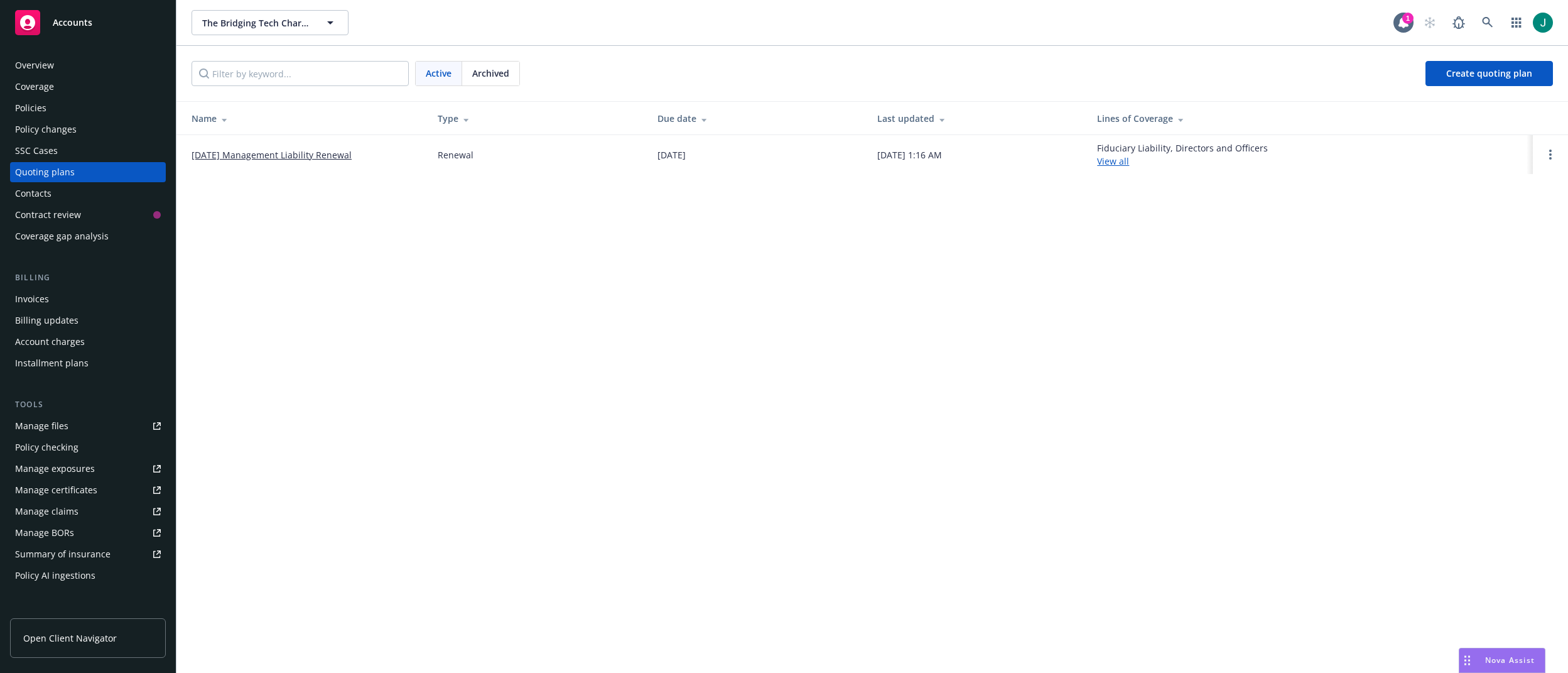
click at [257, 156] on link "[DATE] Management Liability Renewal" at bounding box center [271, 155] width 160 height 13
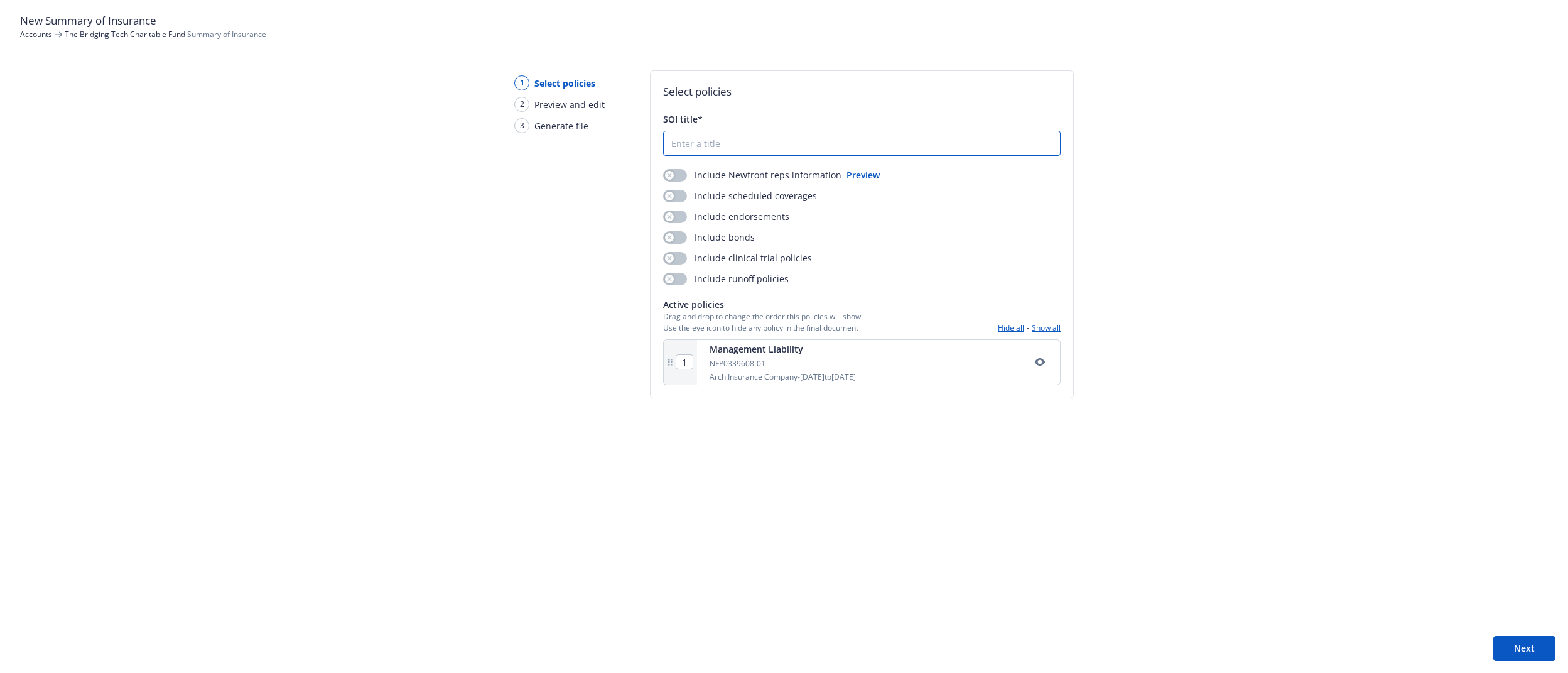
click at [706, 140] on input "SOI title*" at bounding box center [862, 143] width 397 height 24
type input "xxx"
click at [1527, 653] on button "Next" at bounding box center [1524, 648] width 62 height 25
click at [711, 143] on input "SOI title*" at bounding box center [862, 143] width 397 height 24
type input "xx"
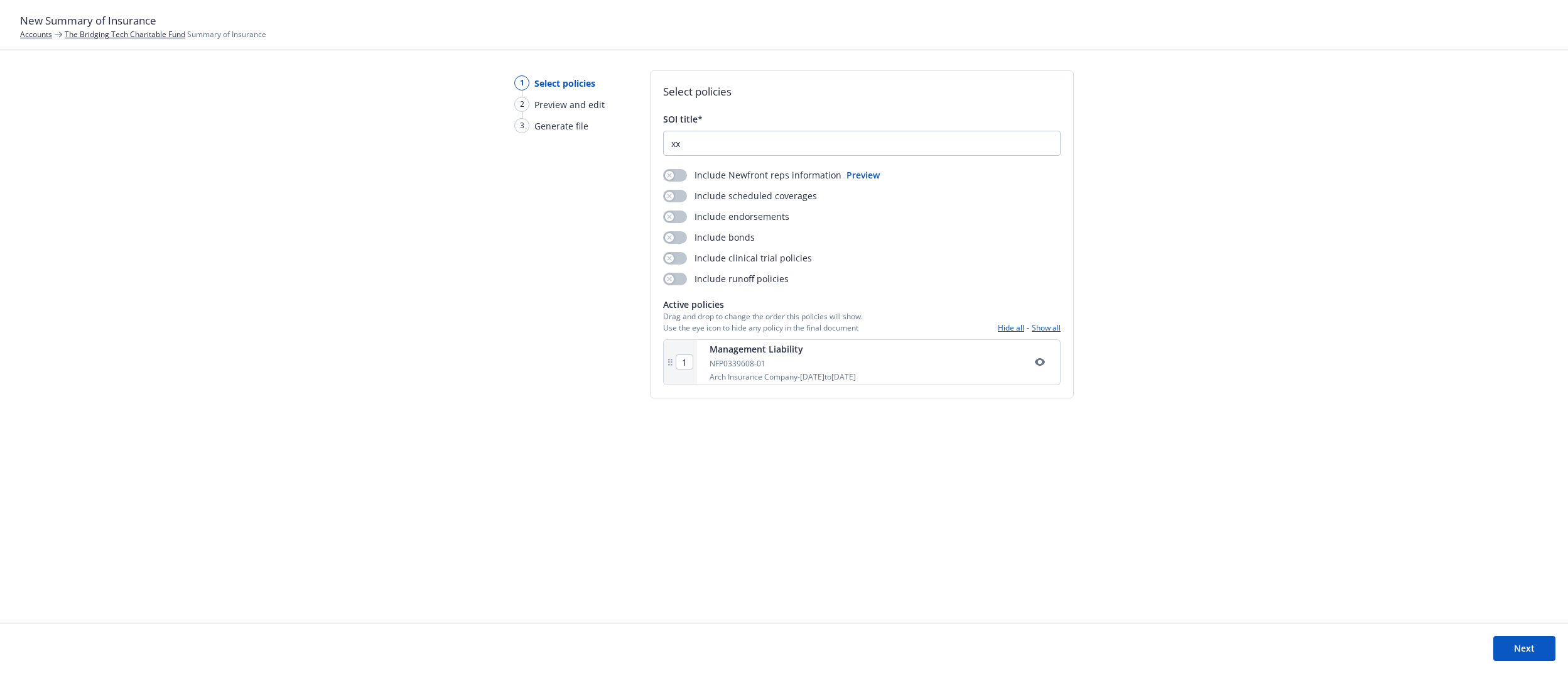
click at [1531, 651] on button "Next" at bounding box center [1524, 648] width 62 height 25
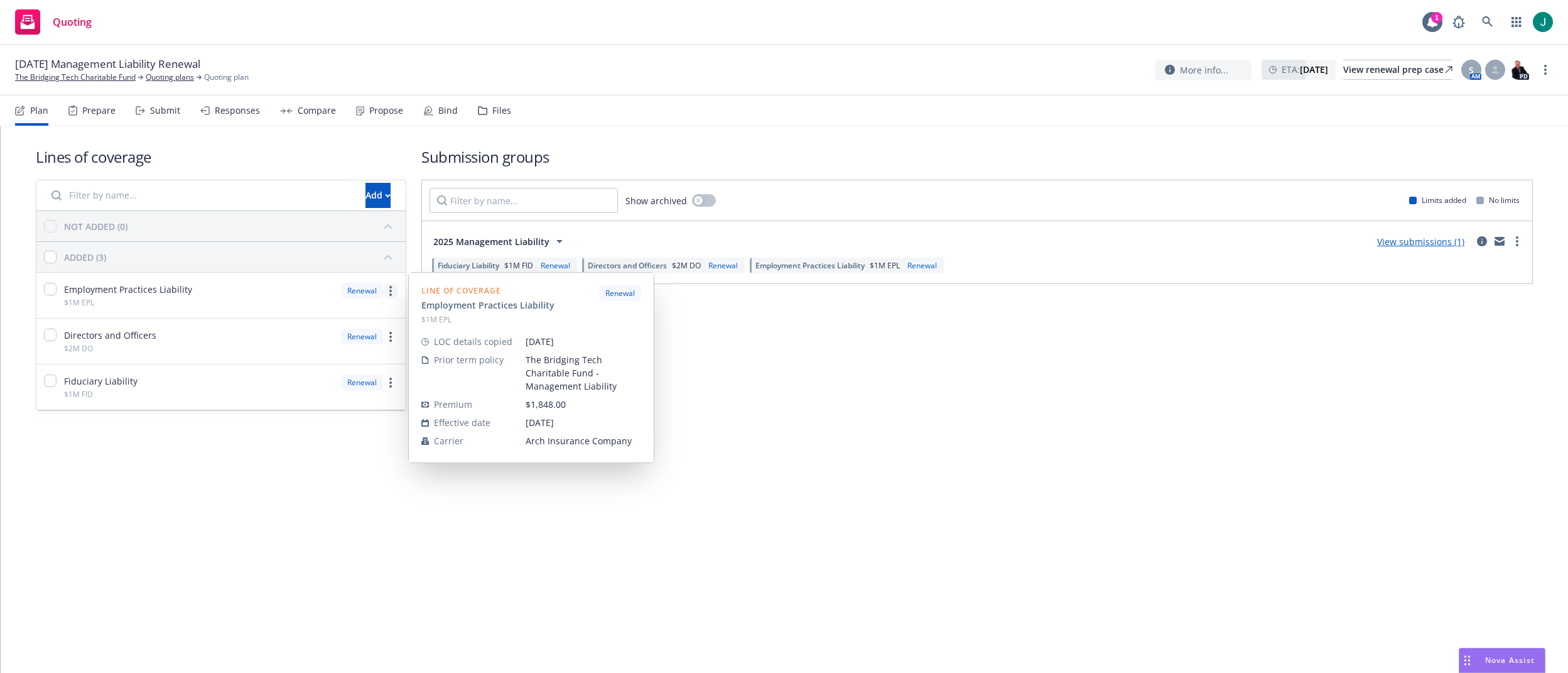
click at [391, 290] on circle "more" at bounding box center [391, 291] width 3 height 3
click at [339, 346] on span "Copy coverage details from prior term" at bounding box center [302, 346] width 190 height 12
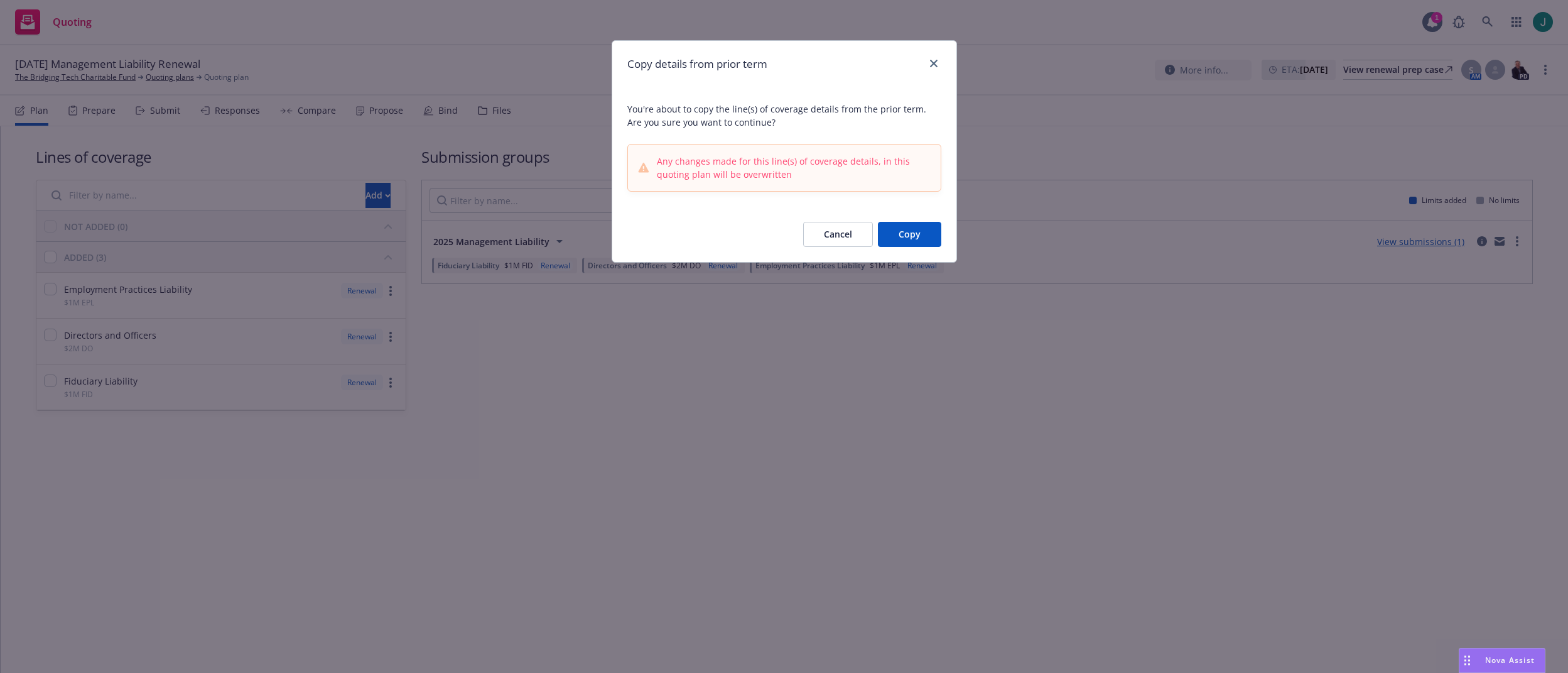
click at [909, 237] on button "Copy" at bounding box center [909, 234] width 63 height 25
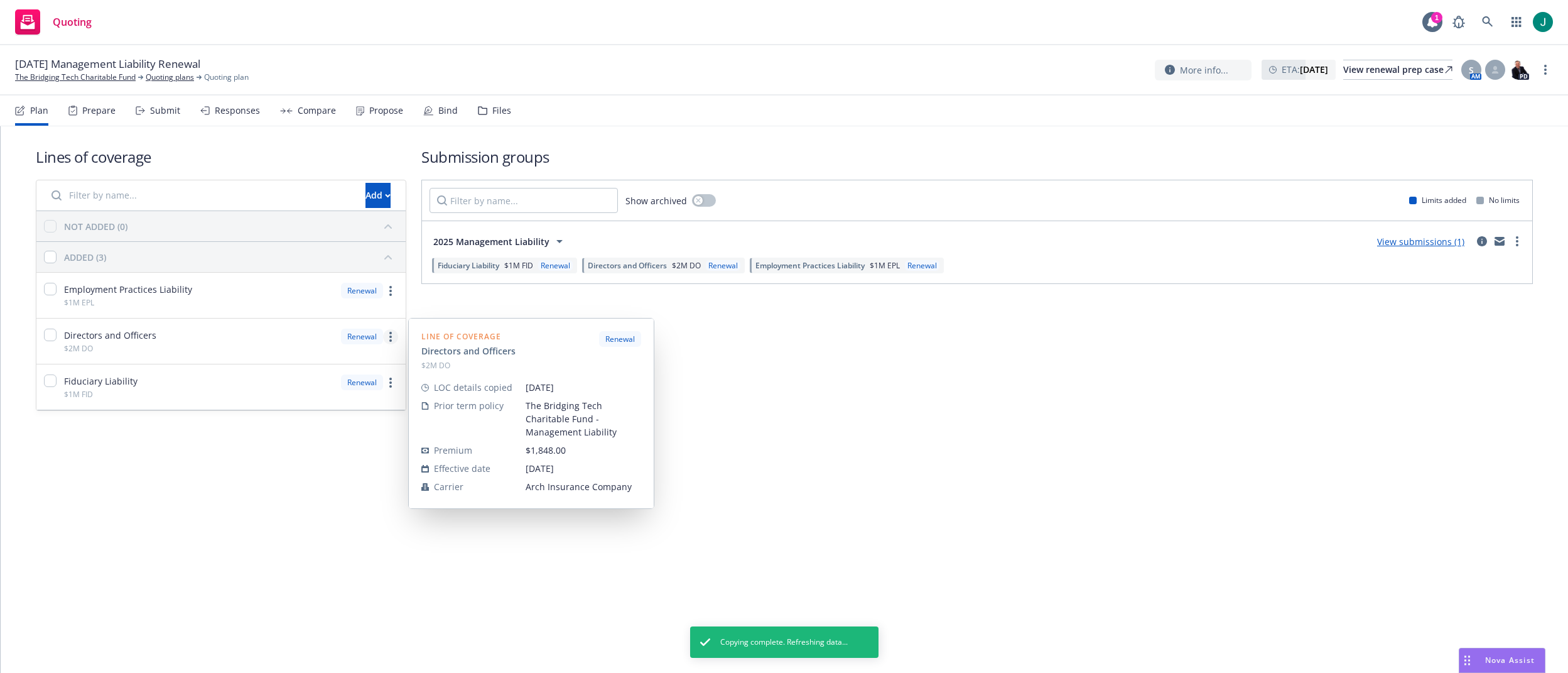
click at [389, 338] on icon "more" at bounding box center [391, 336] width 3 height 10
click at [339, 393] on span "Copy coverage details from prior term" at bounding box center [302, 392] width 190 height 12
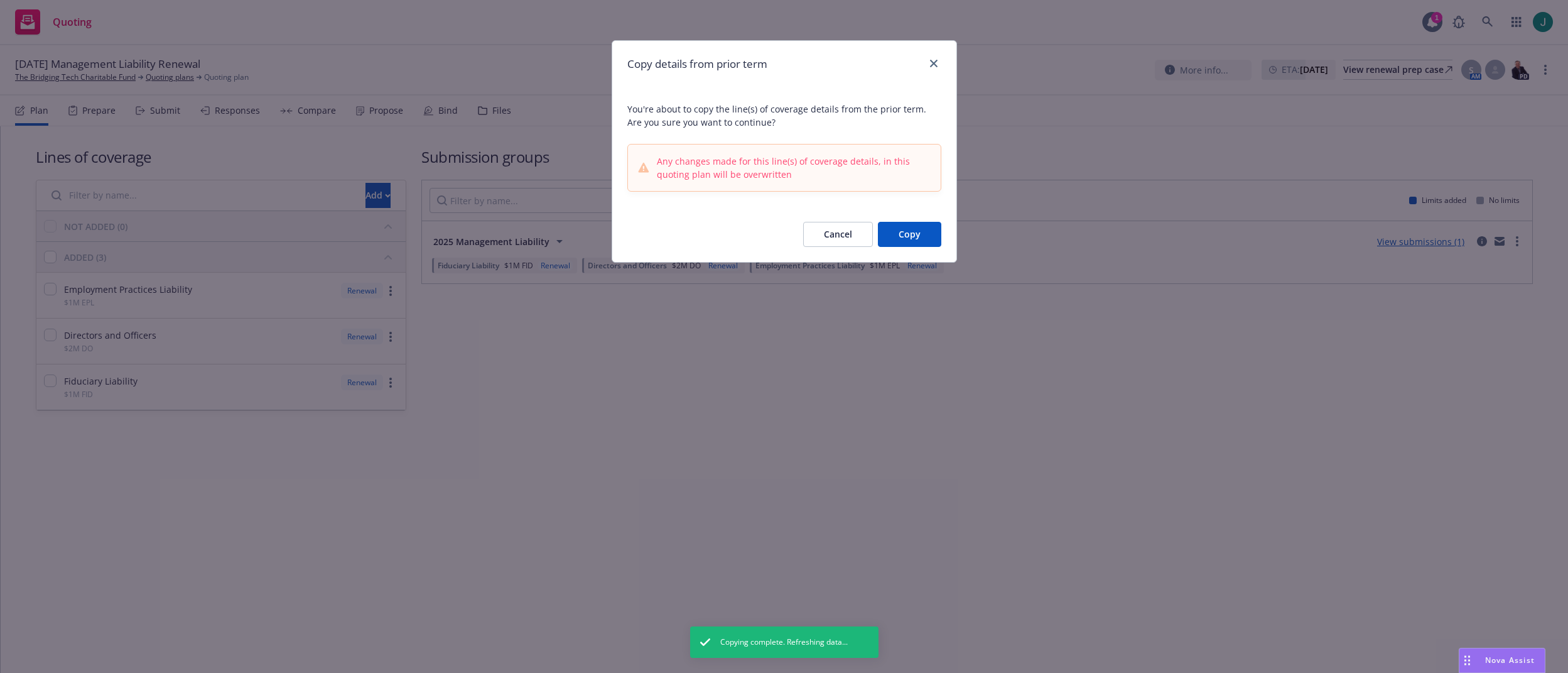
drag, startPoint x: 906, startPoint y: 237, endPoint x: 858, endPoint y: 237, distance: 48.0
click at [907, 237] on button "Copy" at bounding box center [909, 234] width 63 height 25
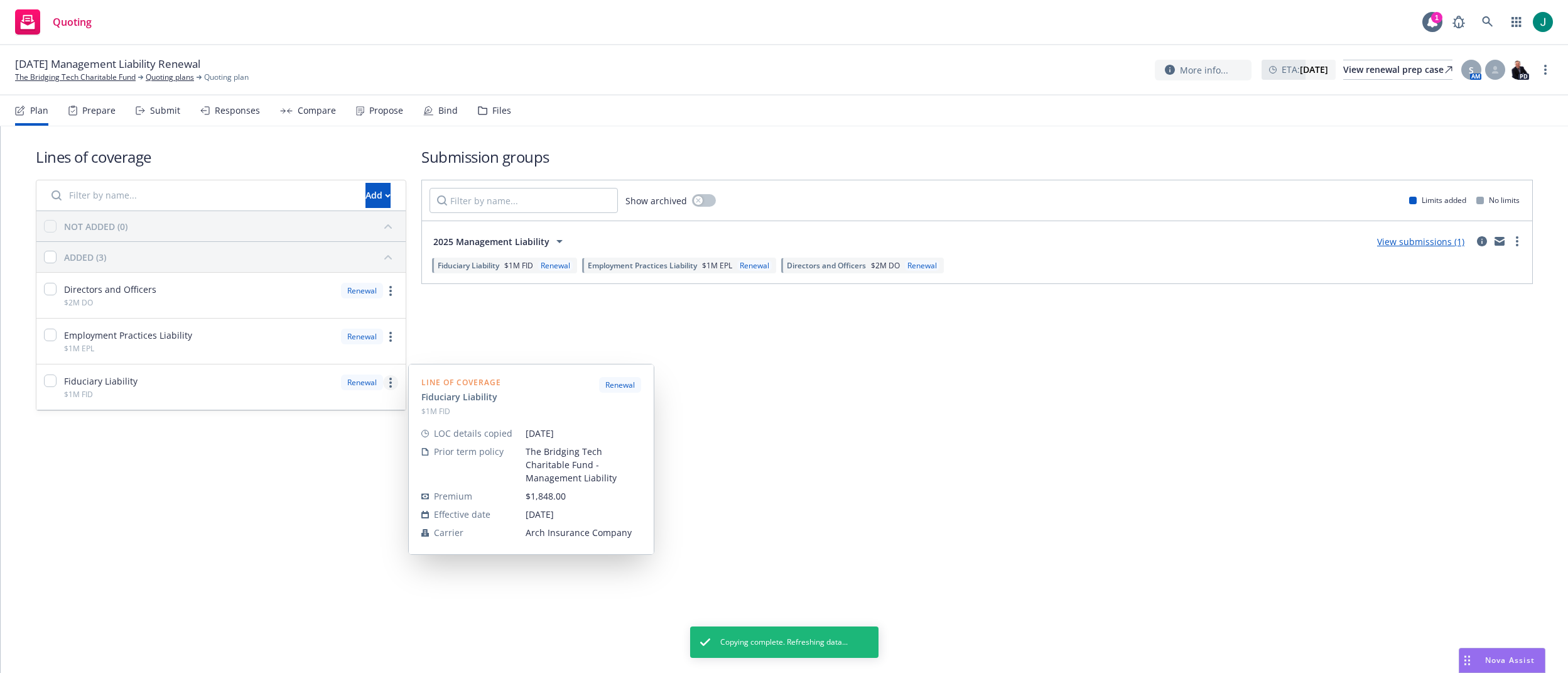
click at [386, 384] on link "more" at bounding box center [390, 382] width 15 height 15
click at [367, 442] on span "Copy coverage details from prior term" at bounding box center [302, 438] width 190 height 12
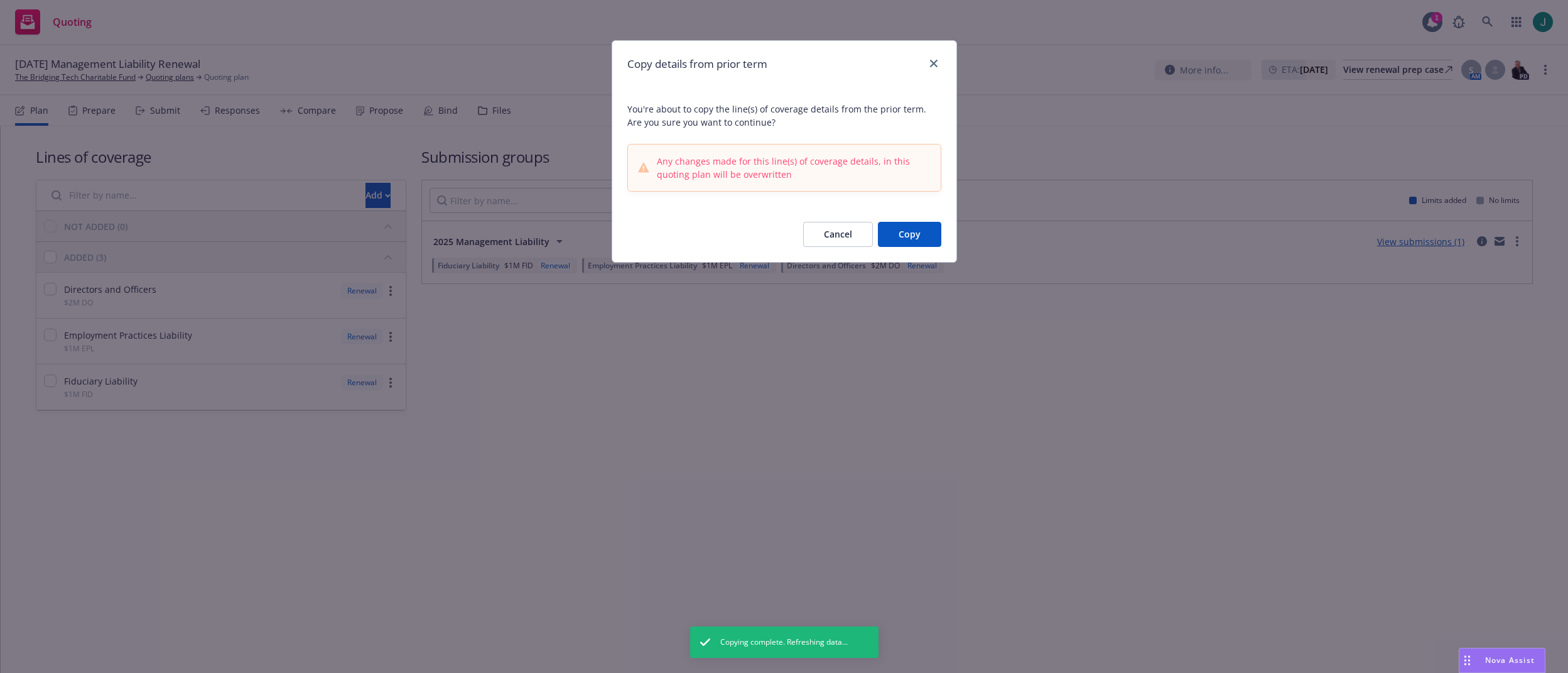
click at [929, 235] on button "Copy" at bounding box center [909, 234] width 63 height 25
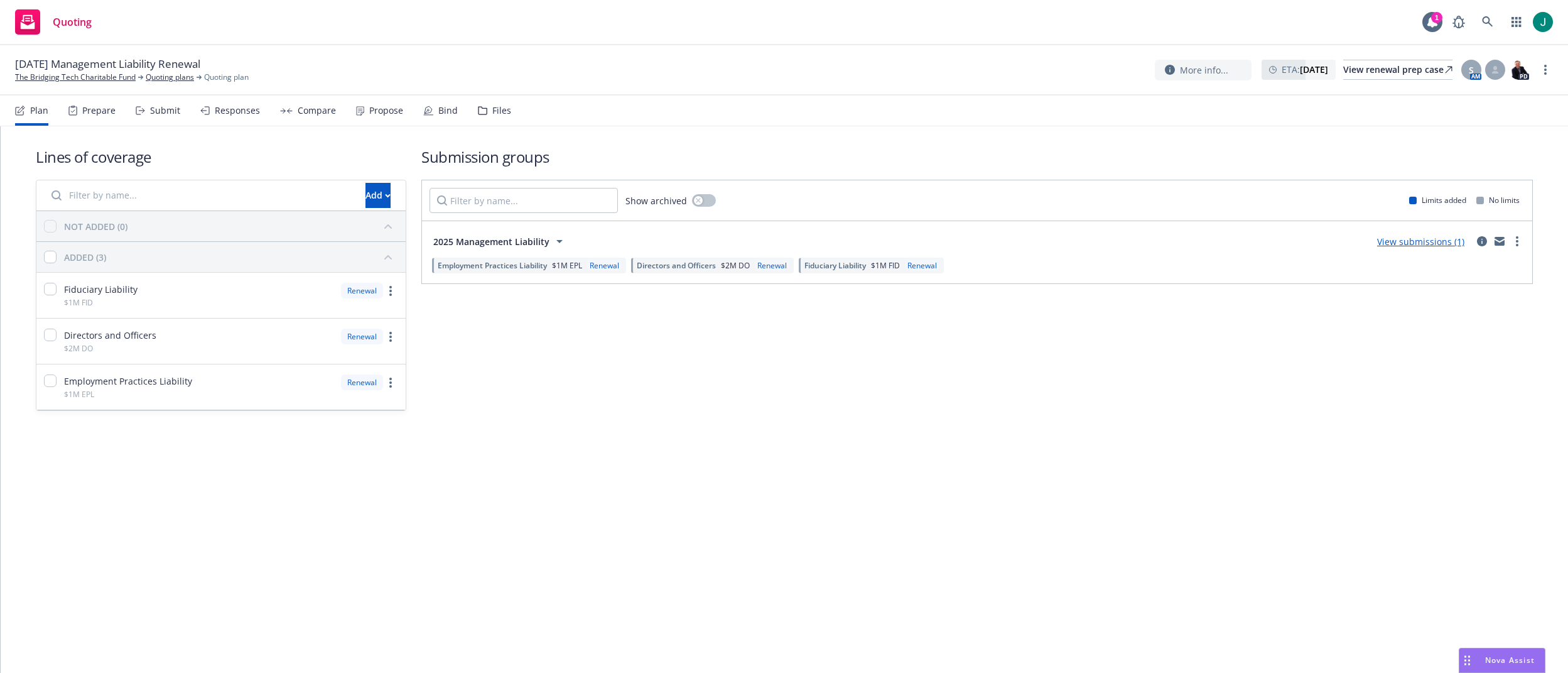
click at [565, 265] on span "$1M EPL" at bounding box center [567, 265] width 30 height 10
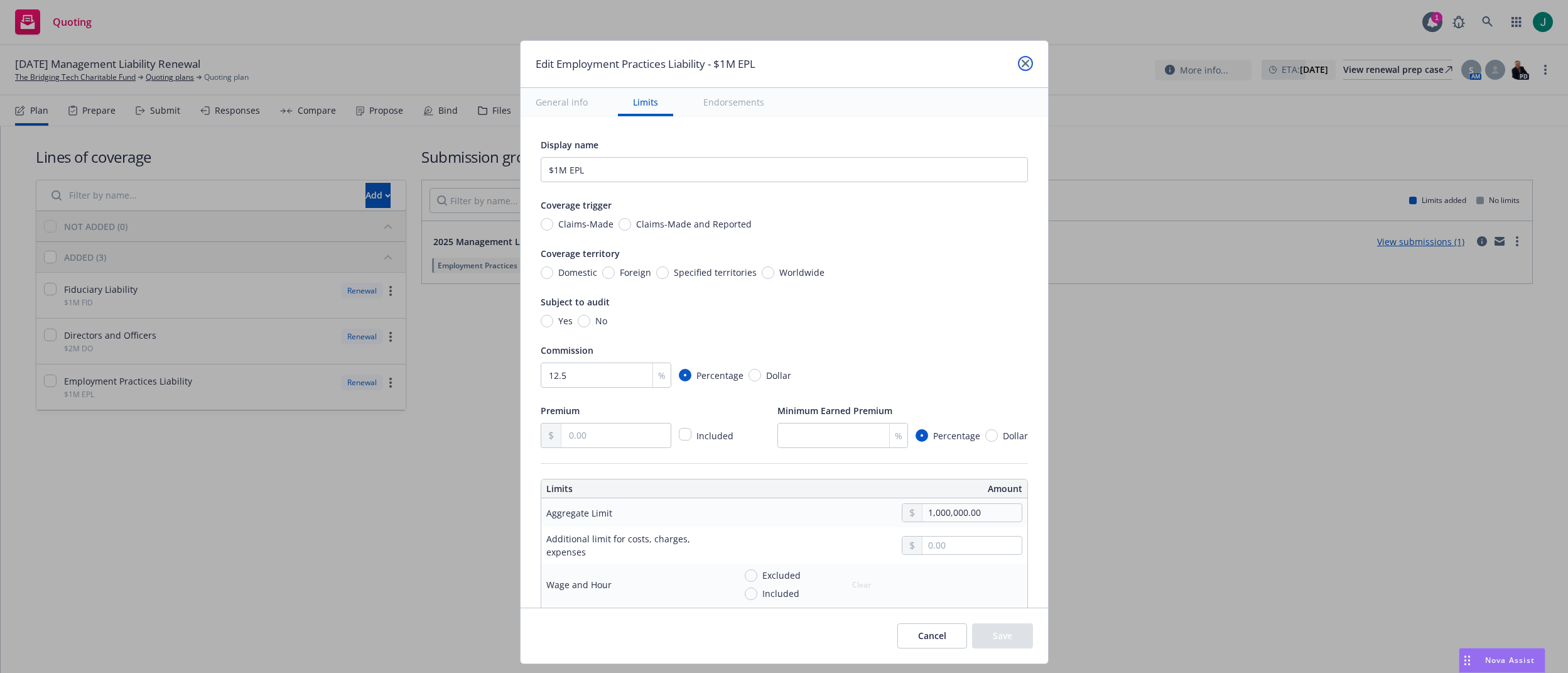
click at [1025, 67] on link "close" at bounding box center [1025, 63] width 15 height 15
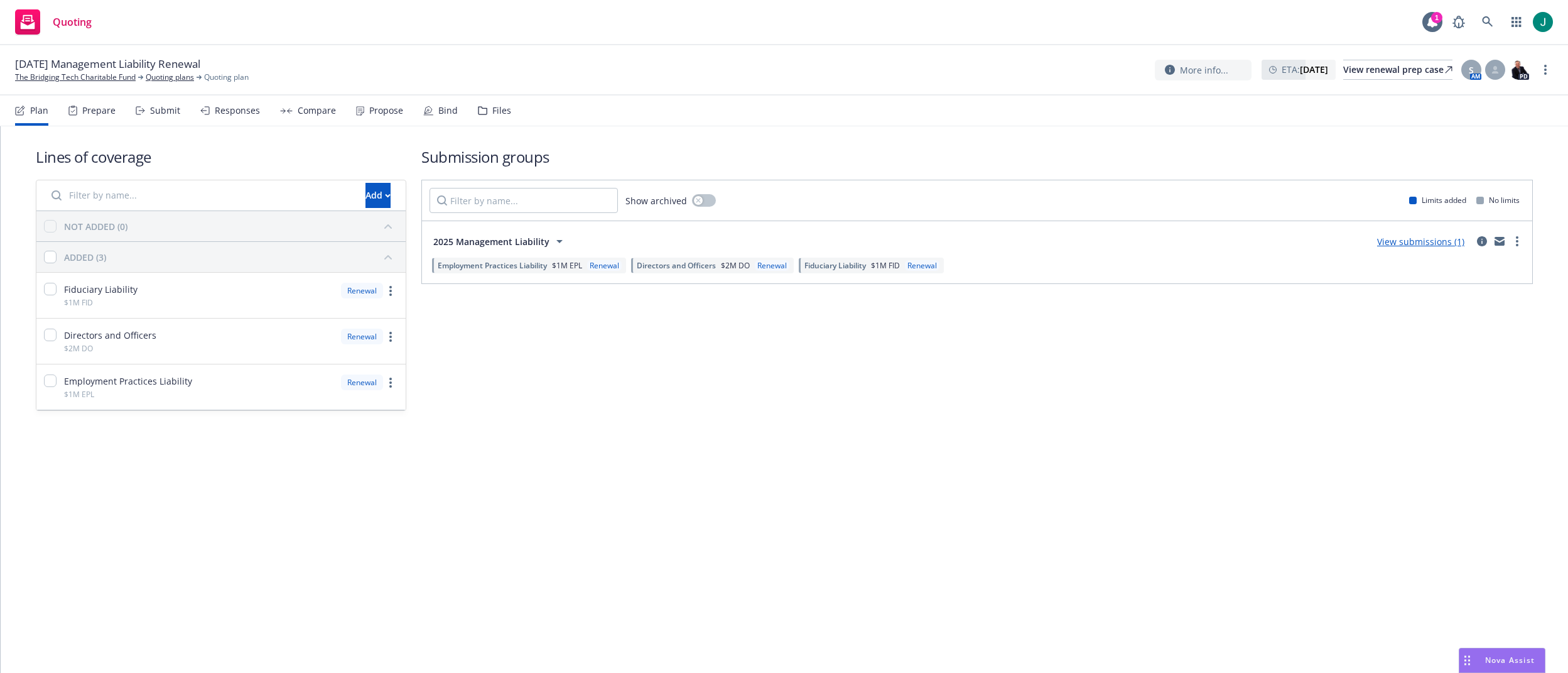
click at [849, 263] on span "Fiduciary Liability" at bounding box center [835, 265] width 61 height 10
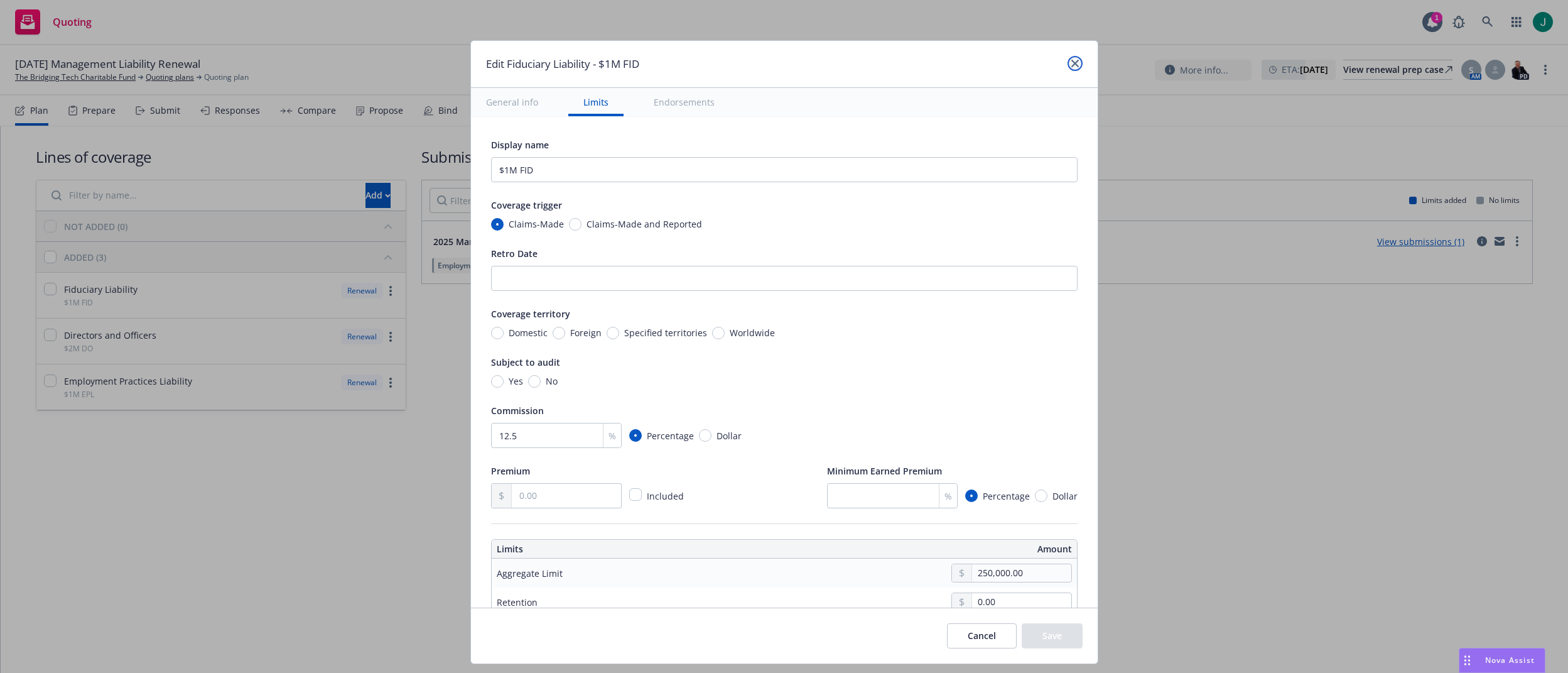
click at [1077, 63] on icon "close" at bounding box center [1075, 63] width 8 height 8
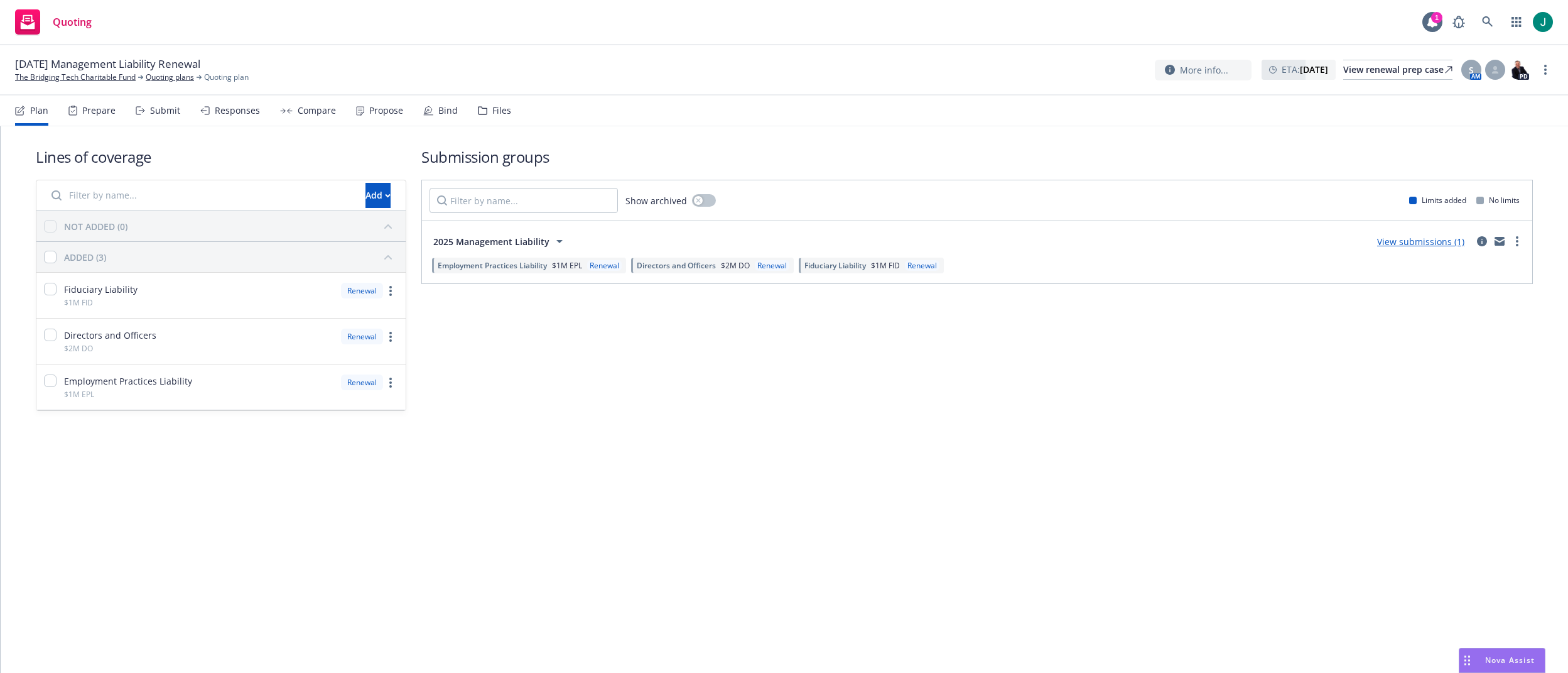
click at [715, 268] on span "Directors and Officers" at bounding box center [676, 265] width 79 height 10
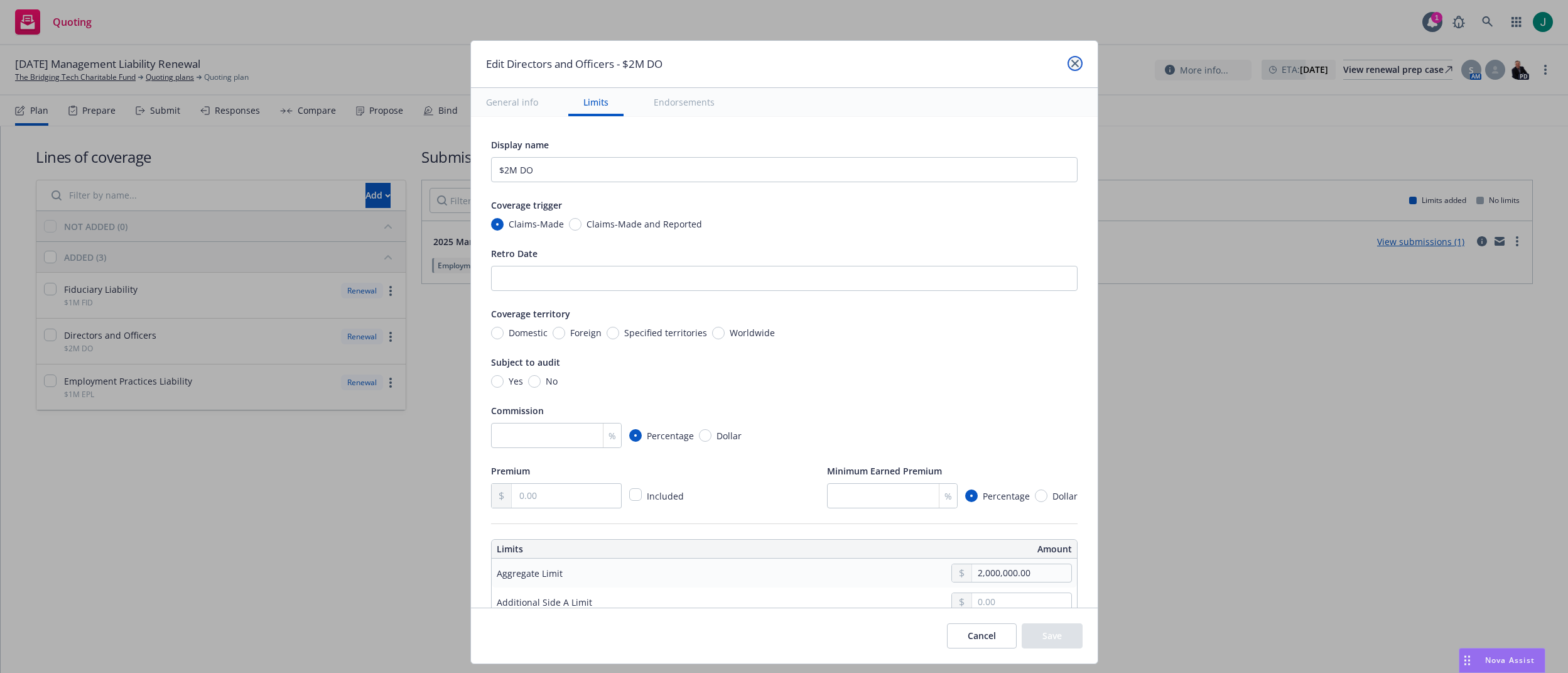
click at [1076, 67] on link "close" at bounding box center [1075, 63] width 15 height 15
